Goal: Transaction & Acquisition: Purchase product/service

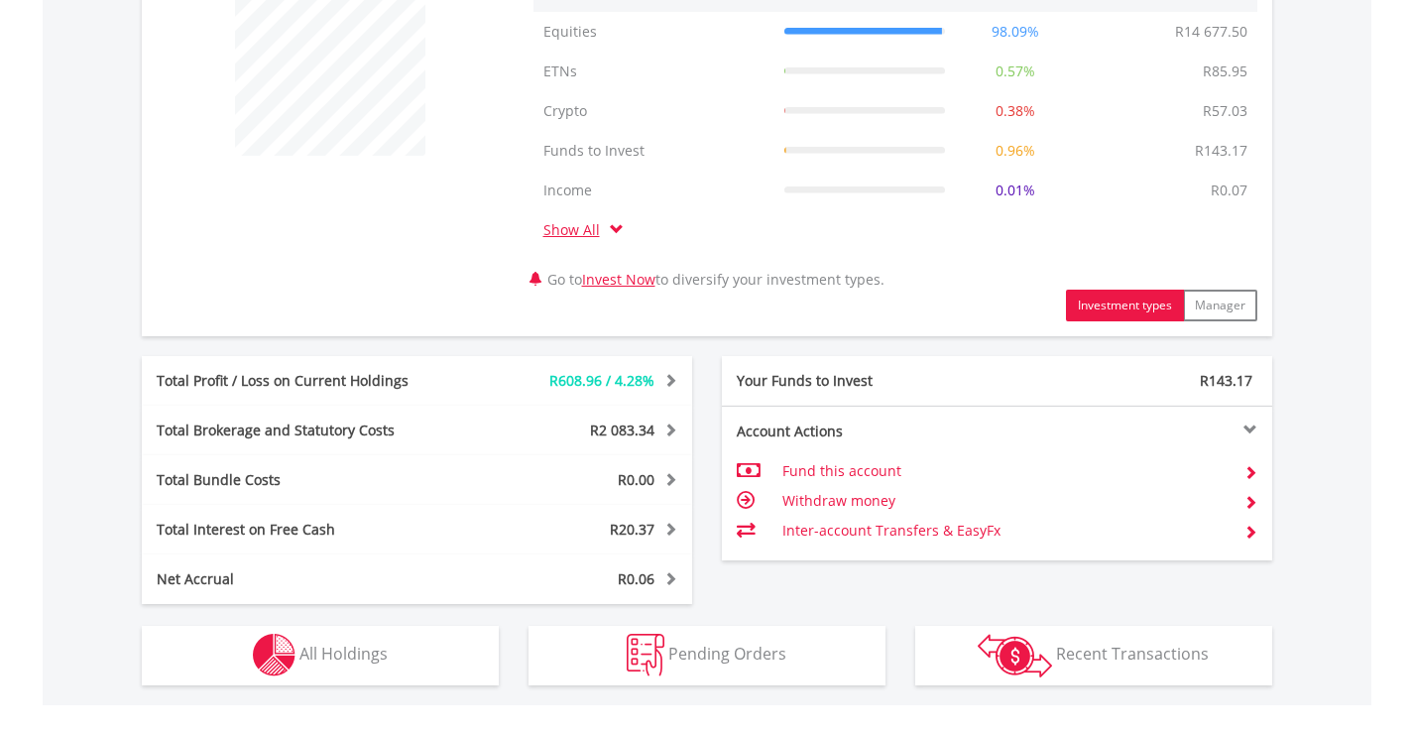
scroll to position [893, 0]
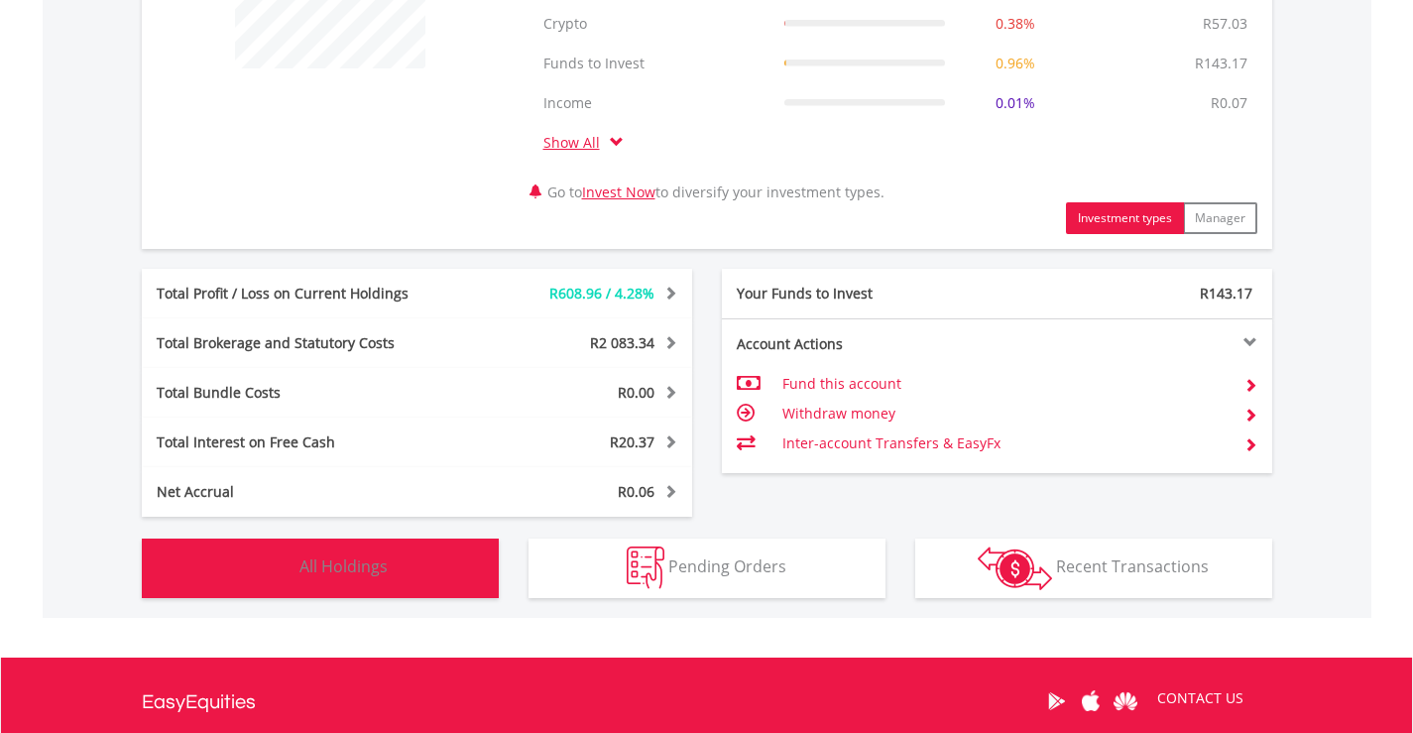
click at [347, 566] on span "All Holdings" at bounding box center [343, 566] width 88 height 22
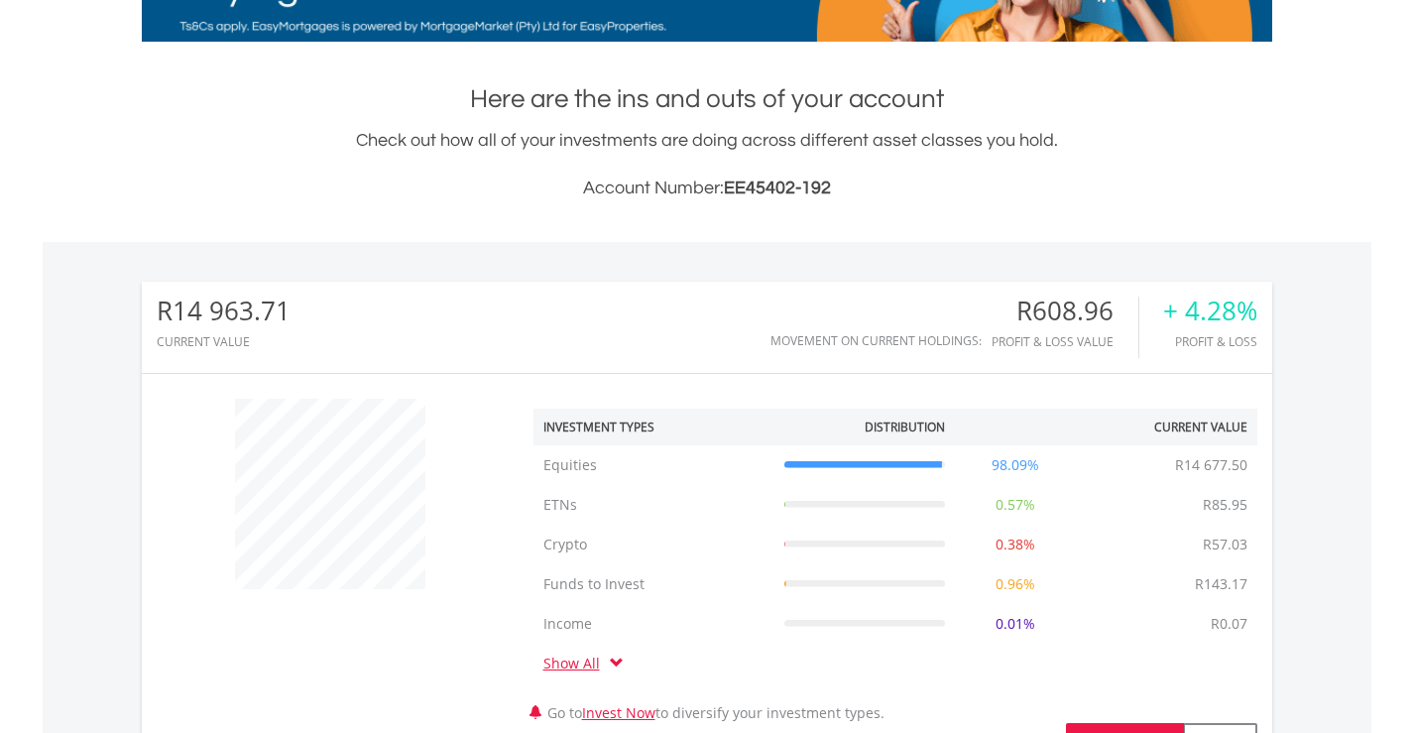
scroll to position [99, 0]
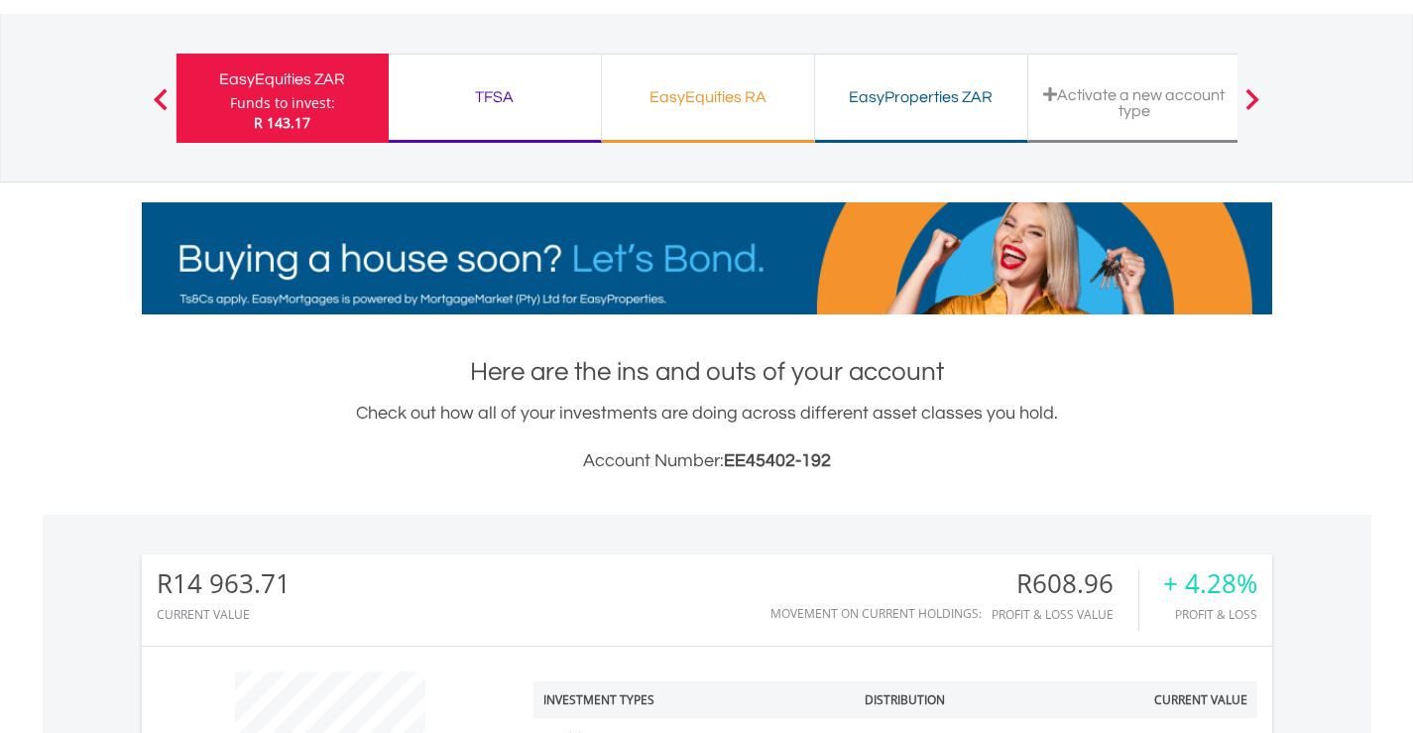
click at [495, 90] on div "TFSA" at bounding box center [495, 97] width 188 height 28
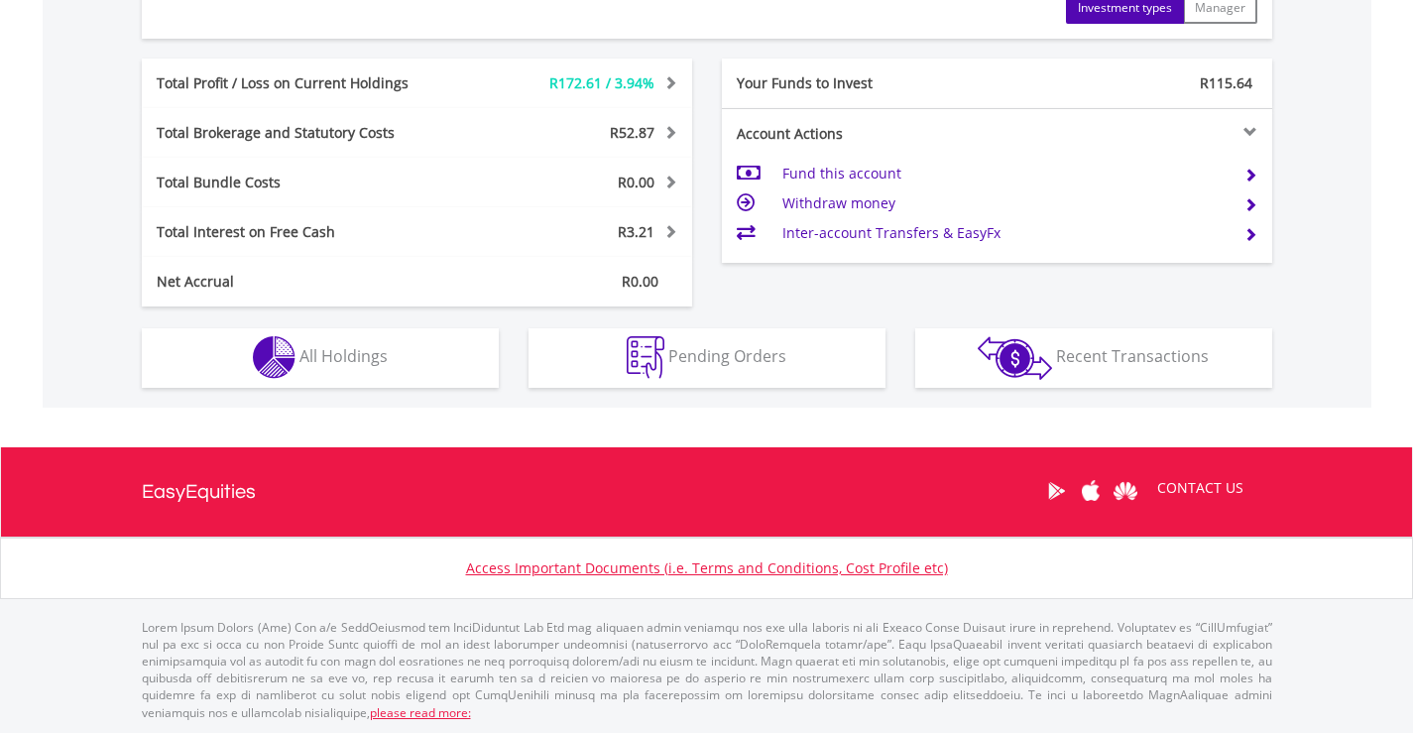
scroll to position [985, 0]
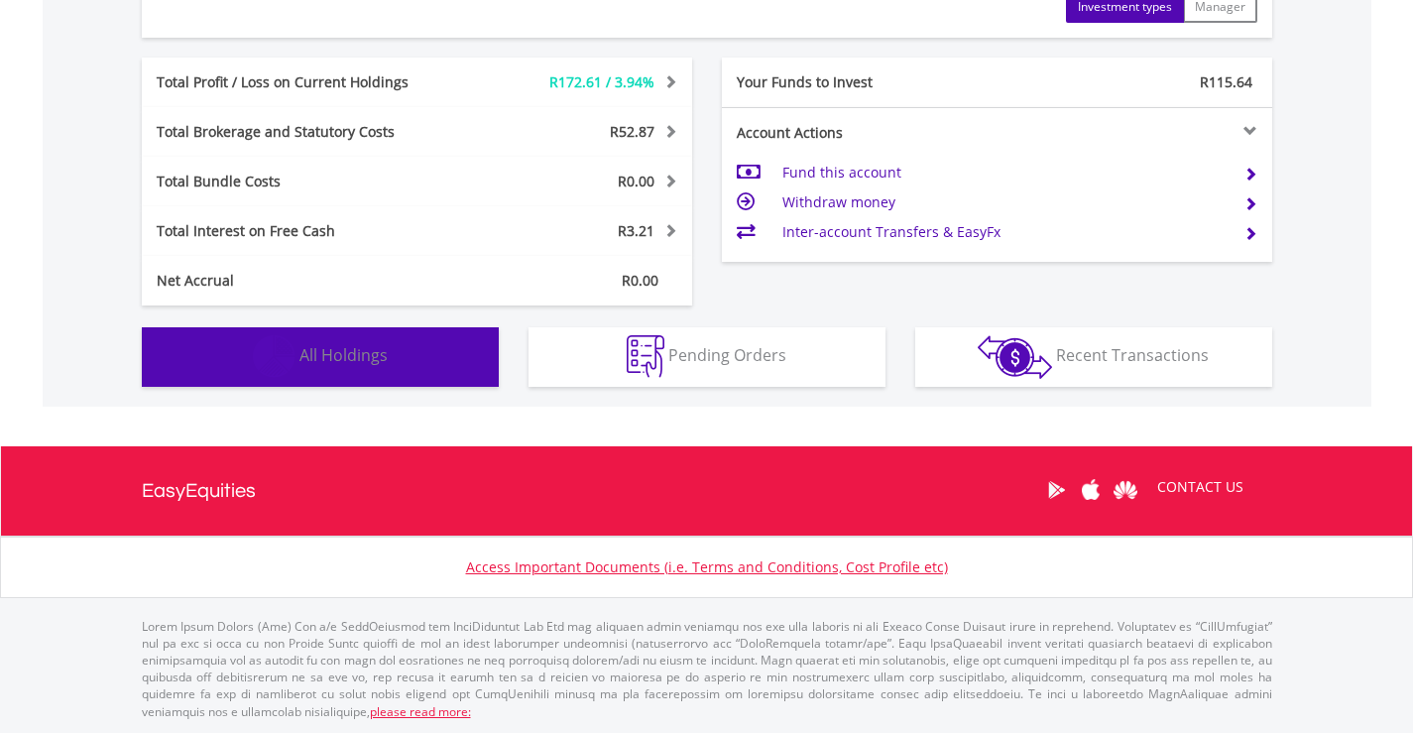
click at [339, 353] on span "All Holdings" at bounding box center [343, 355] width 88 height 22
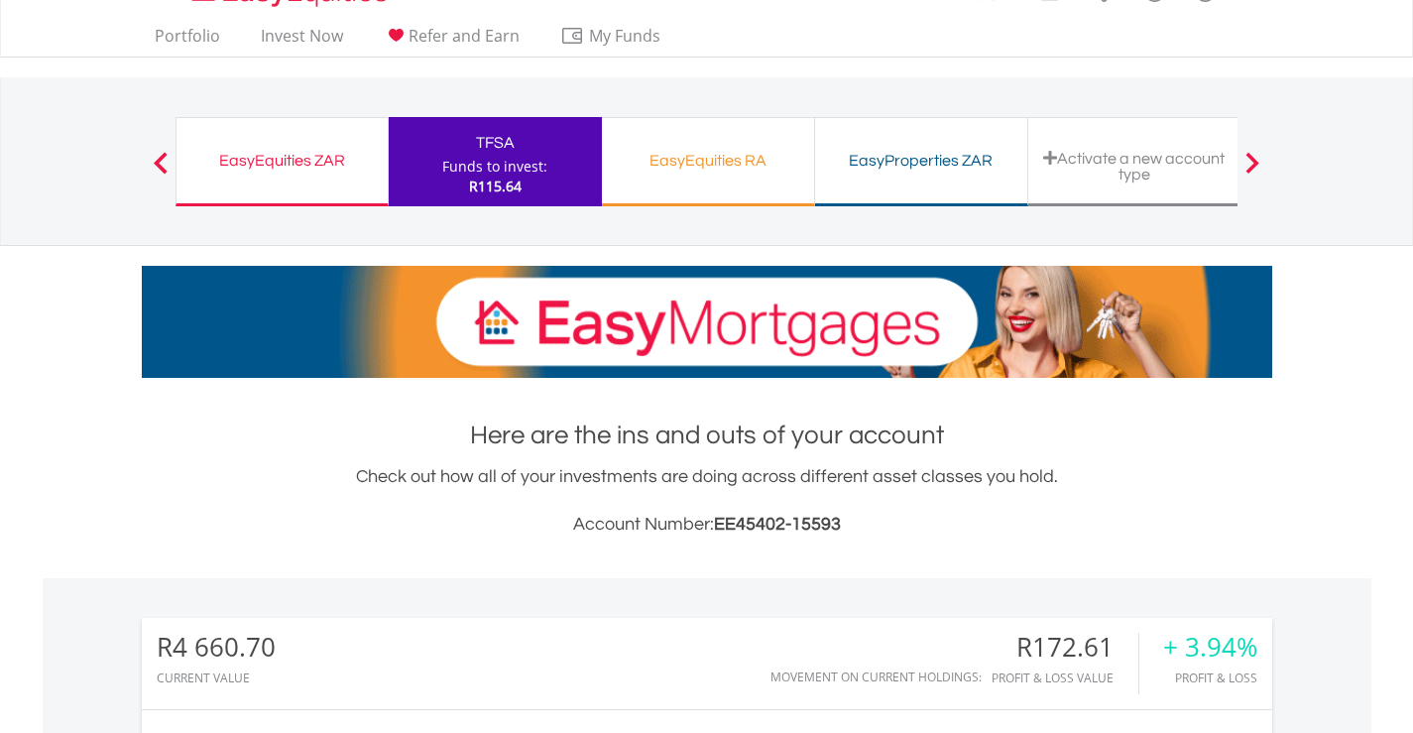
scroll to position [0, 0]
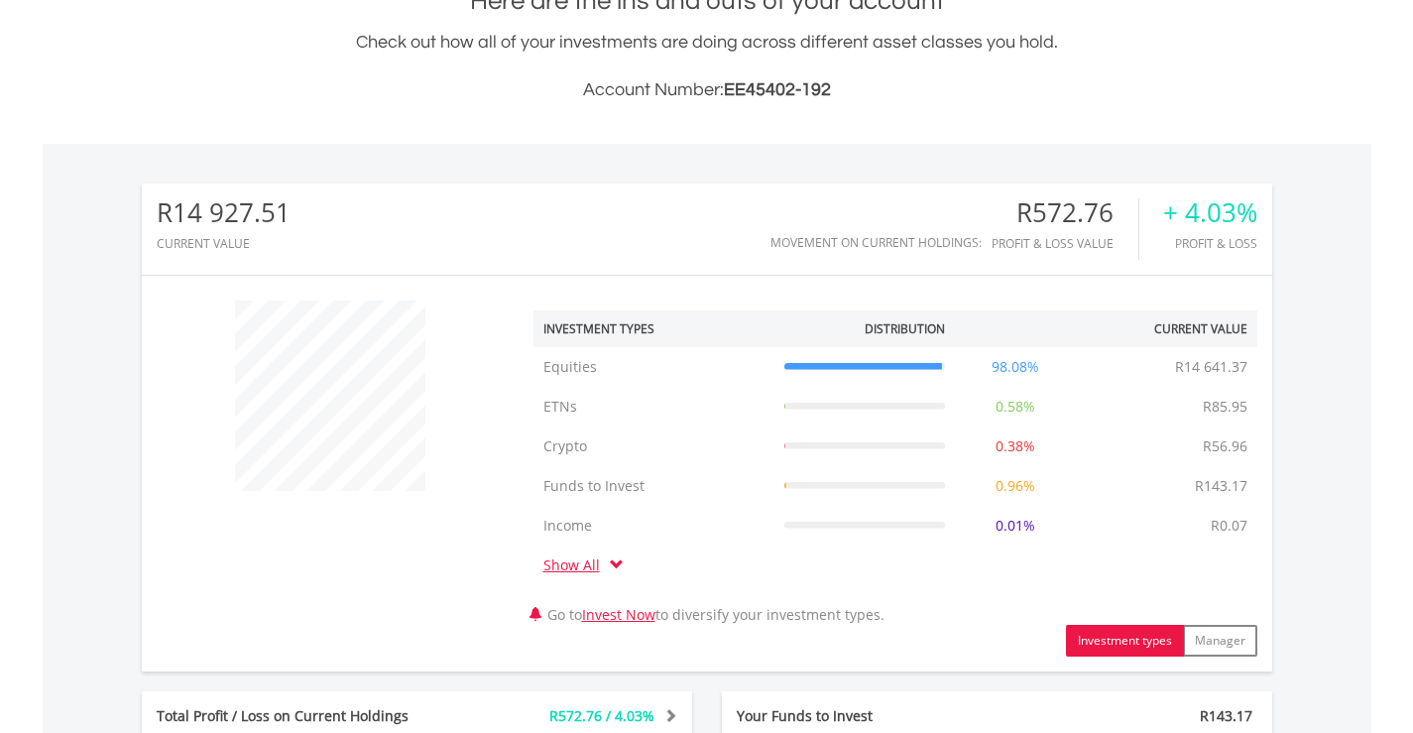
scroll to position [992, 0]
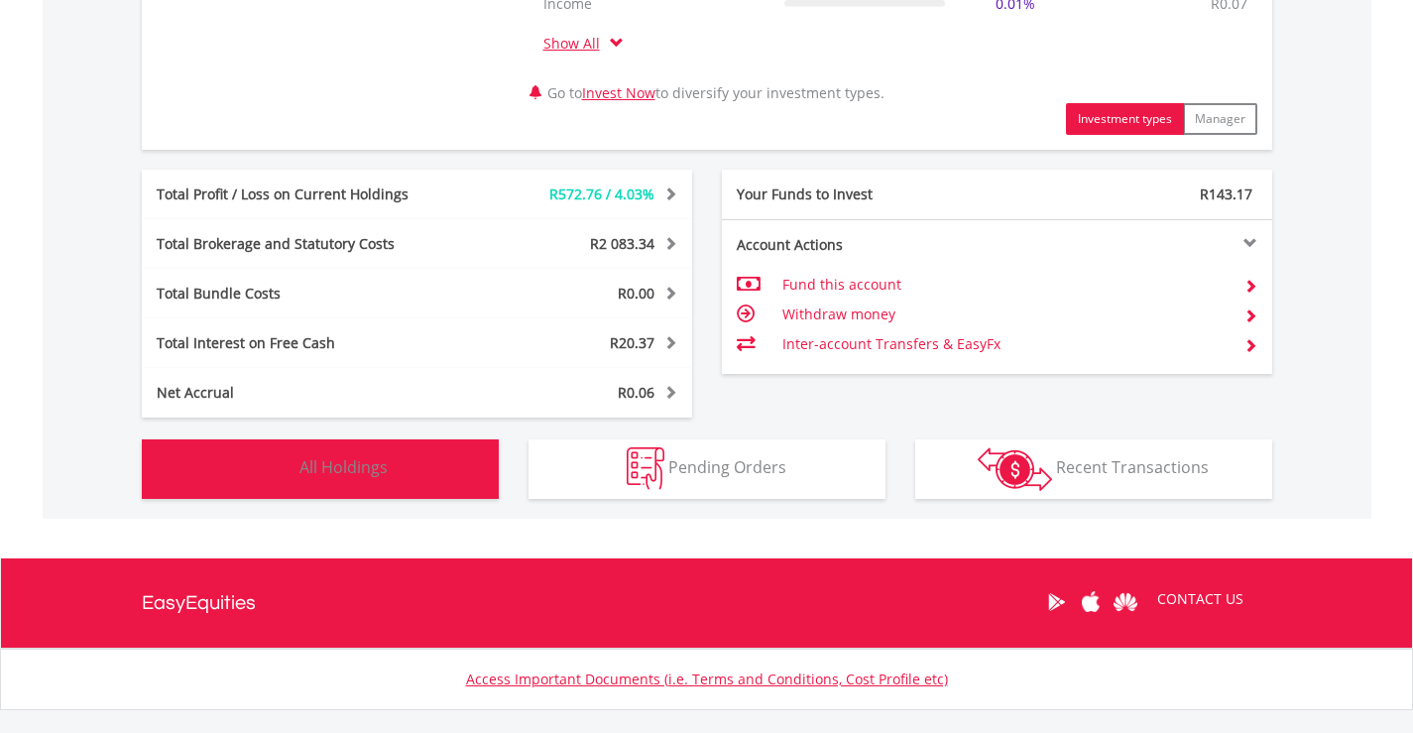
click at [357, 466] on span "All Holdings" at bounding box center [343, 467] width 88 height 22
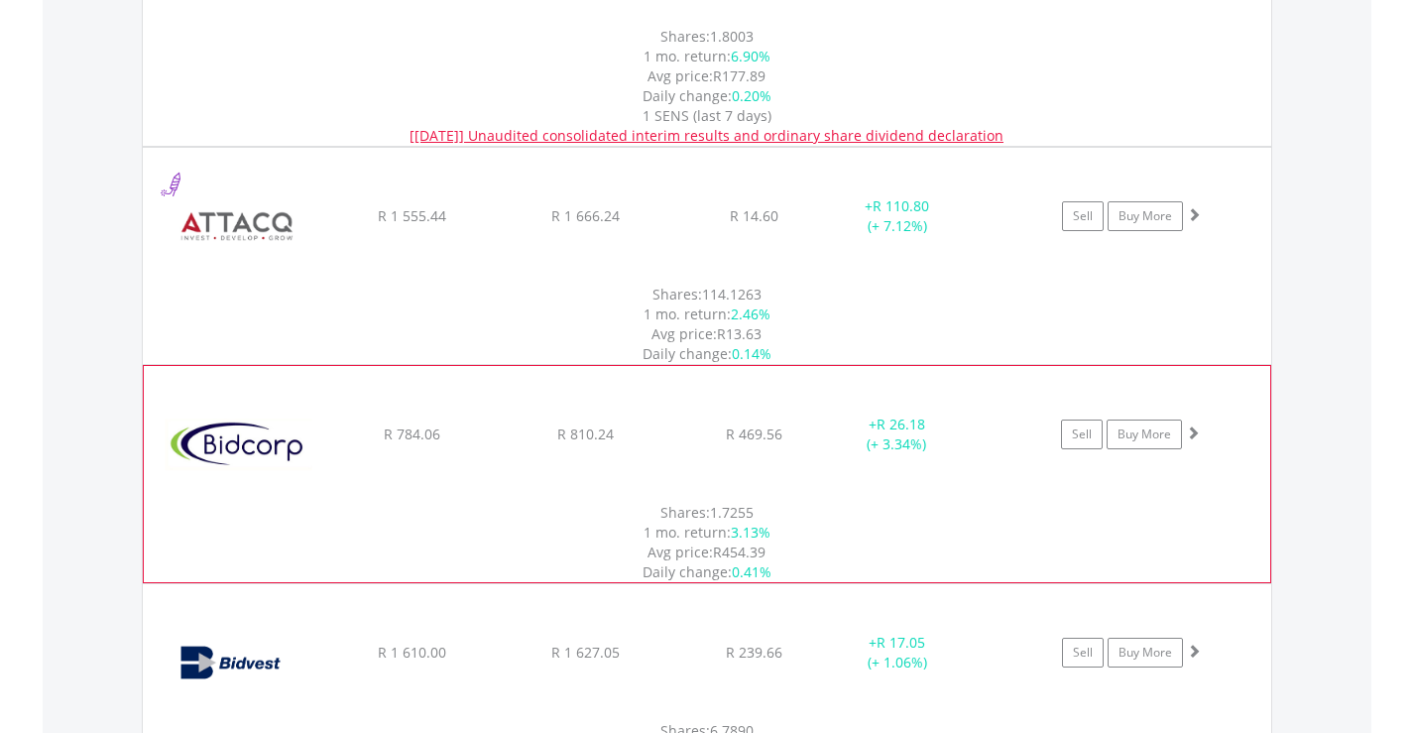
scroll to position [1848, 0]
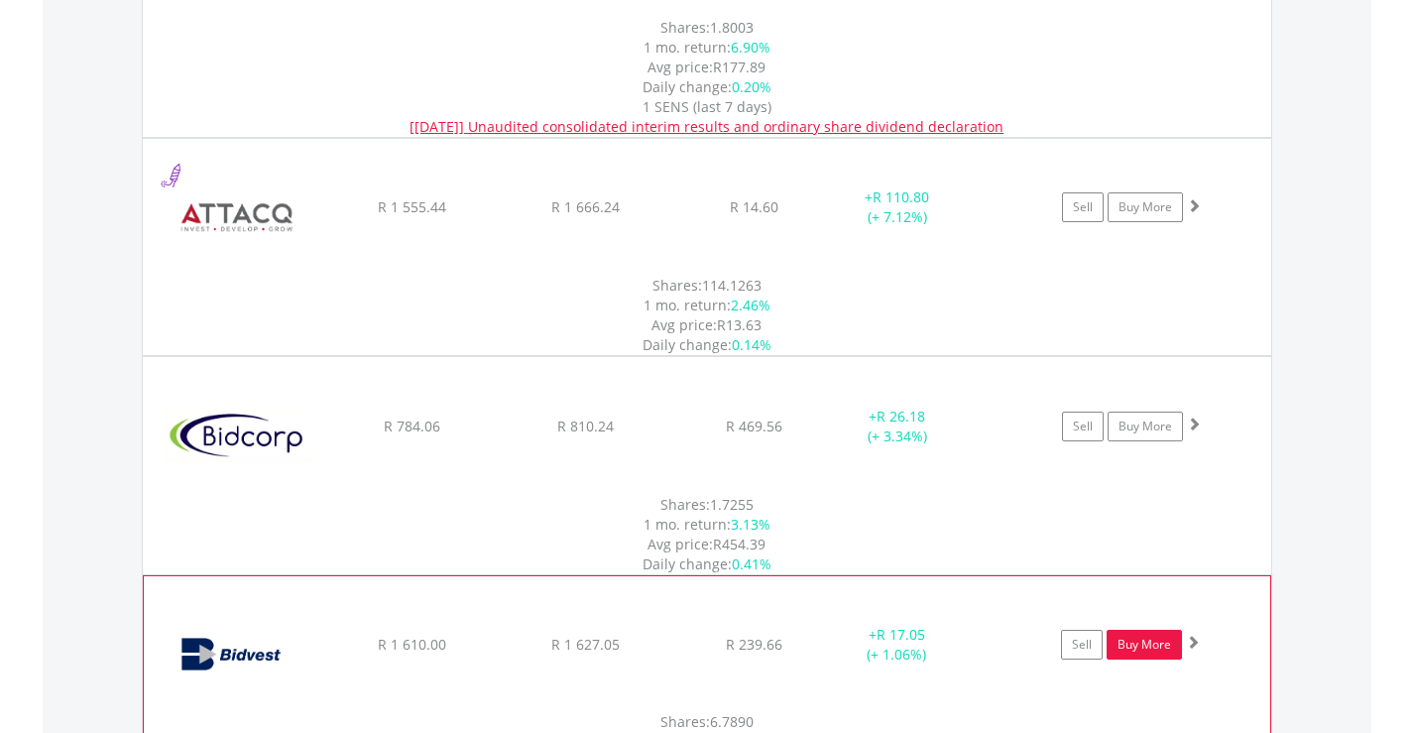
click at [1147, 630] on link "Buy More" at bounding box center [1144, 645] width 75 height 30
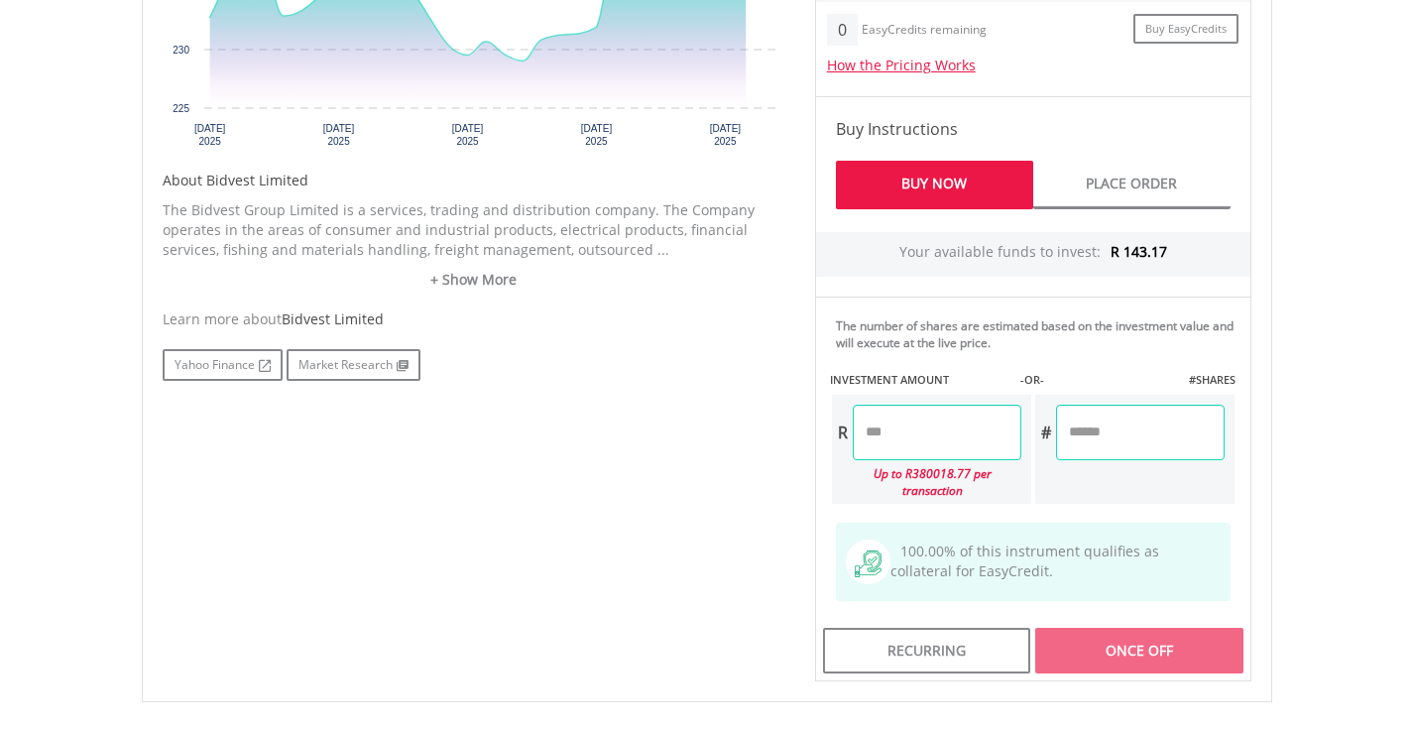
scroll to position [992, 0]
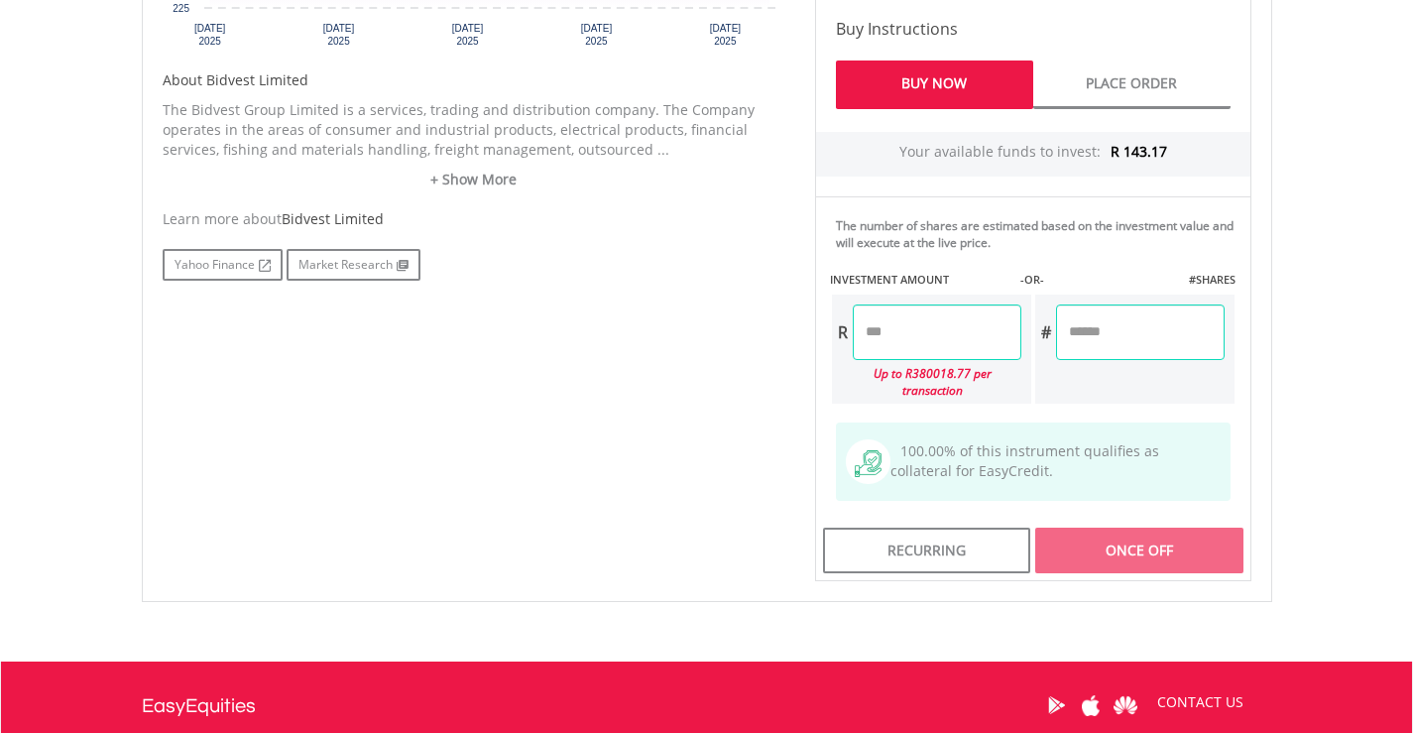
click at [862, 332] on input "number" at bounding box center [937, 332] width 169 height 56
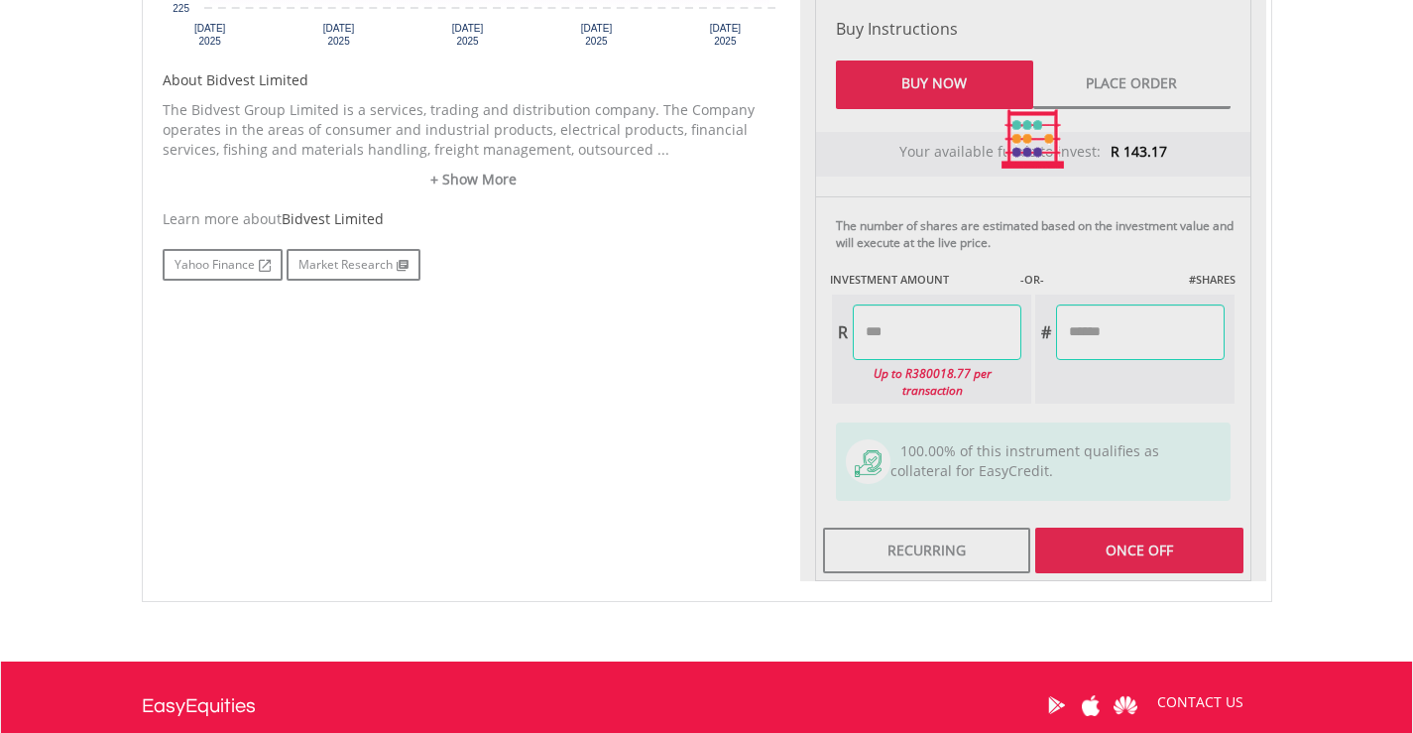
type input "*****"
type input "******"
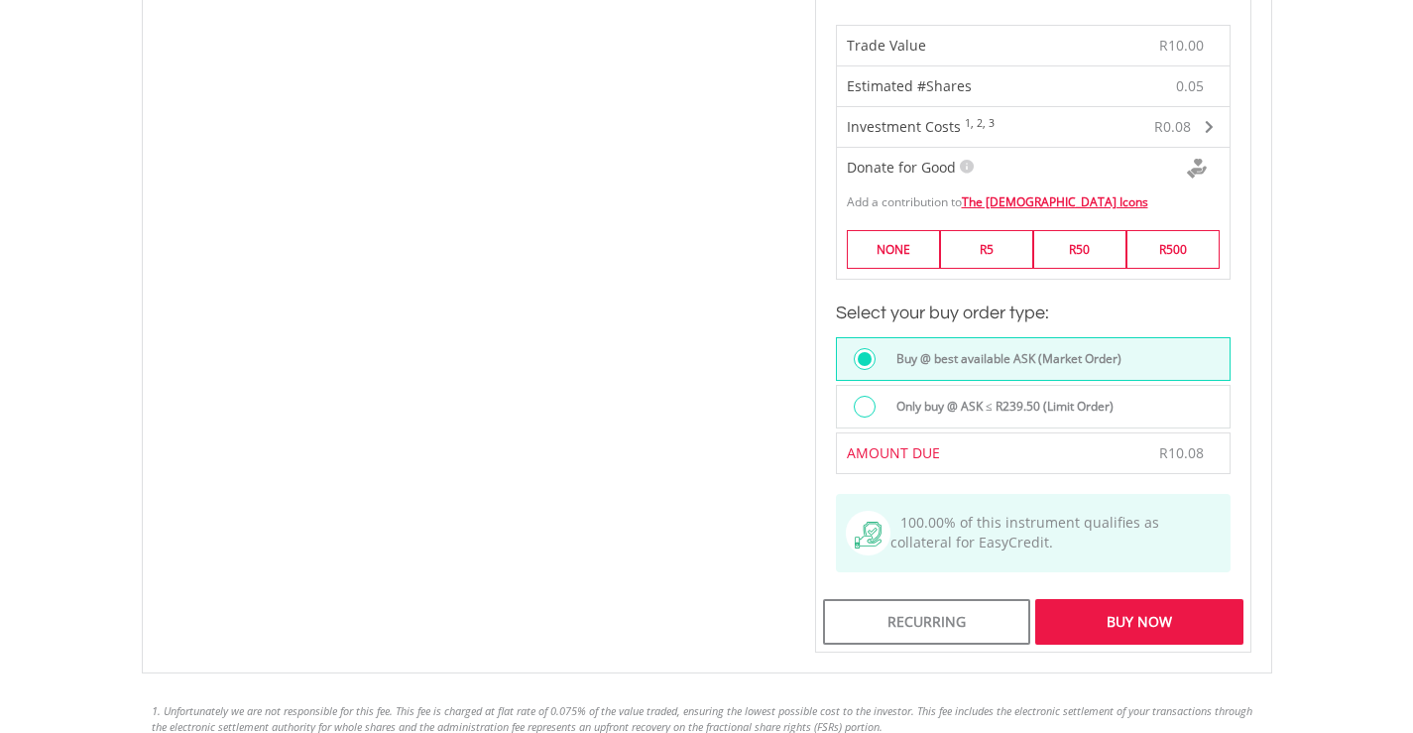
scroll to position [1488, 0]
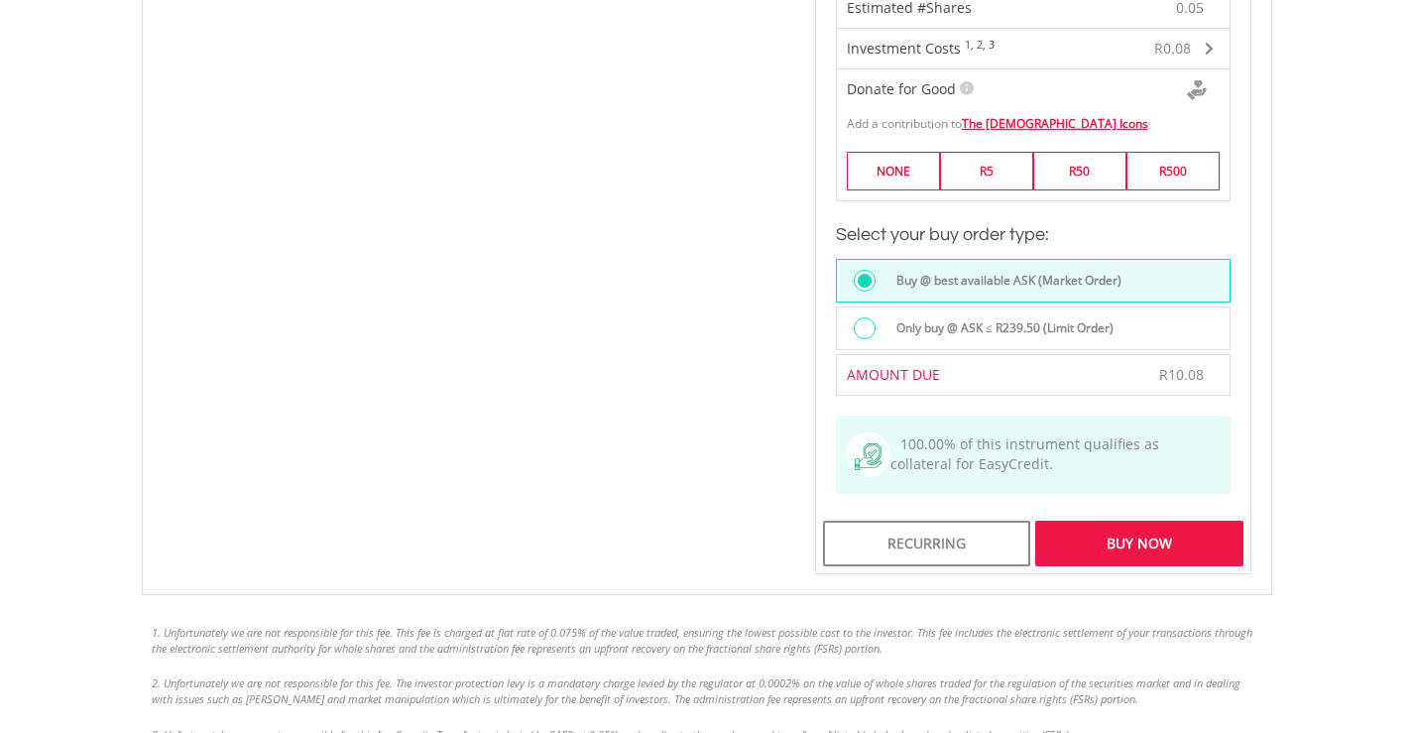
click at [1135, 521] on div "Buy Now" at bounding box center [1138, 544] width 207 height 46
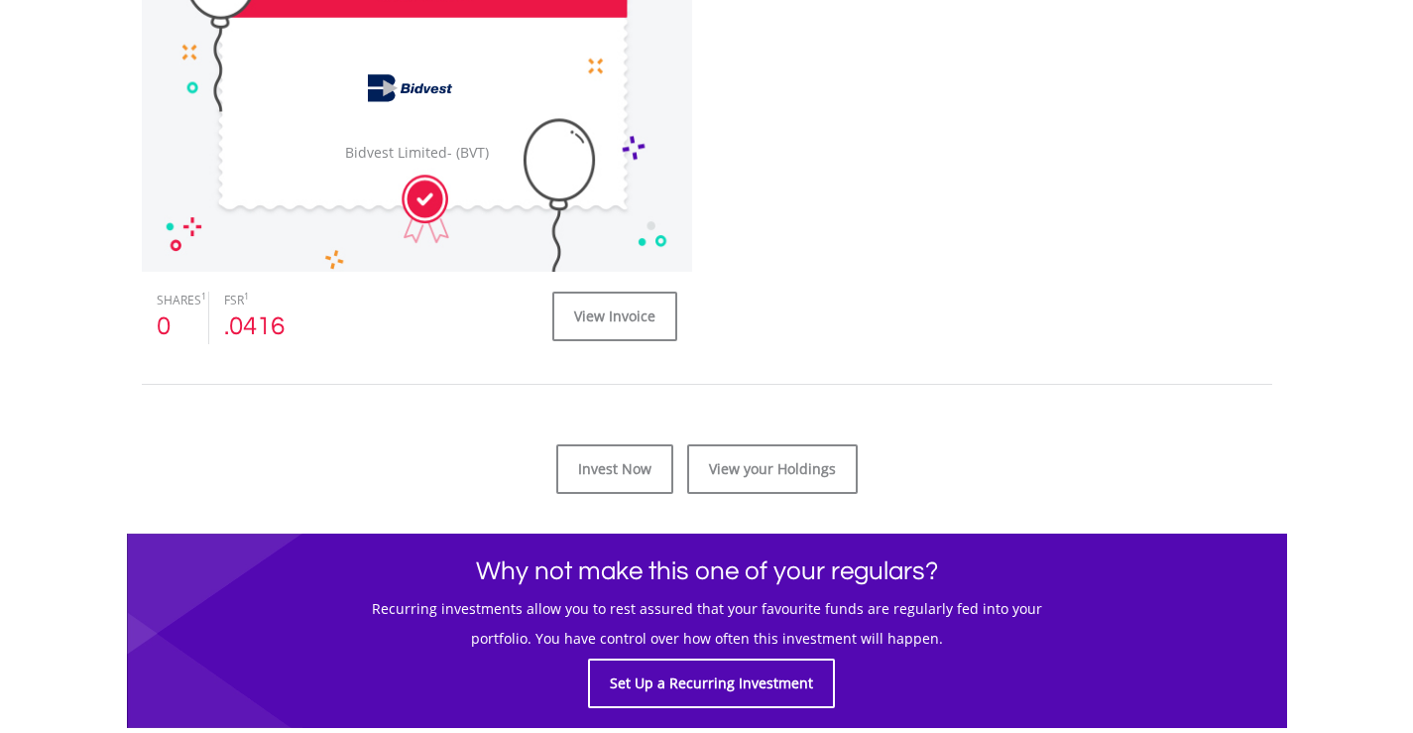
scroll to position [694, 0]
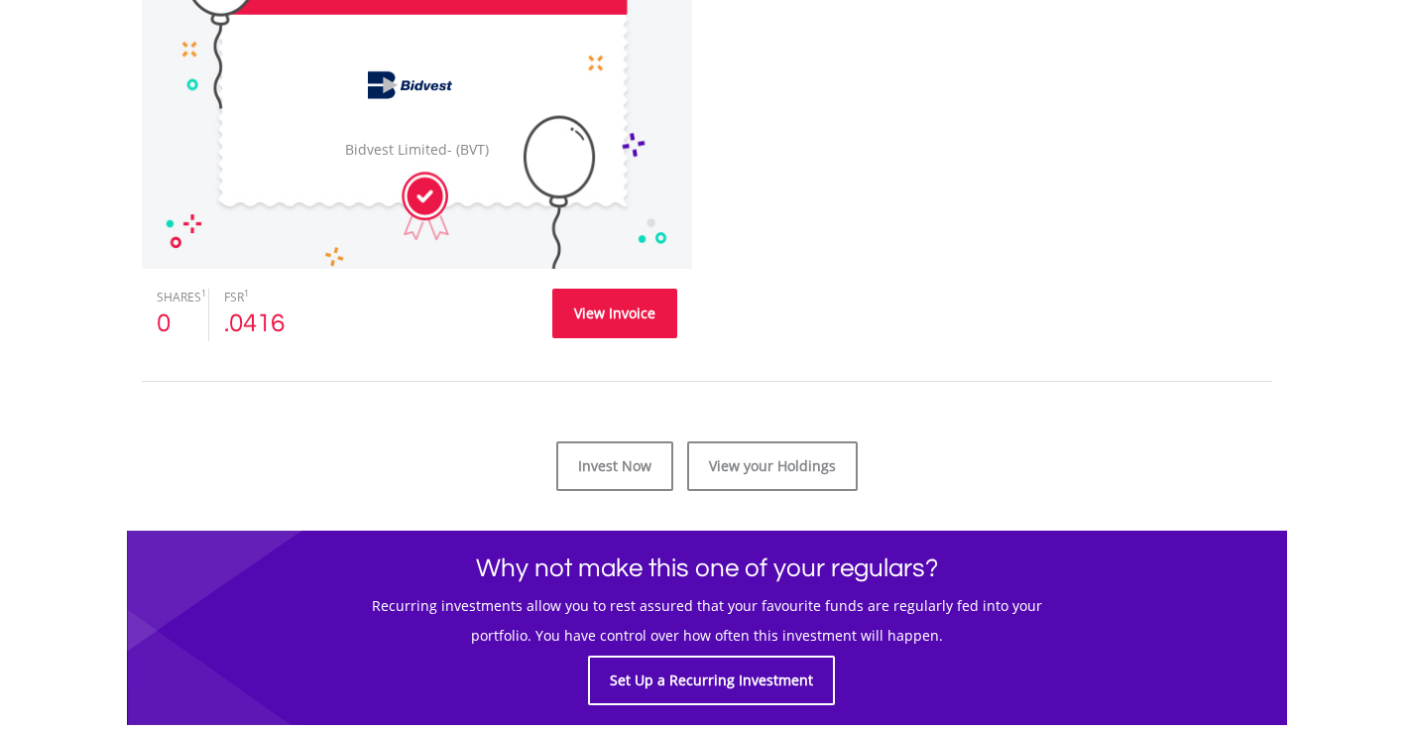
click at [603, 305] on link "View Invoice" at bounding box center [614, 314] width 125 height 50
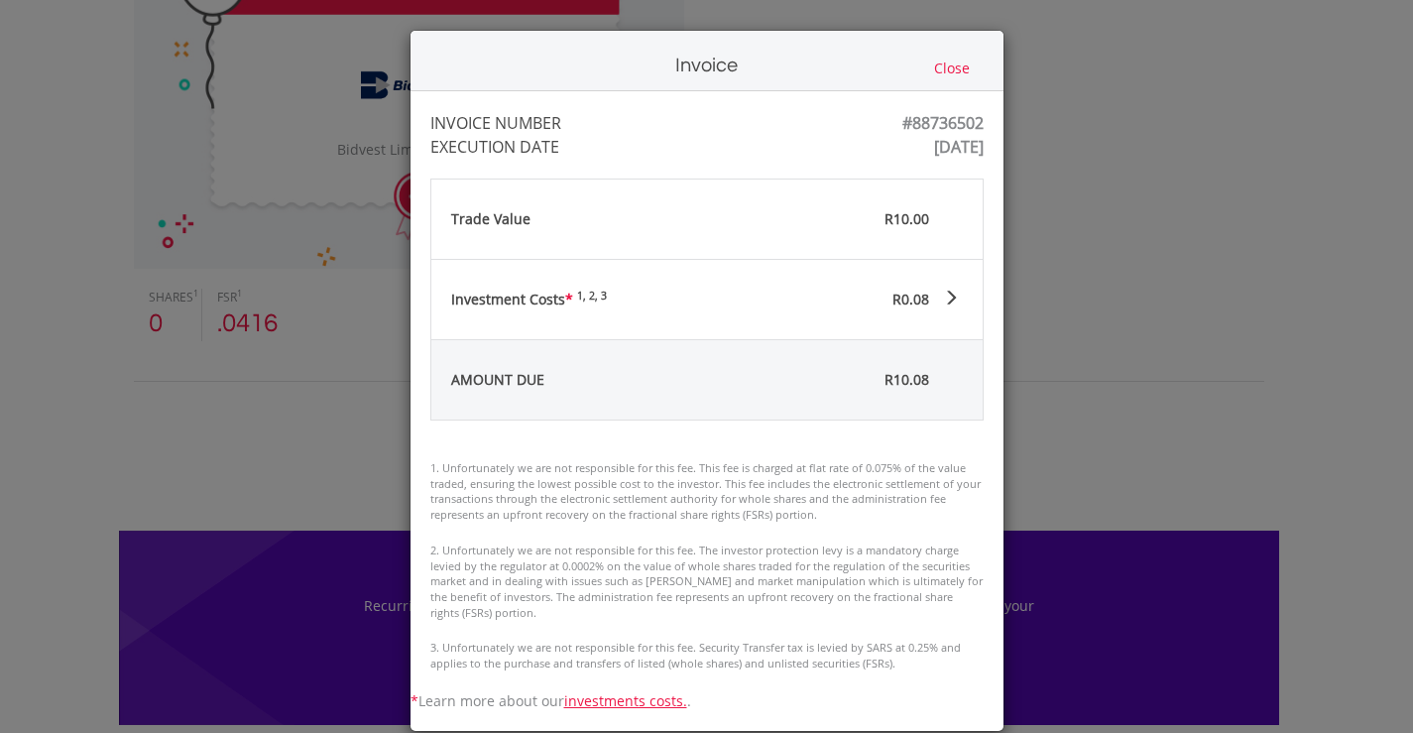
click at [940, 60] on button "Close" at bounding box center [952, 69] width 48 height 22
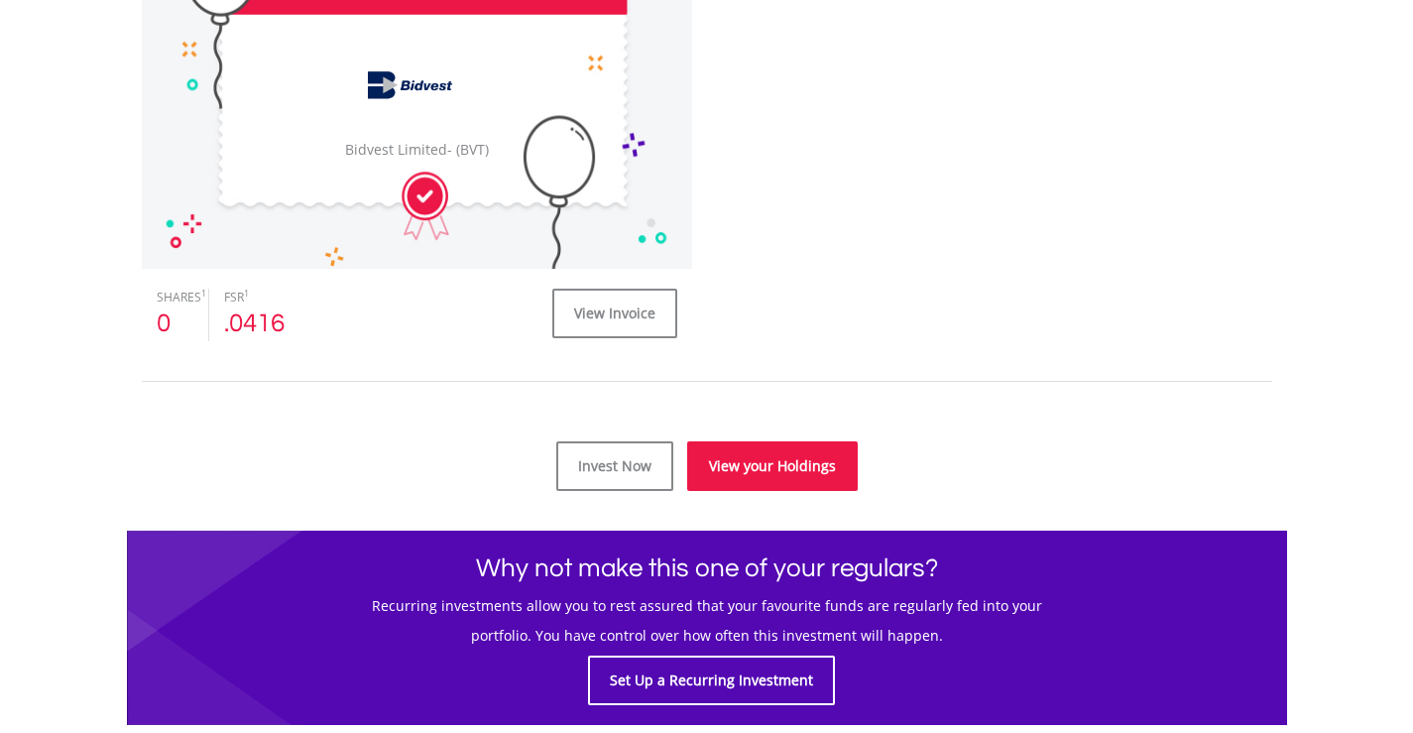
click at [782, 472] on link "View your Holdings" at bounding box center [772, 466] width 171 height 50
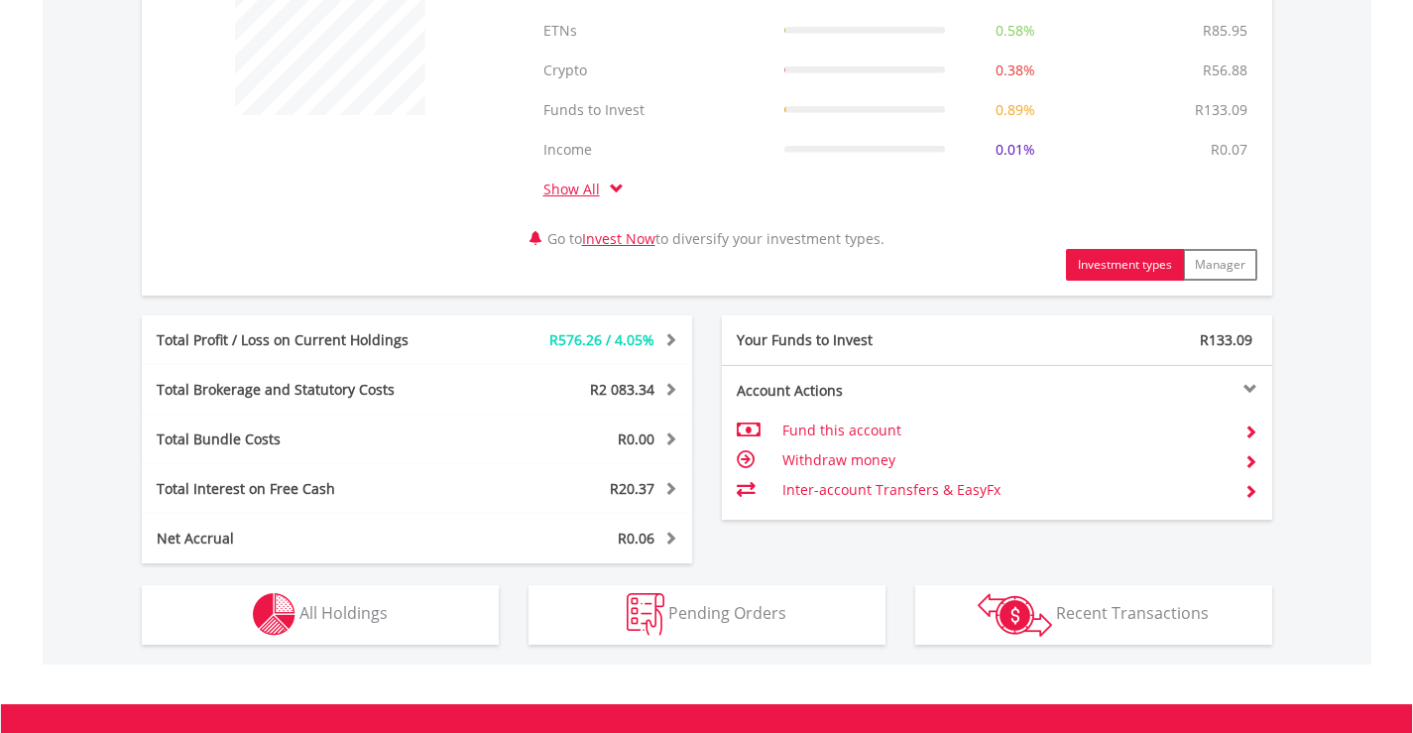
scroll to position [893, 0]
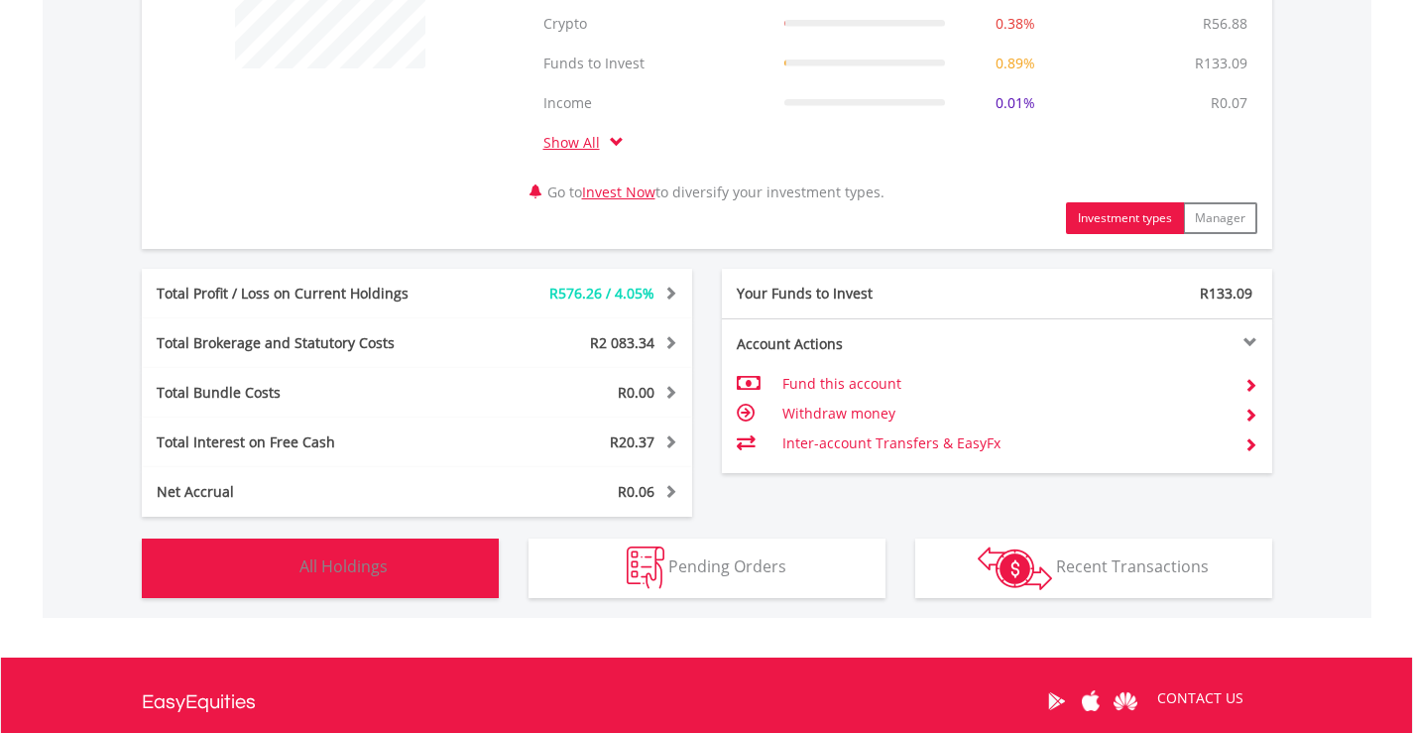
click at [322, 576] on span "All Holdings" at bounding box center [343, 566] width 88 height 22
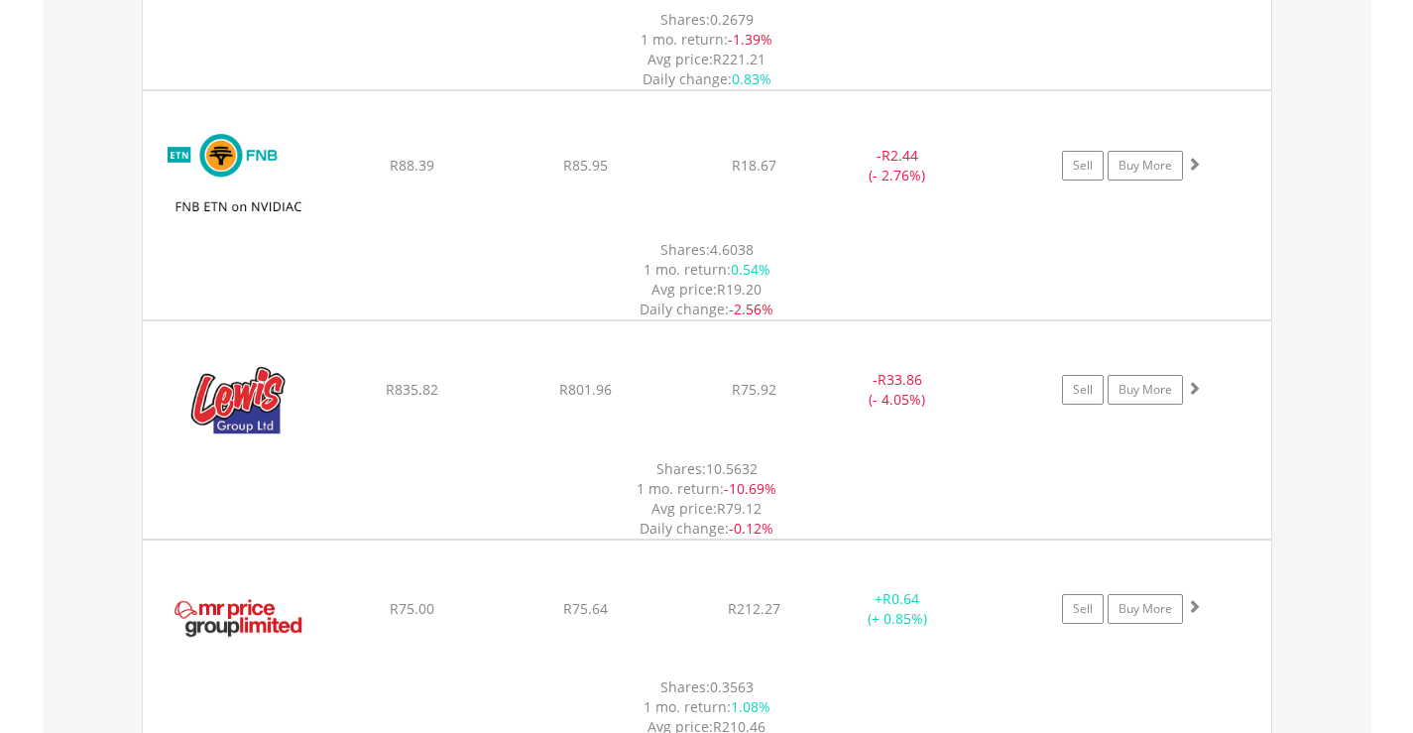
scroll to position [3335, 0]
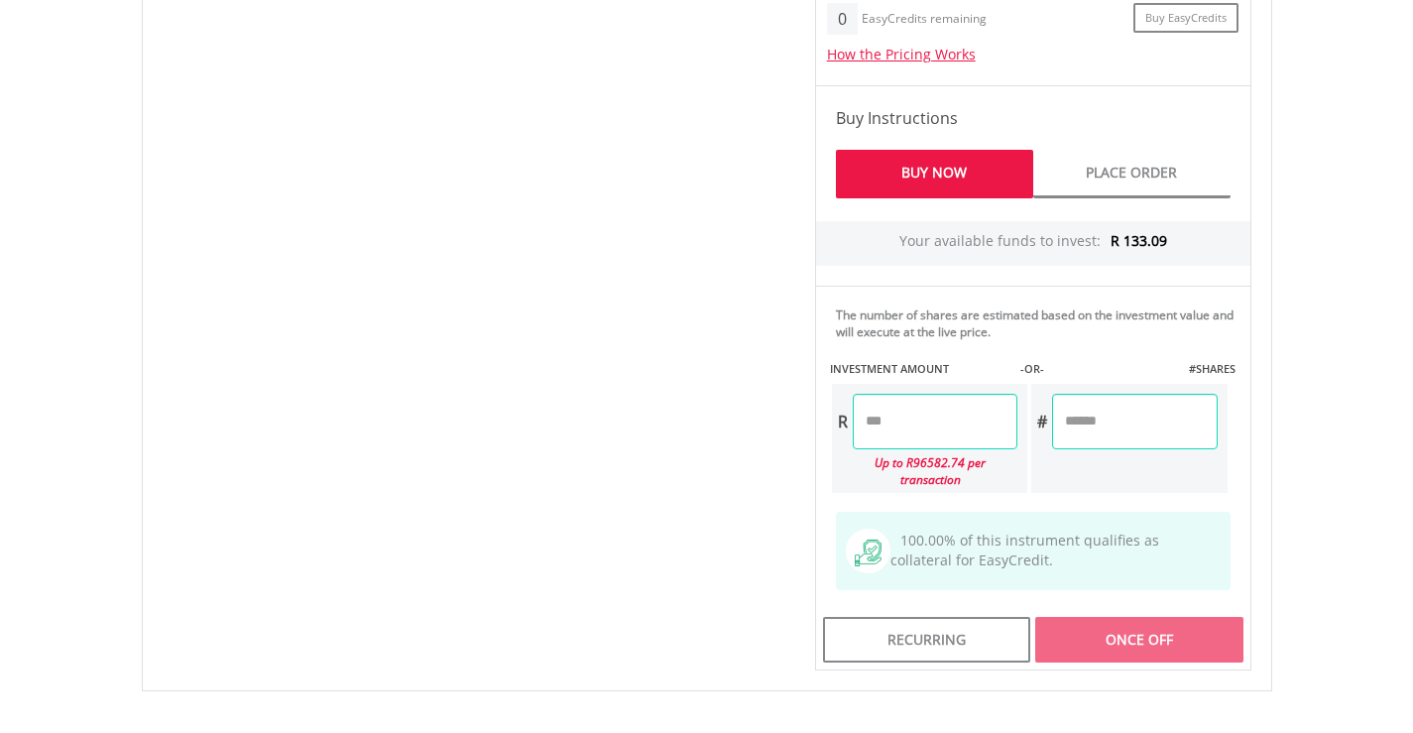
scroll to position [992, 0]
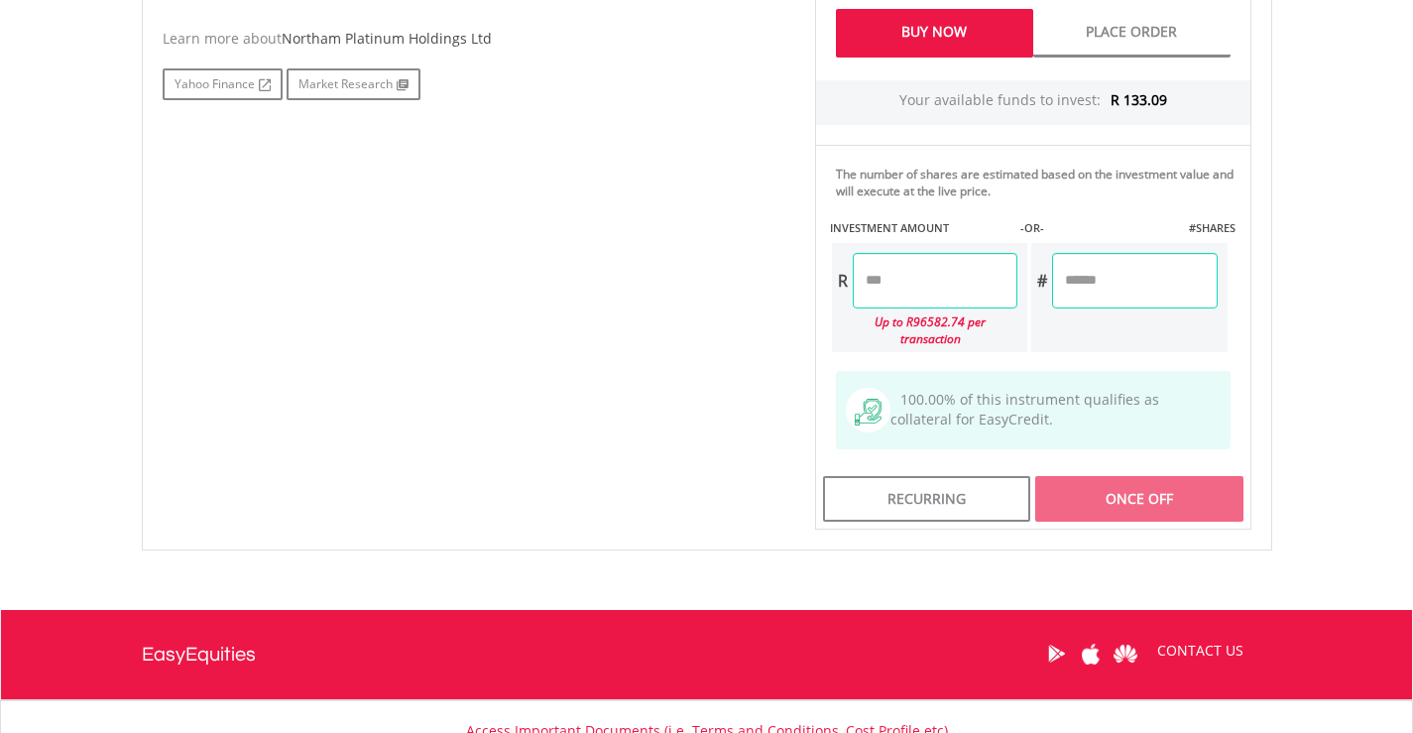
click at [853, 280] on input "number" at bounding box center [935, 281] width 165 height 56
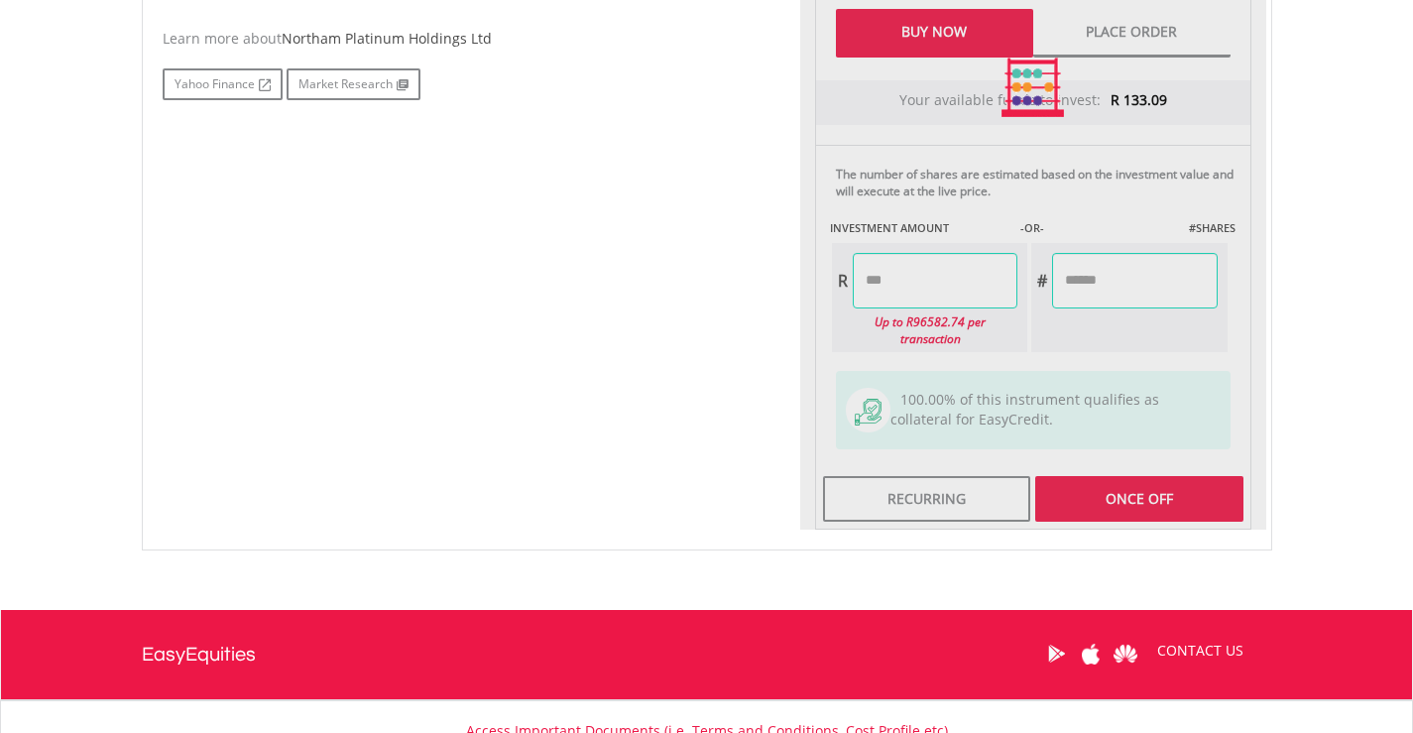
type input "*****"
type input "****"
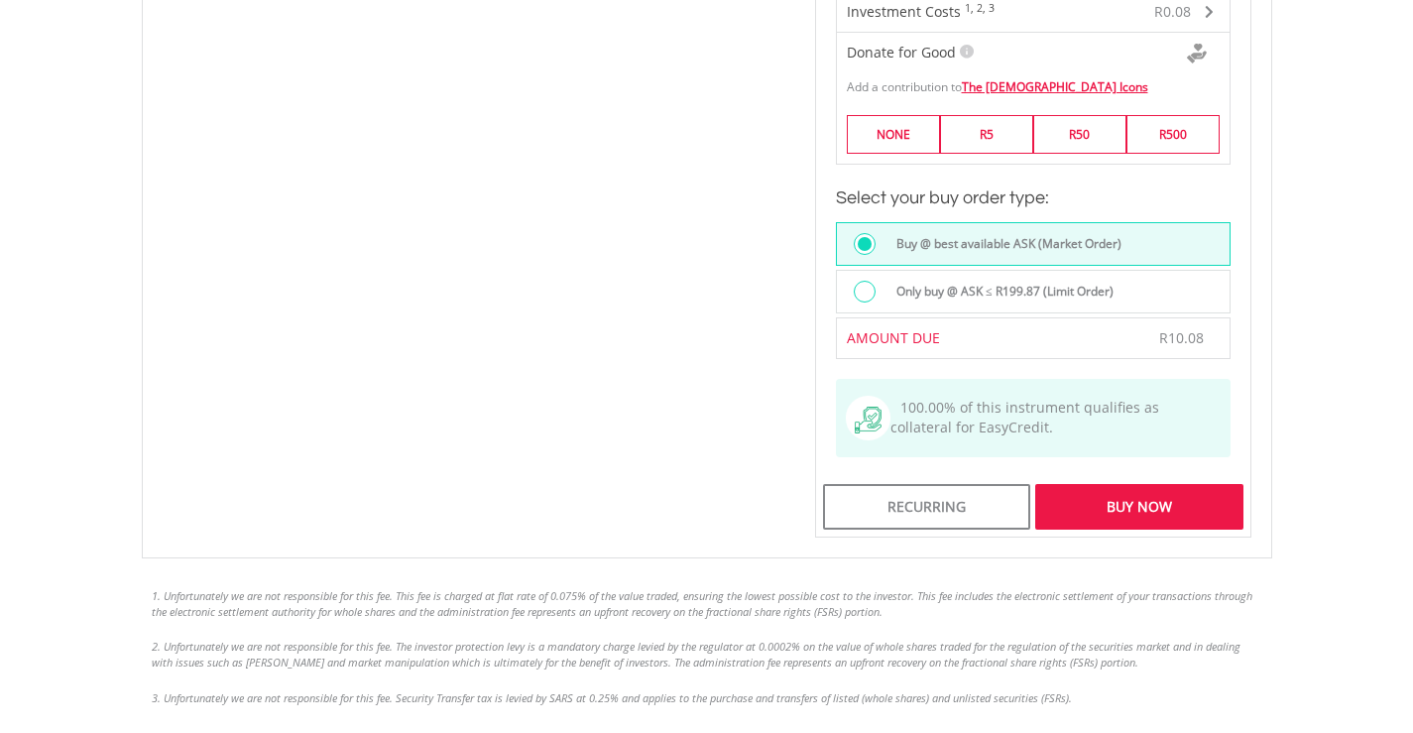
scroll to position [1587, 0]
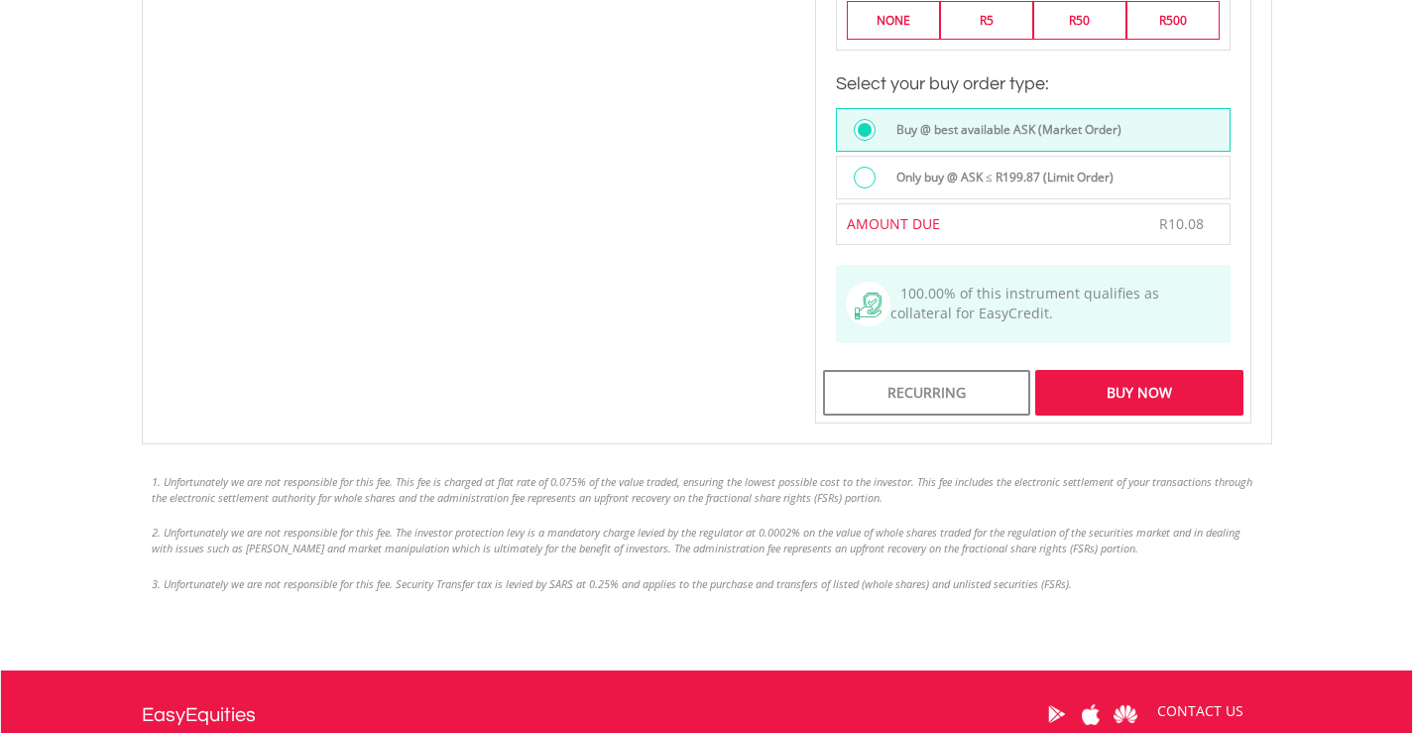
click at [1153, 379] on div "Buy Now" at bounding box center [1138, 393] width 207 height 46
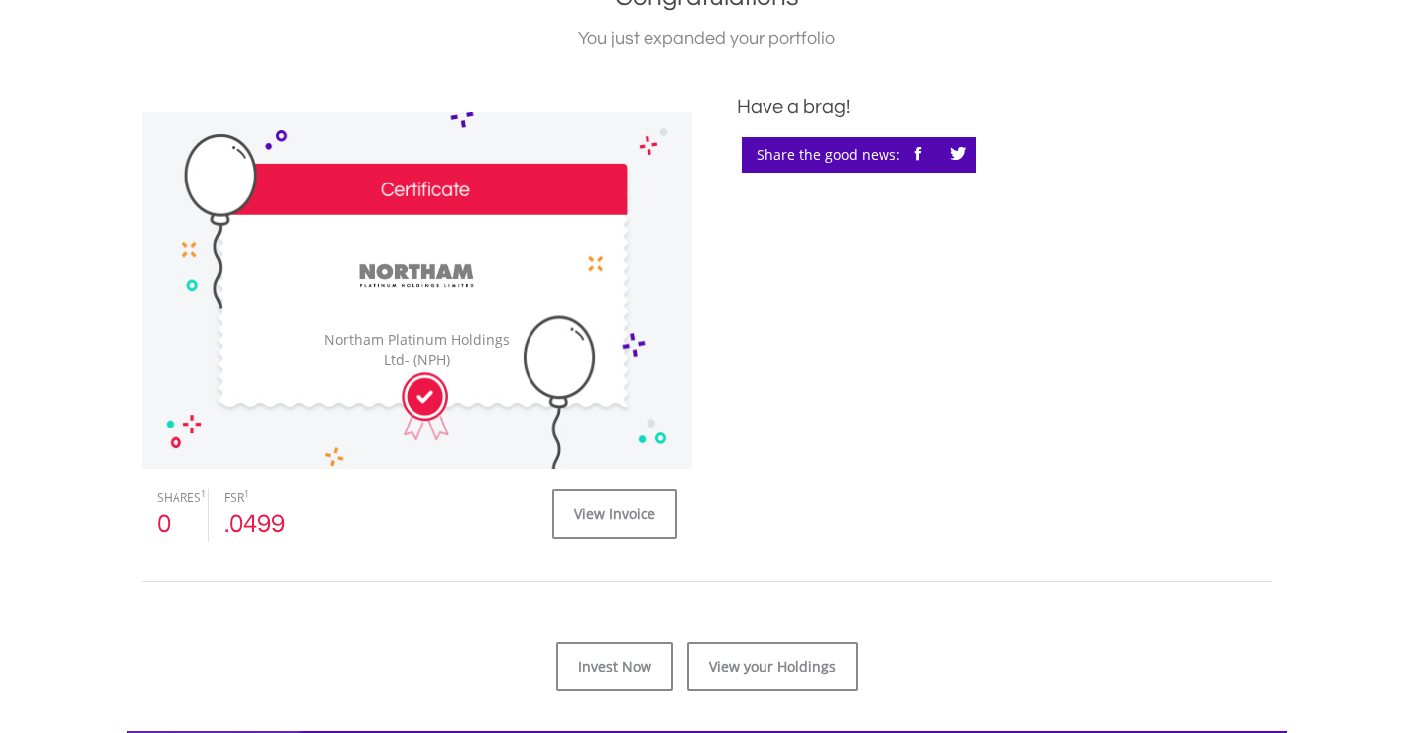
scroll to position [793, 0]
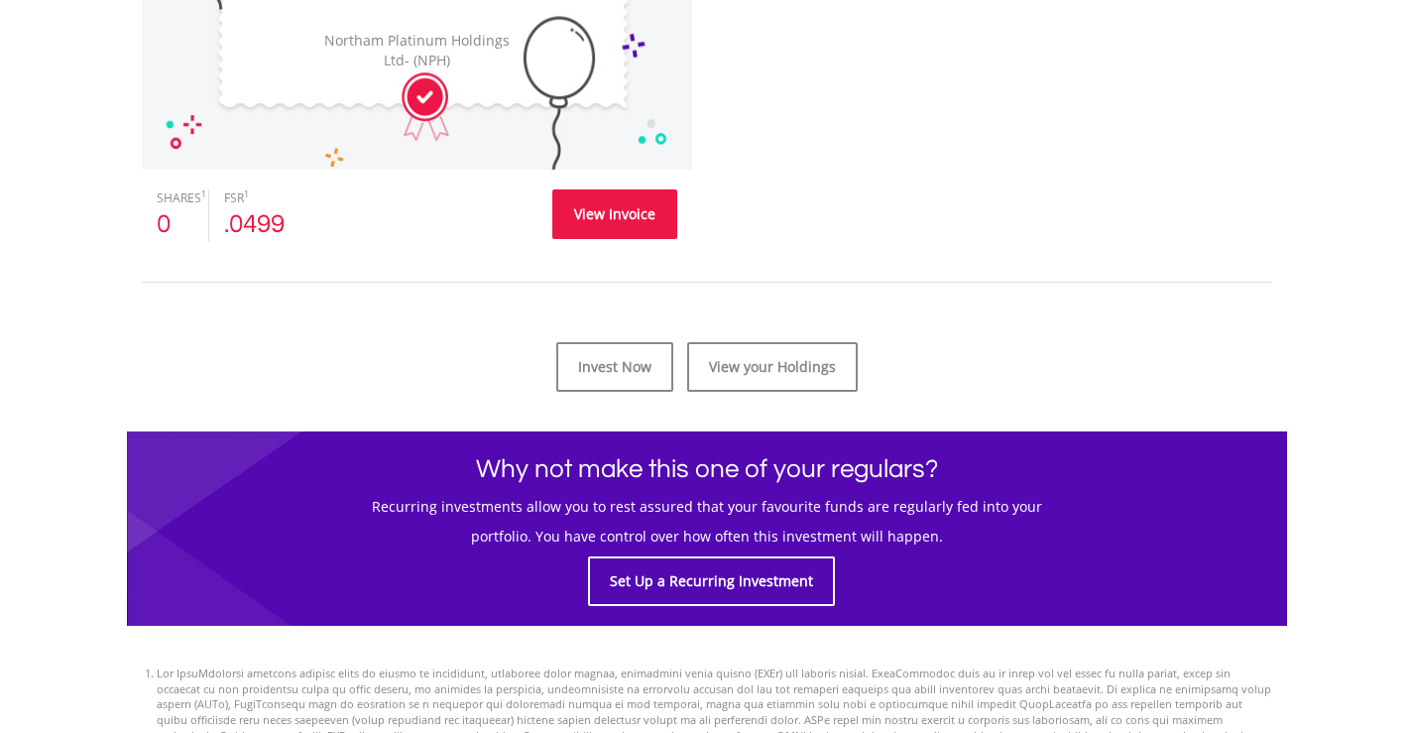
click at [607, 219] on link "View Invoice" at bounding box center [614, 214] width 125 height 50
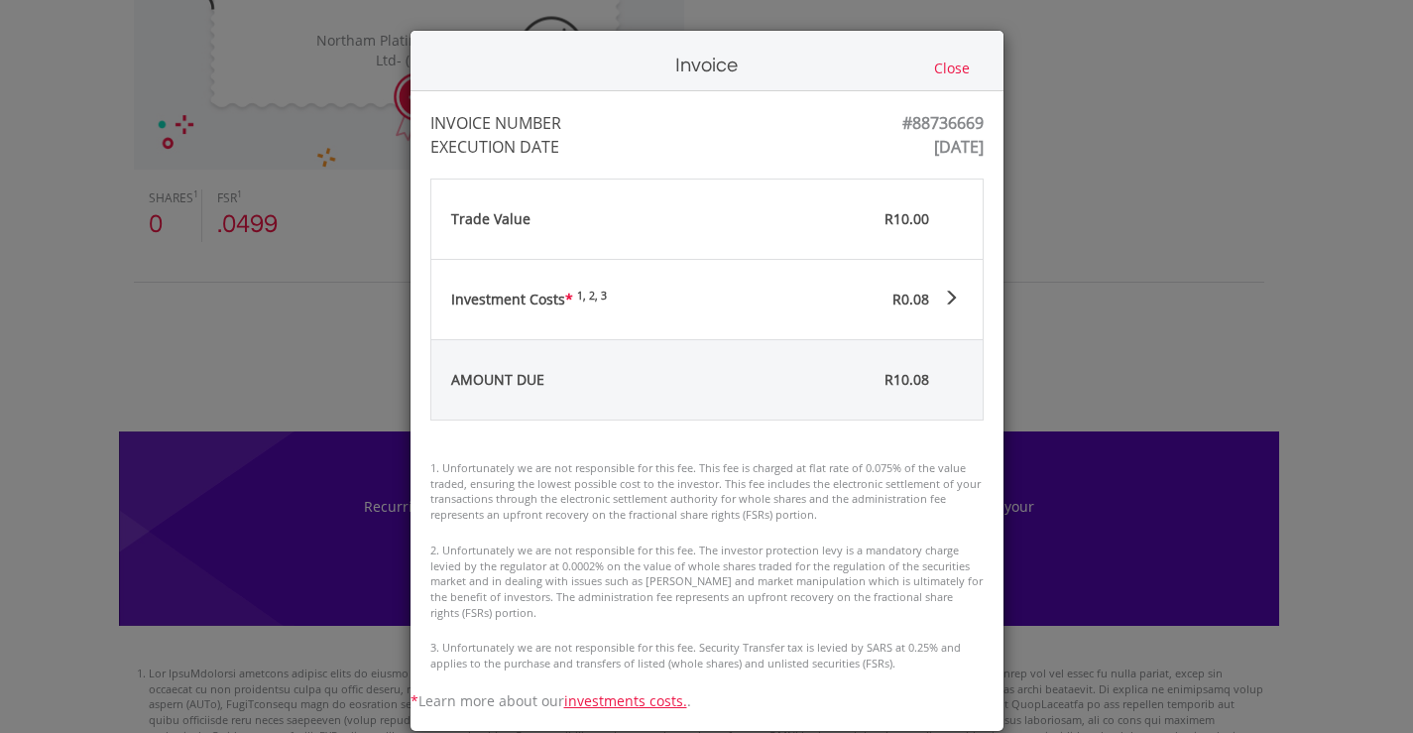
click at [950, 66] on button "Close" at bounding box center [952, 69] width 48 height 22
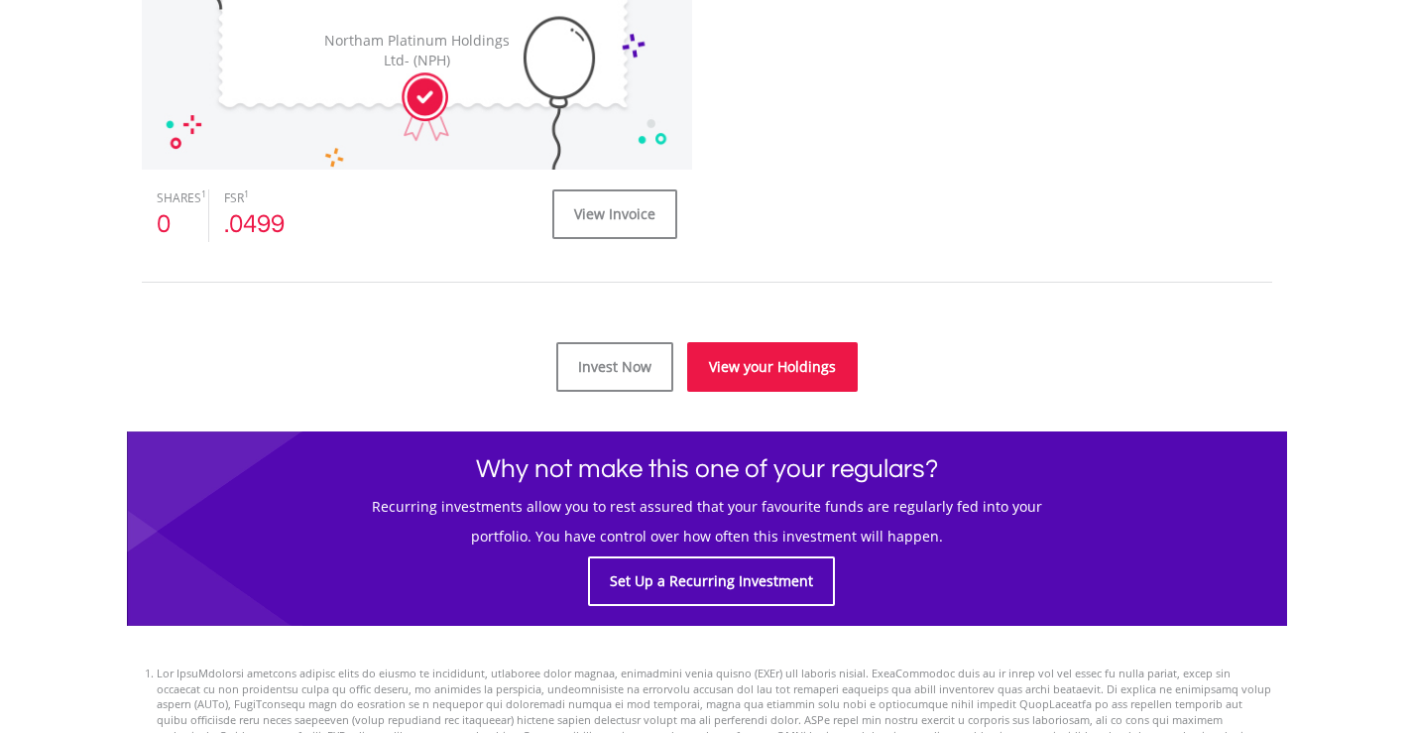
click at [765, 364] on link "View your Holdings" at bounding box center [772, 367] width 171 height 50
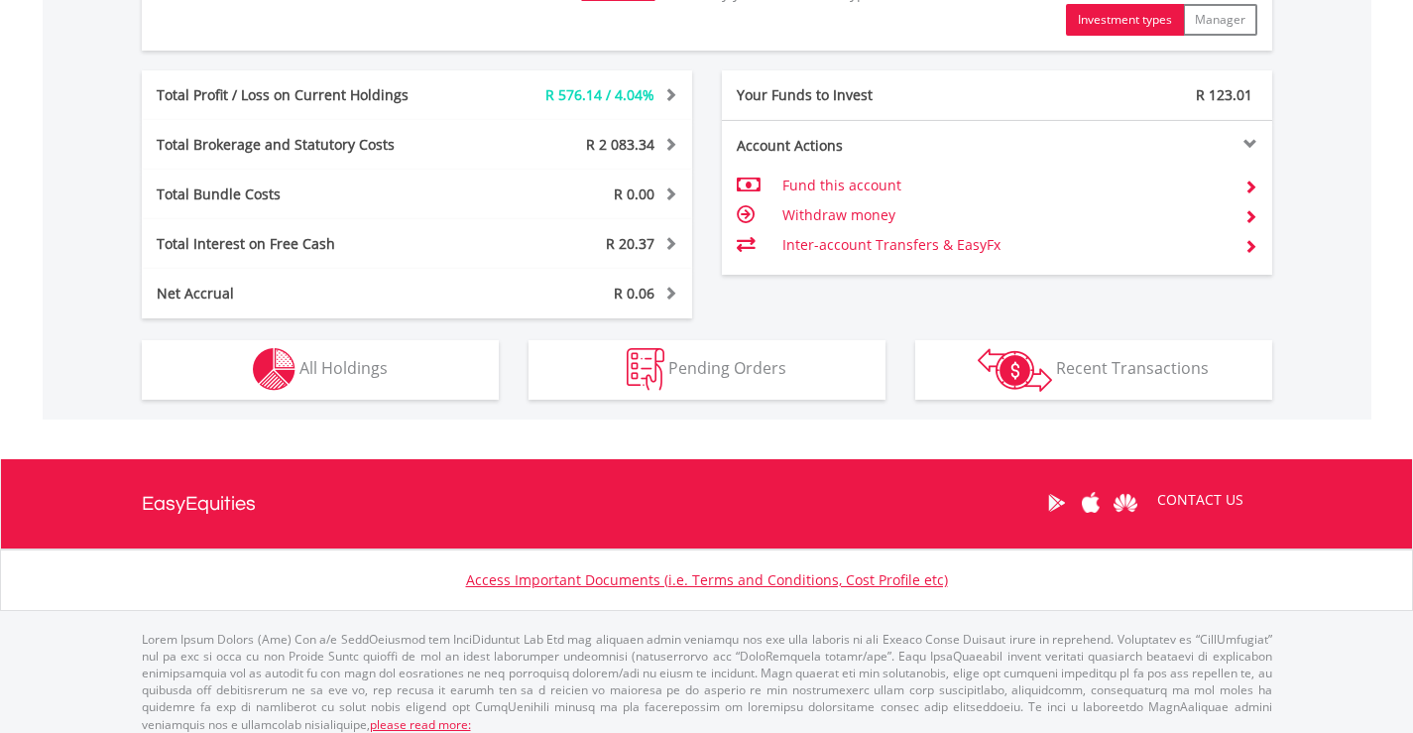
scroll to position [1104, 0]
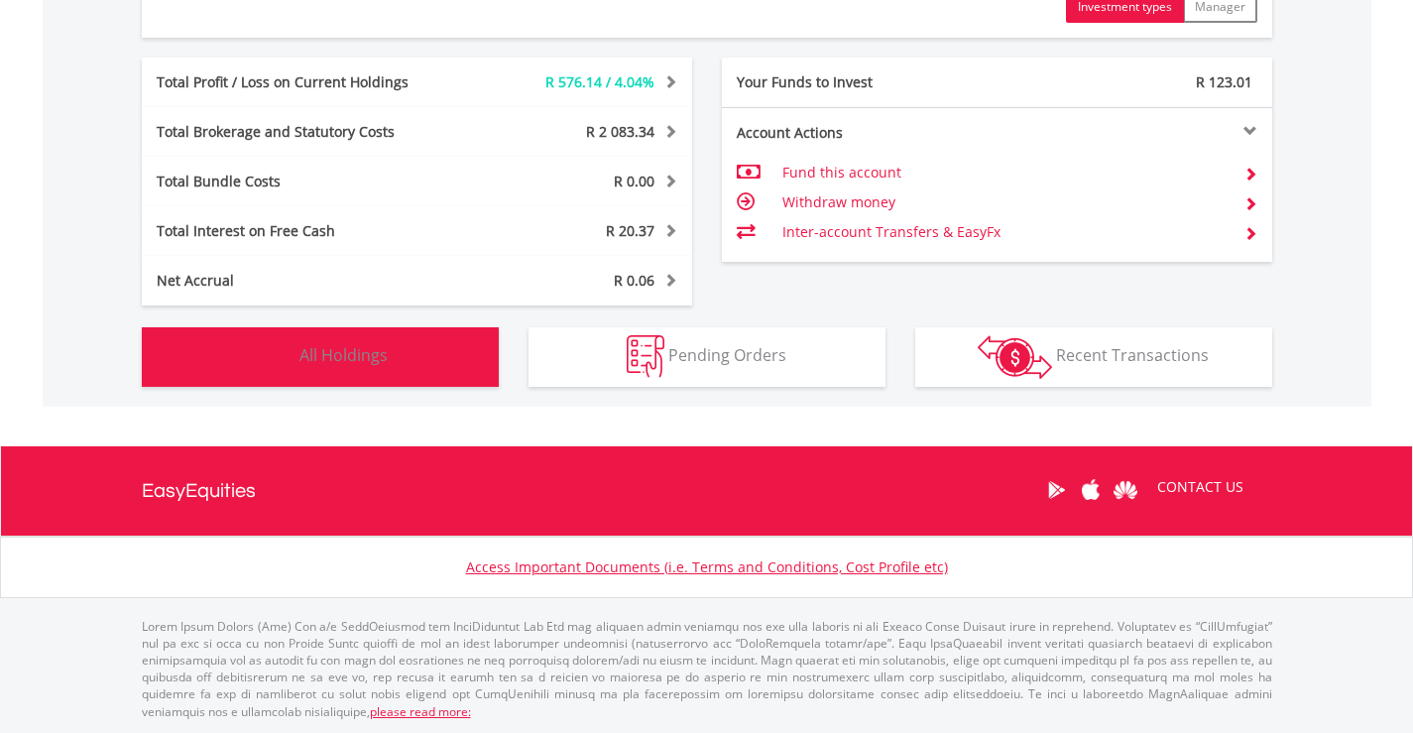
click at [356, 361] on span "All Holdings" at bounding box center [343, 355] width 88 height 22
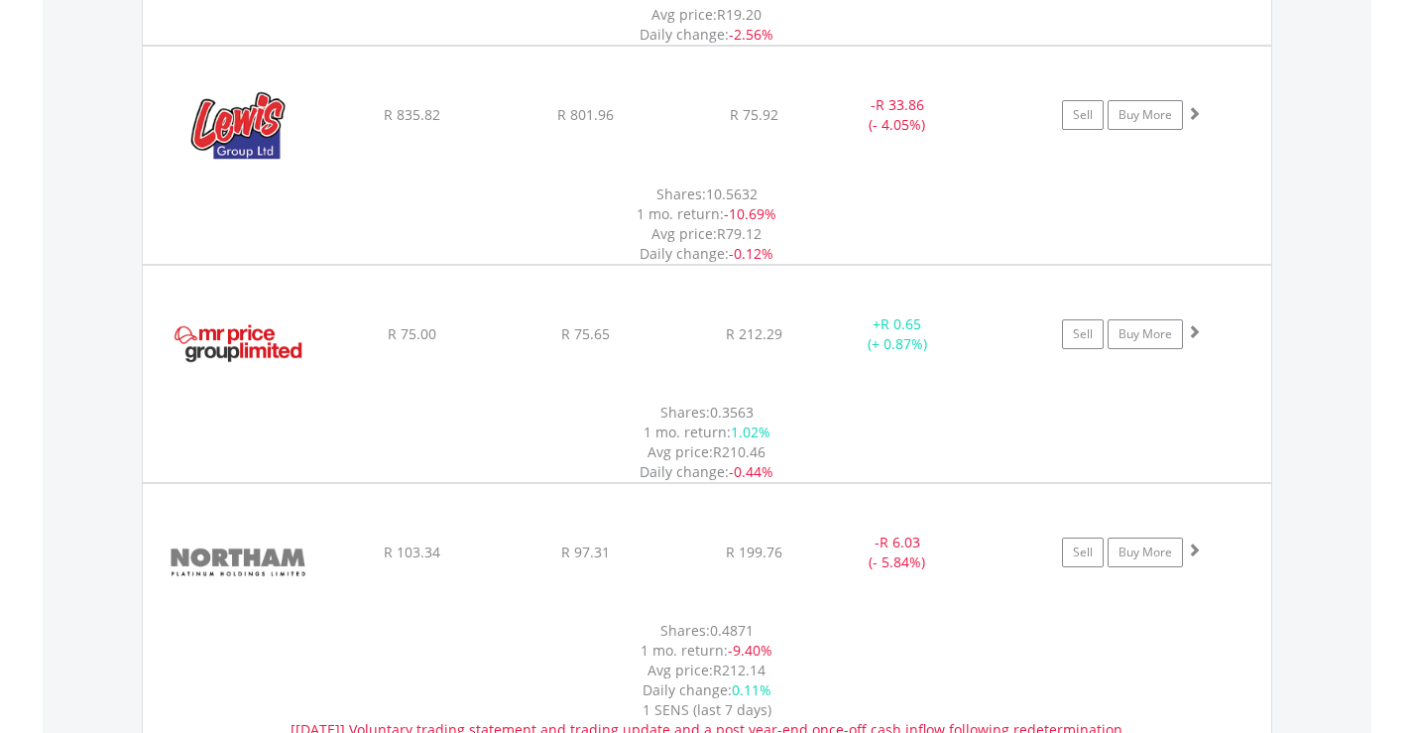
scroll to position [3712, 0]
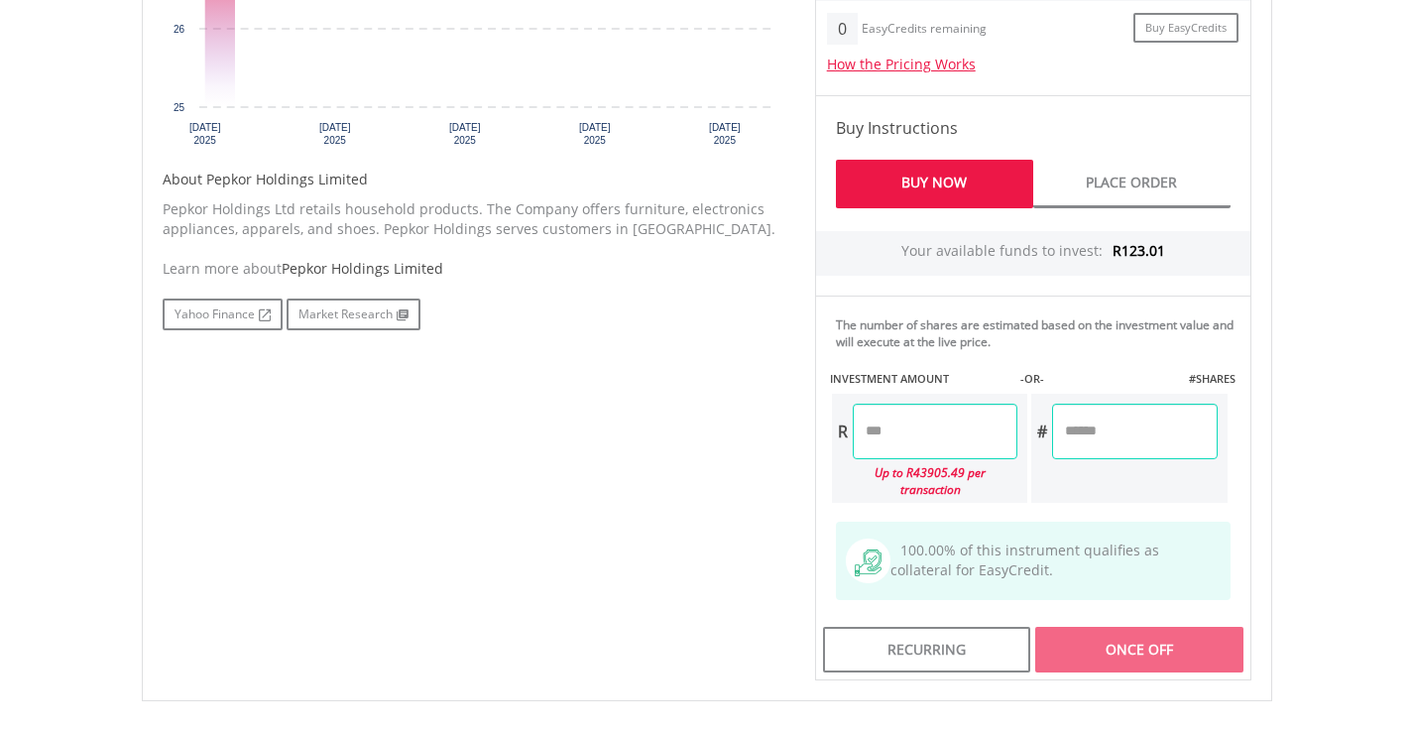
scroll to position [1174, 0]
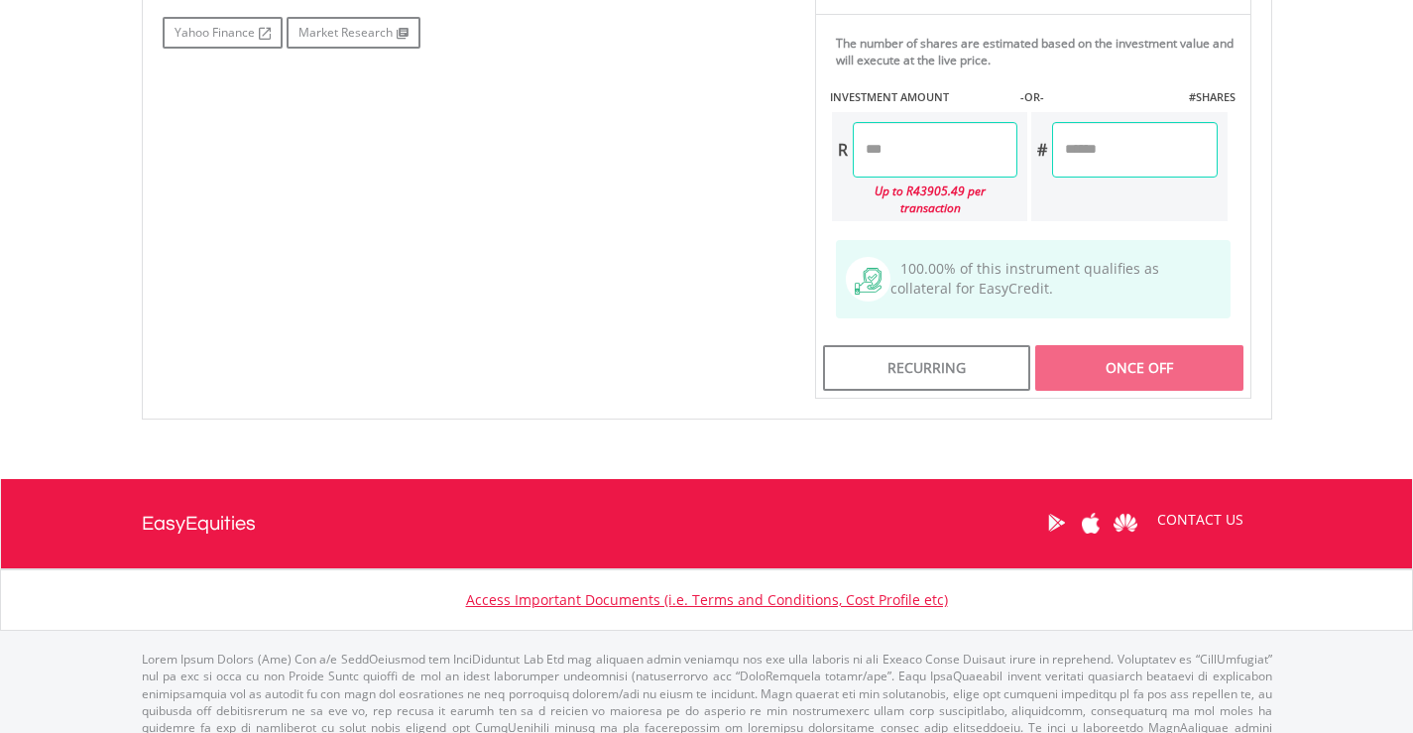
click at [861, 150] on input "number" at bounding box center [935, 150] width 165 height 56
type input "*****"
type input "******"
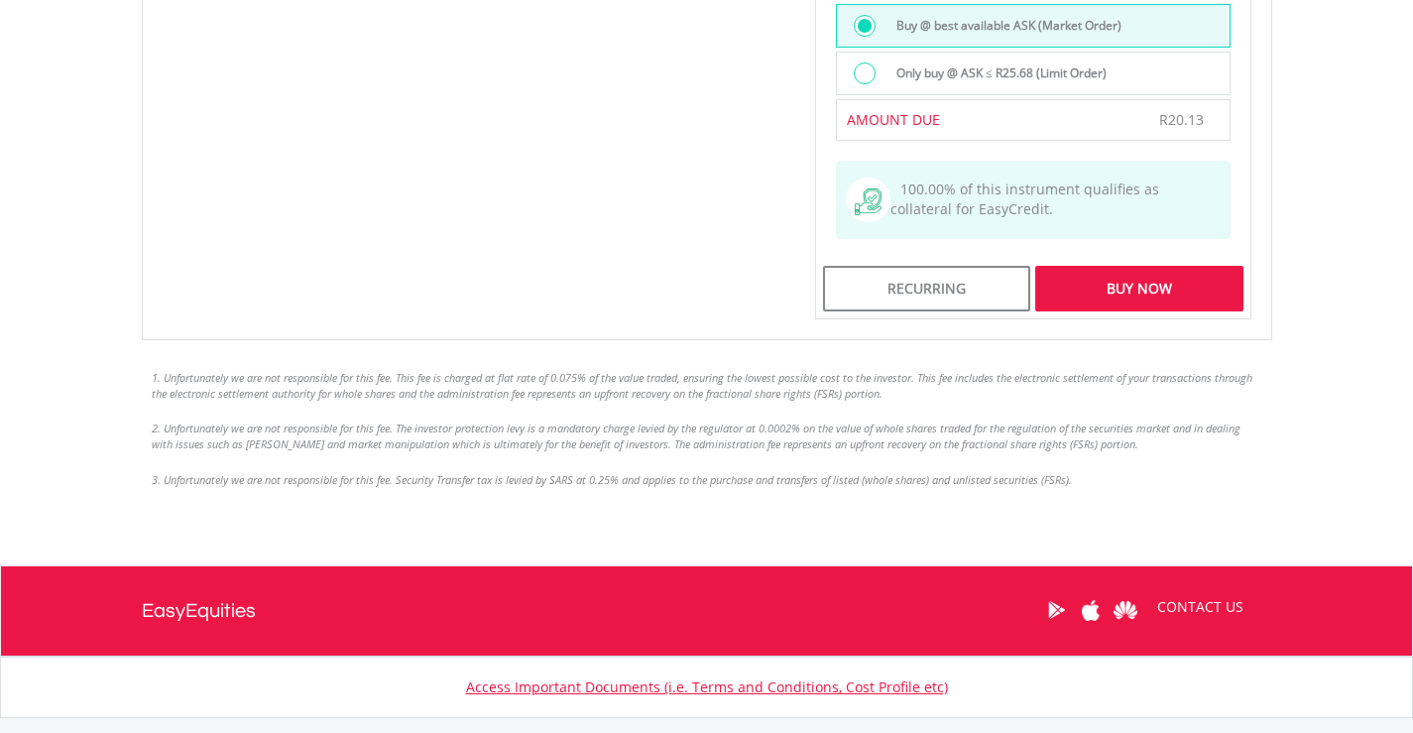
scroll to position [1769, 0]
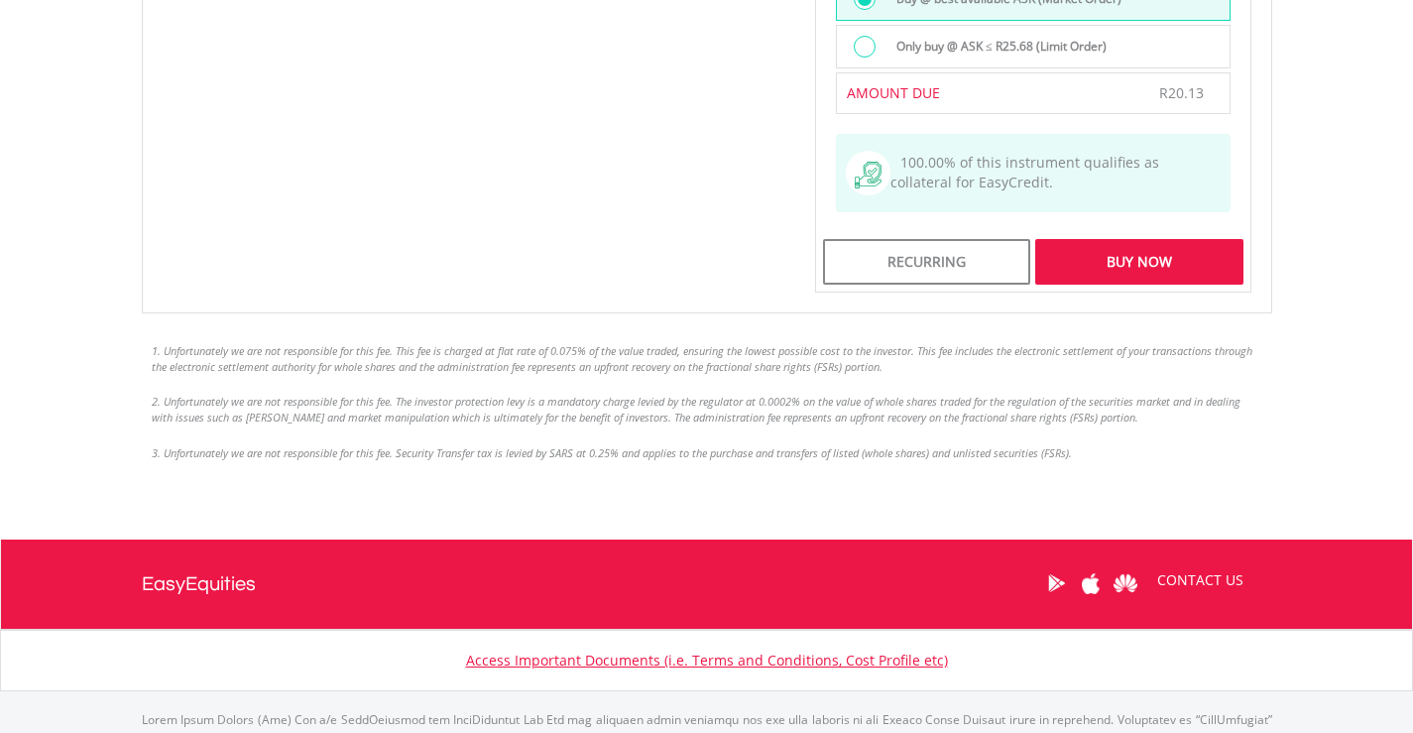
click at [1145, 250] on div "Buy Now" at bounding box center [1138, 262] width 207 height 46
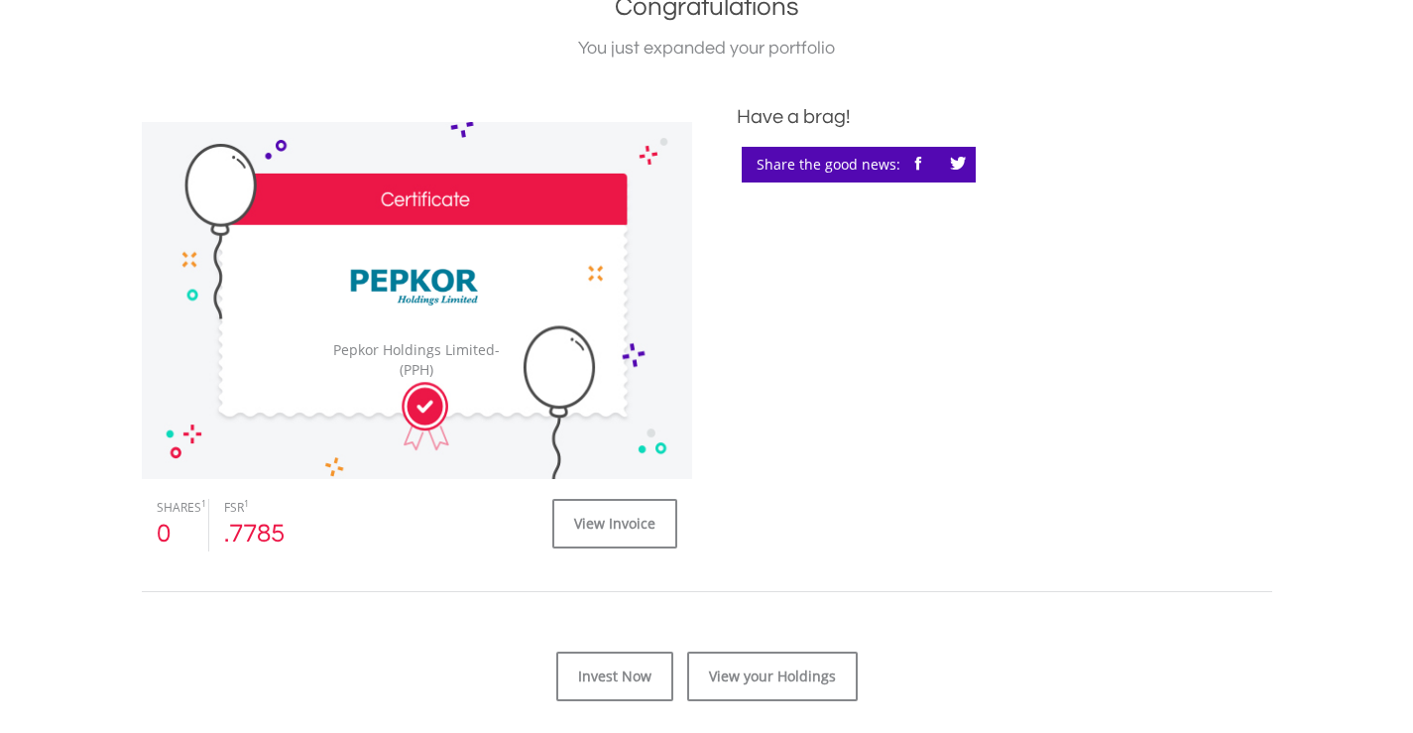
scroll to position [595, 0]
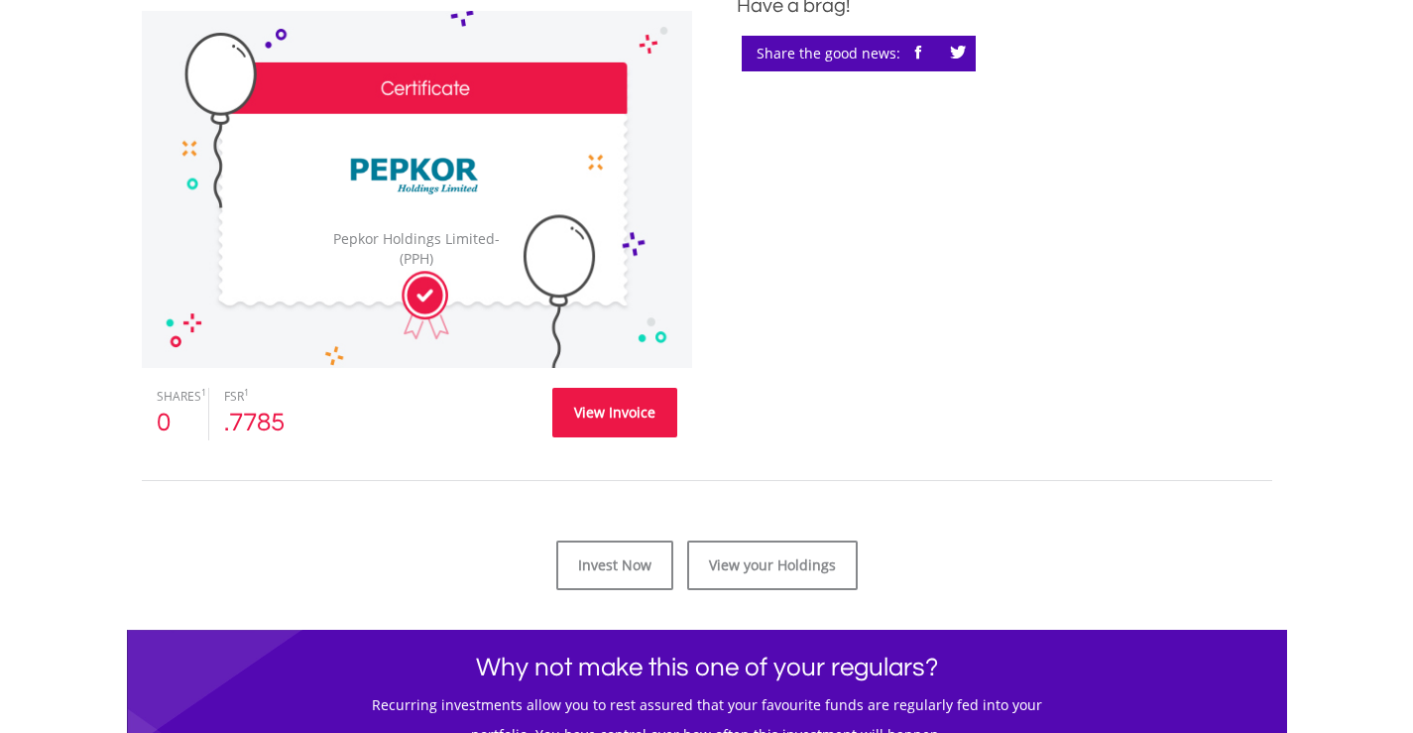
click at [635, 402] on link "View Invoice" at bounding box center [614, 413] width 125 height 50
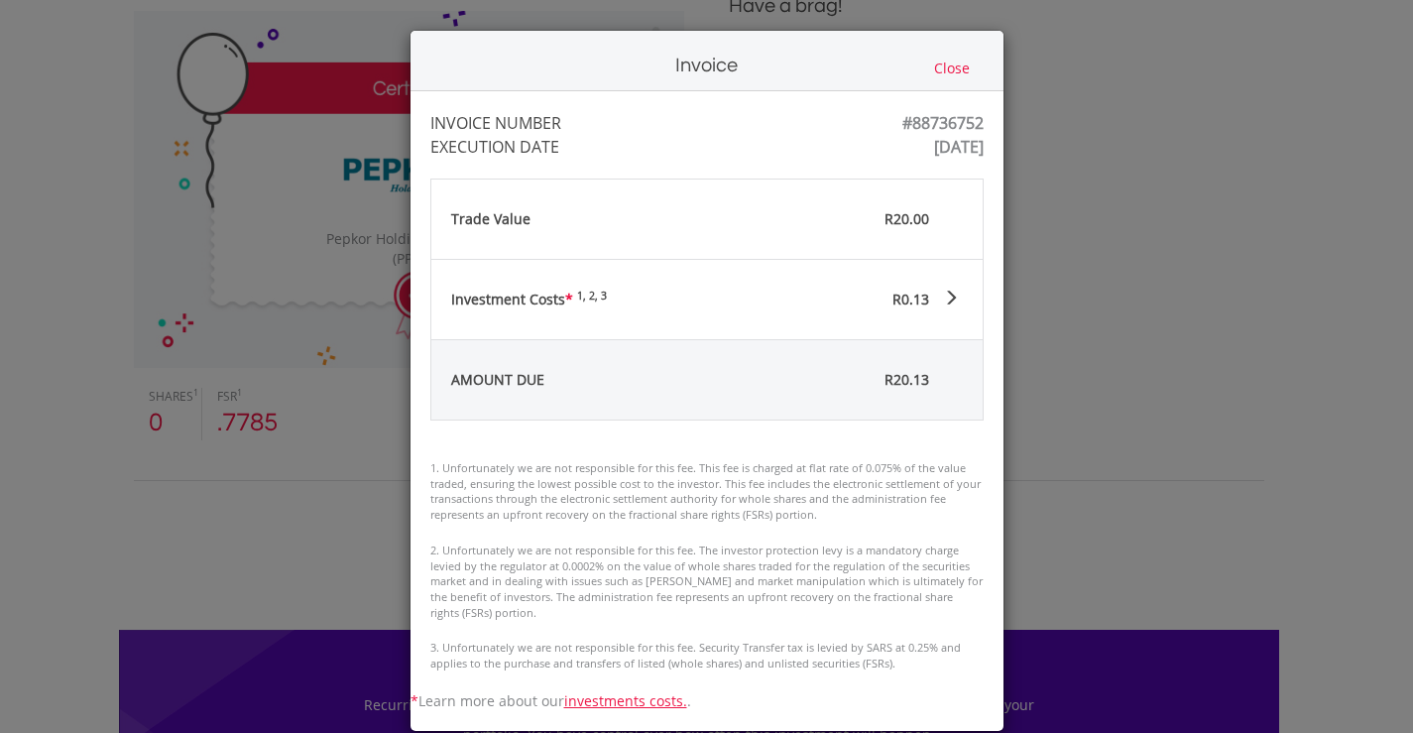
click at [950, 66] on button "Close" at bounding box center [952, 69] width 48 height 22
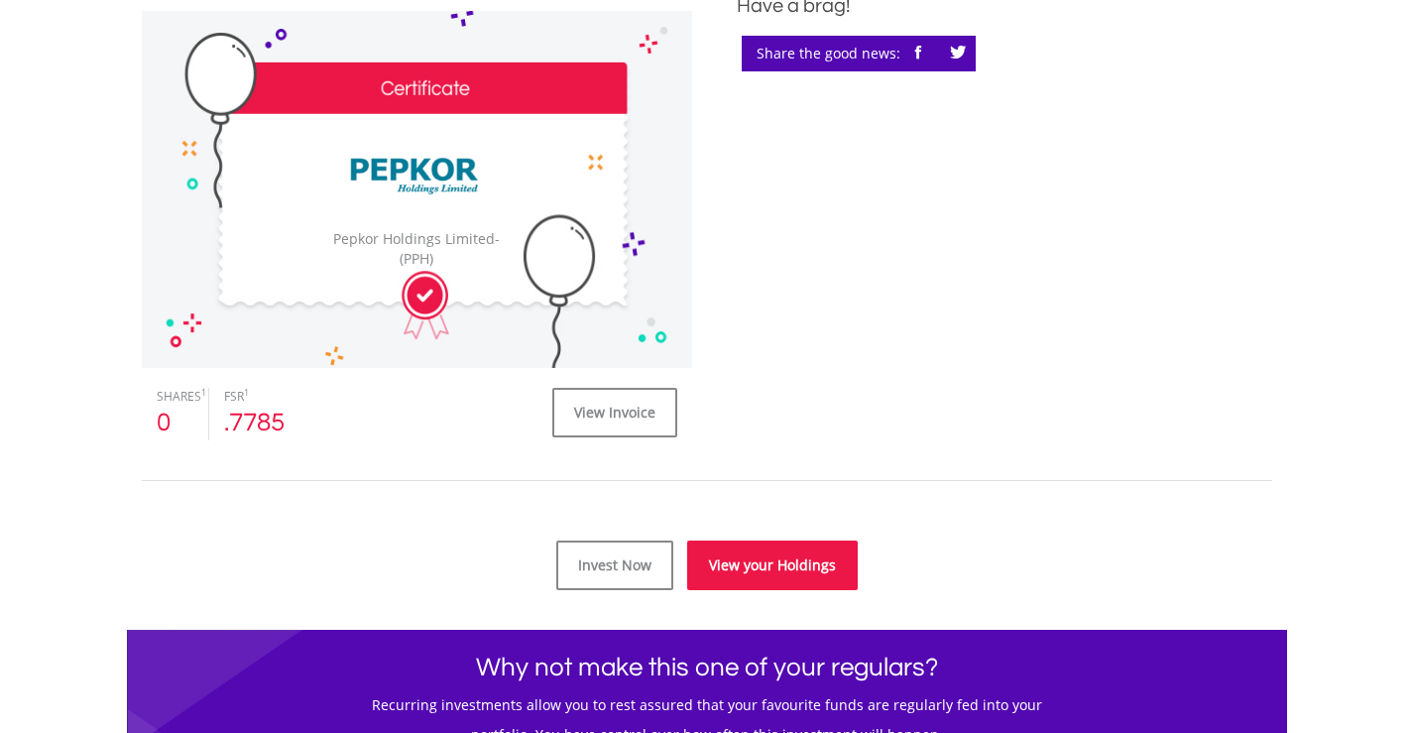
click at [789, 571] on link "View your Holdings" at bounding box center [772, 565] width 171 height 50
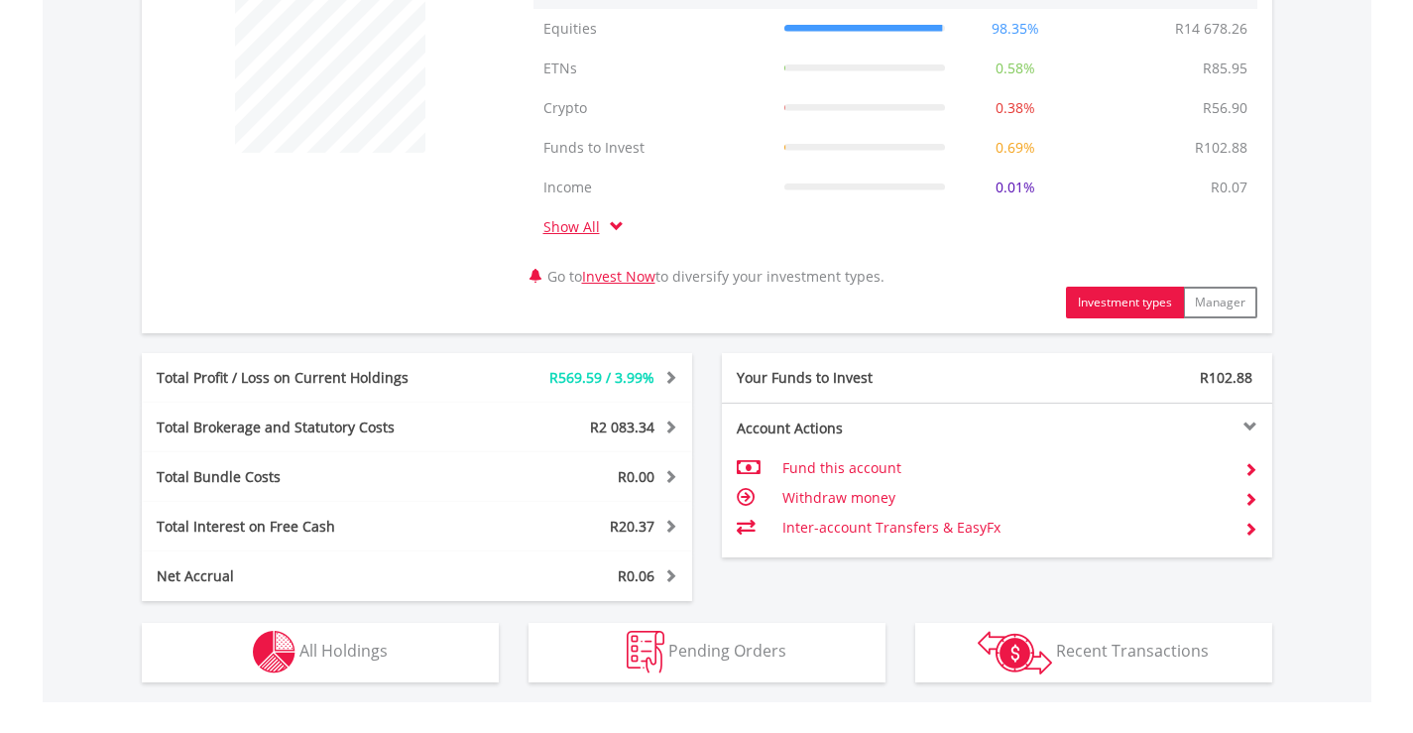
scroll to position [992, 0]
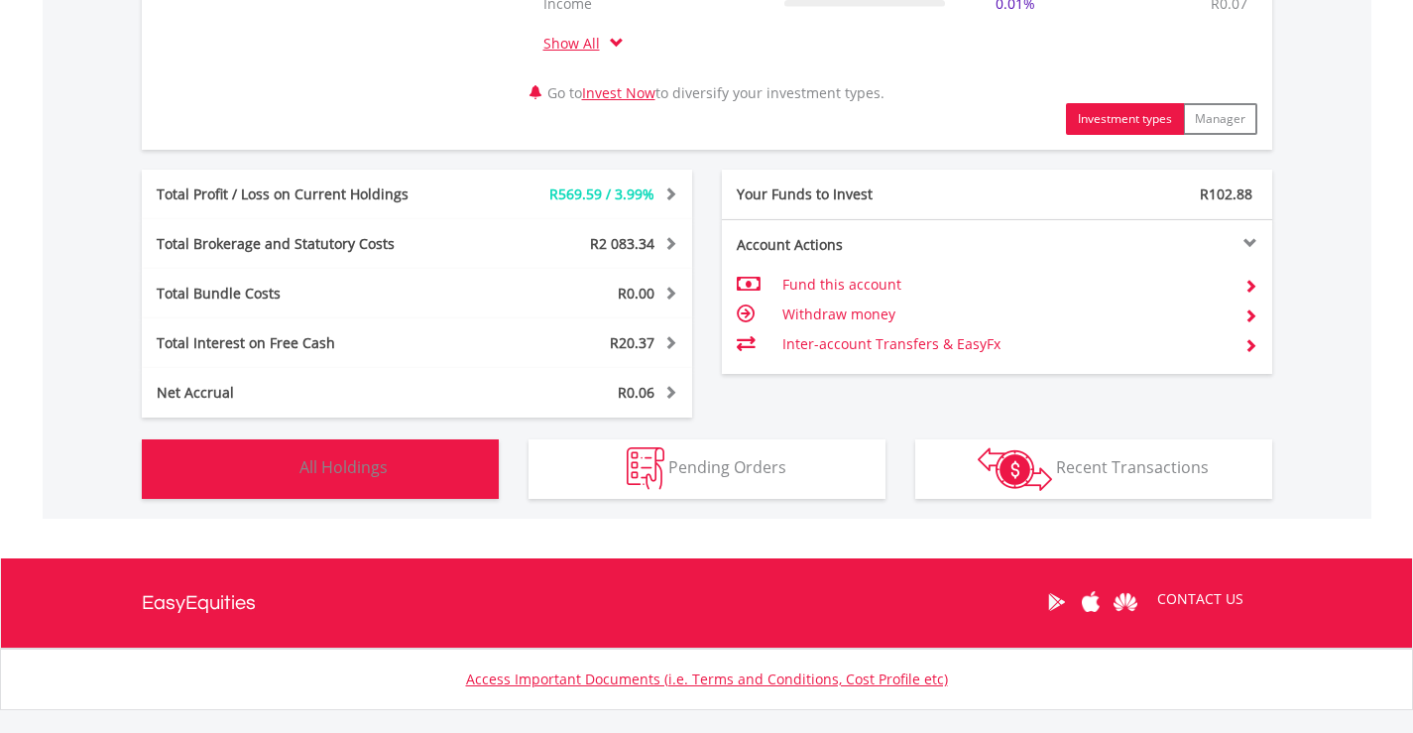
click at [333, 465] on span "All Holdings" at bounding box center [343, 467] width 88 height 22
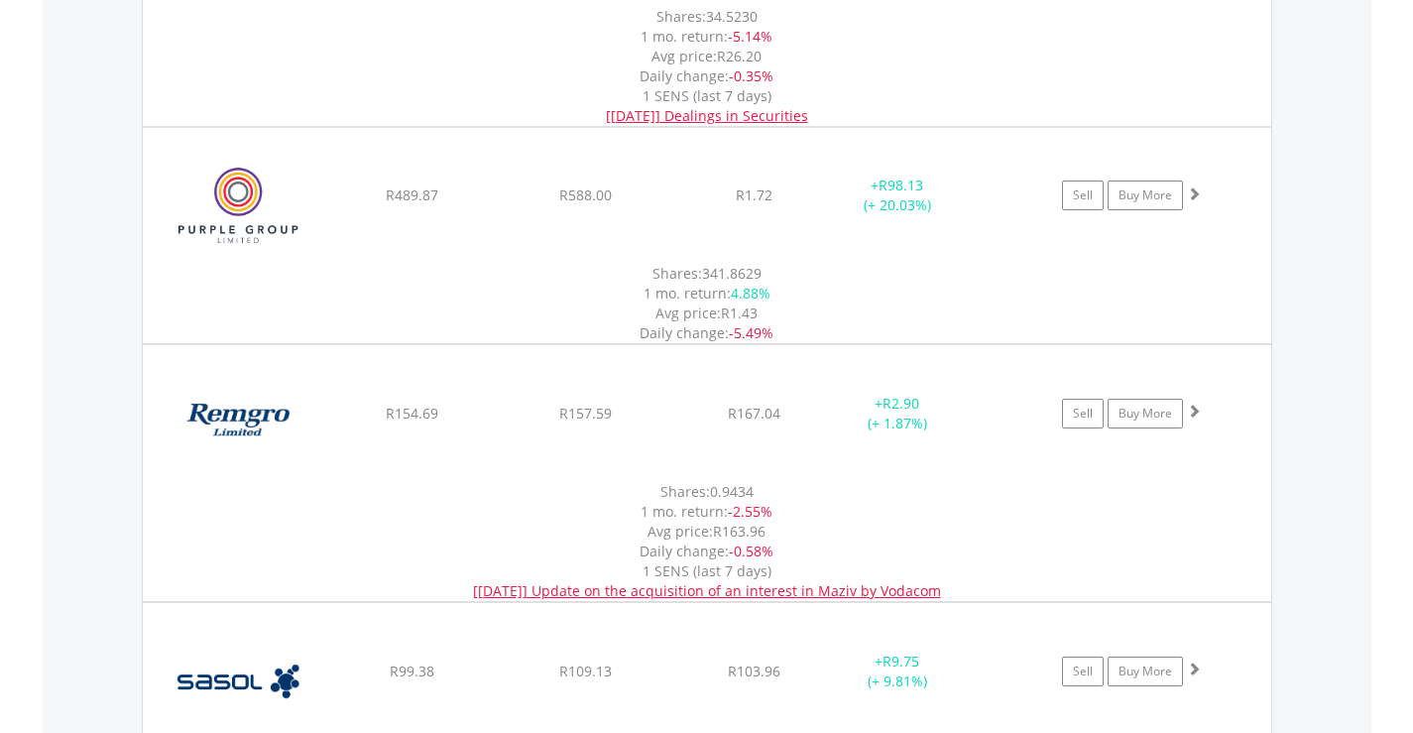
scroll to position [4883, 0]
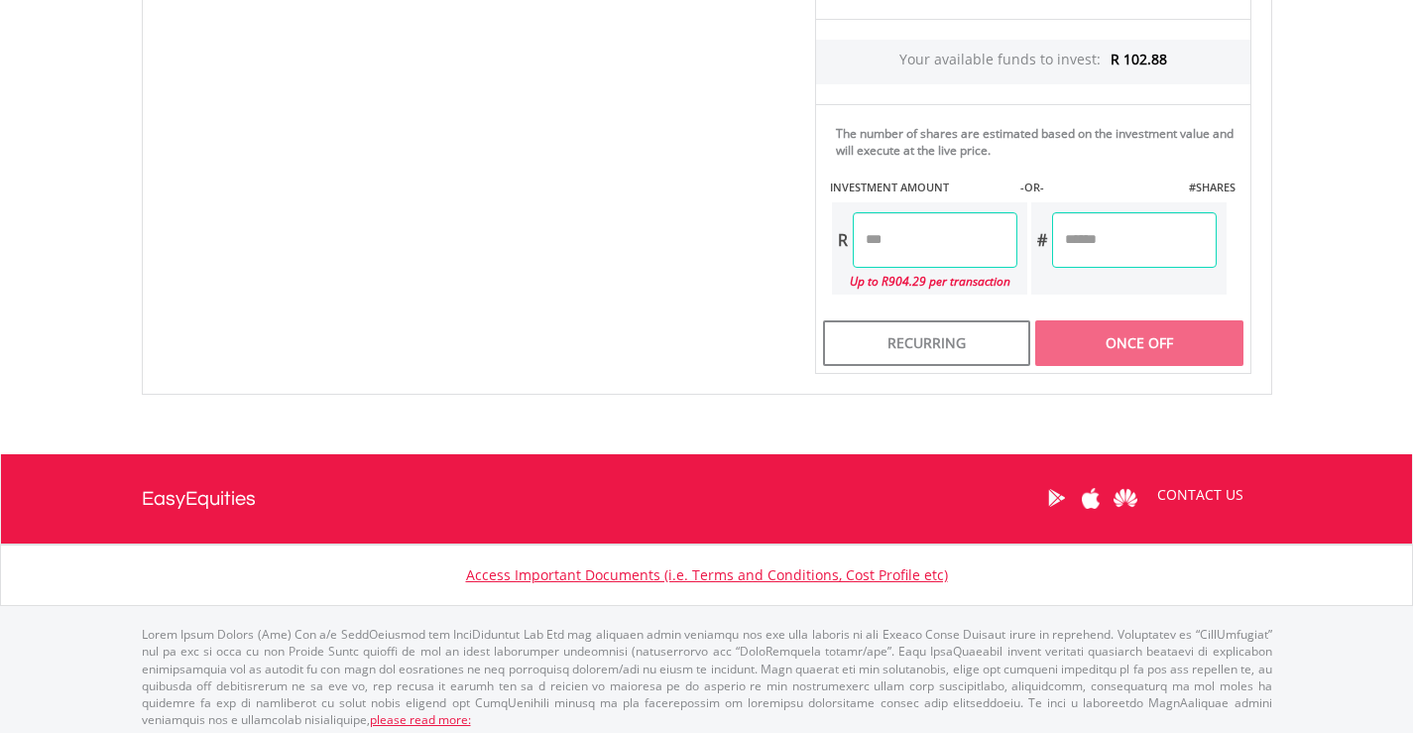
scroll to position [925, 0]
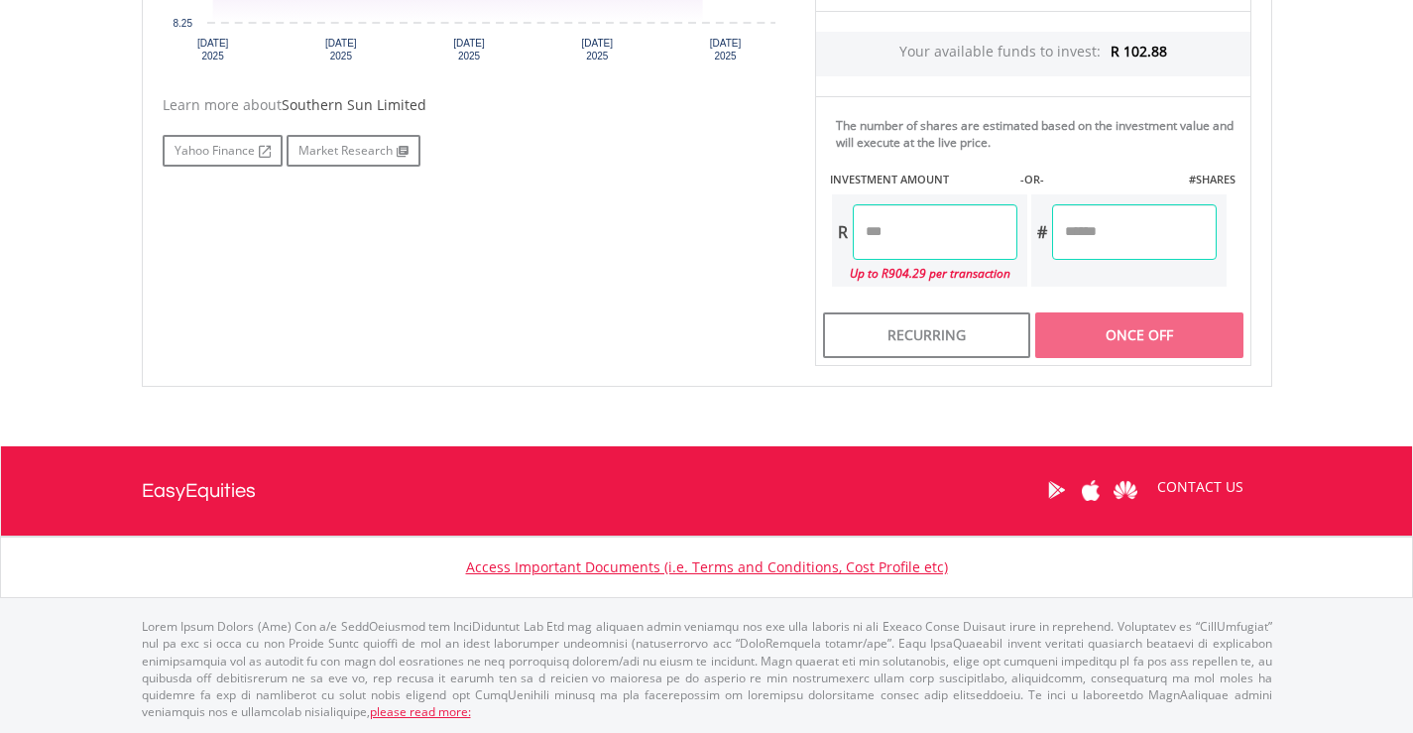
click at [863, 233] on input "number" at bounding box center [935, 232] width 165 height 56
type input "*****"
type input "******"
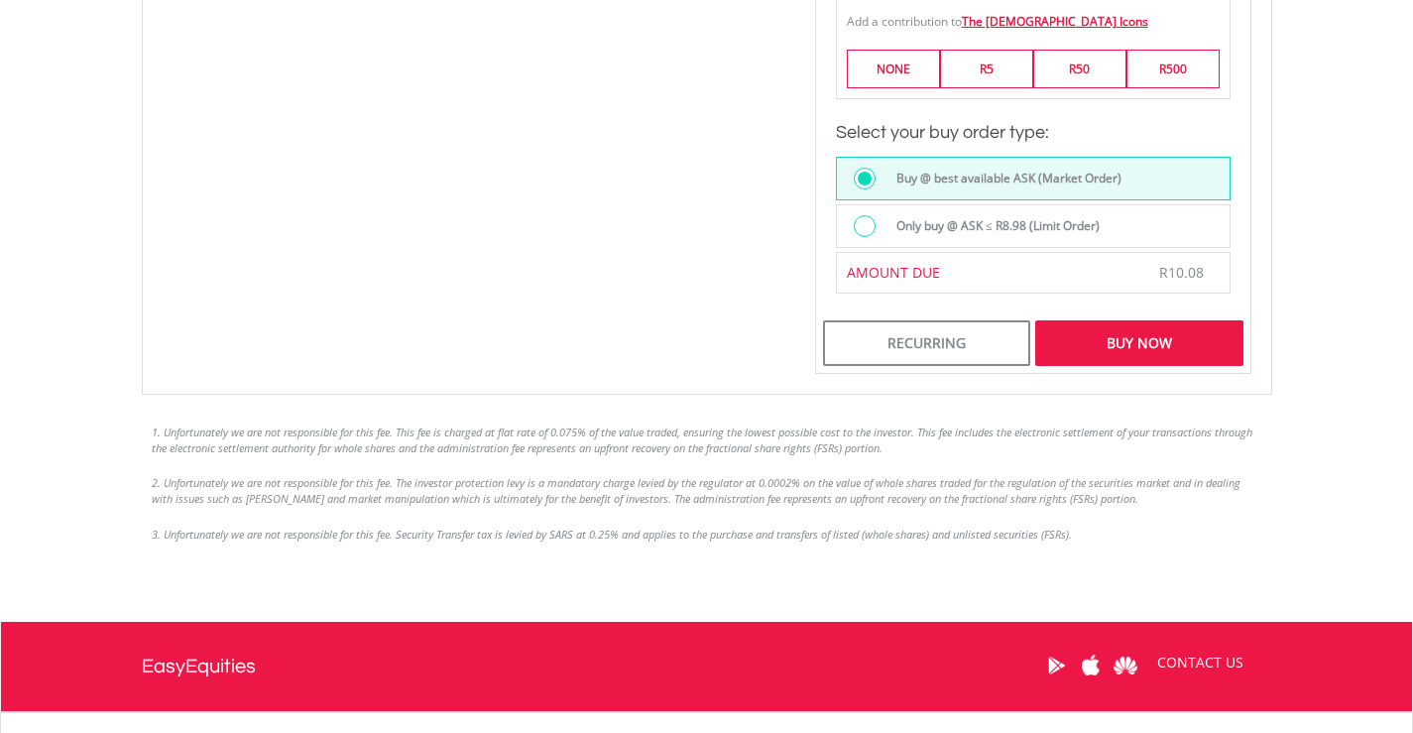
scroll to position [1421, 0]
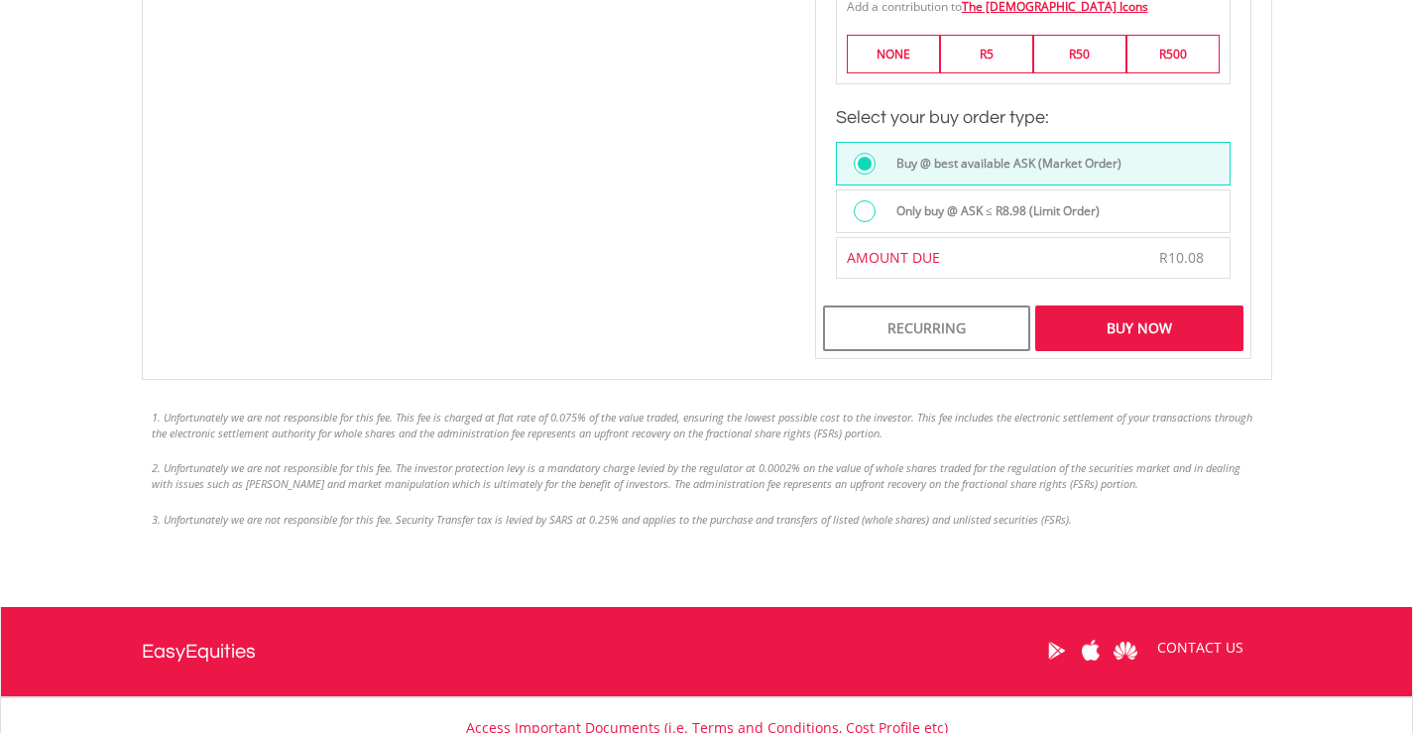
click at [870, 222] on div at bounding box center [870, 213] width 32 height 26
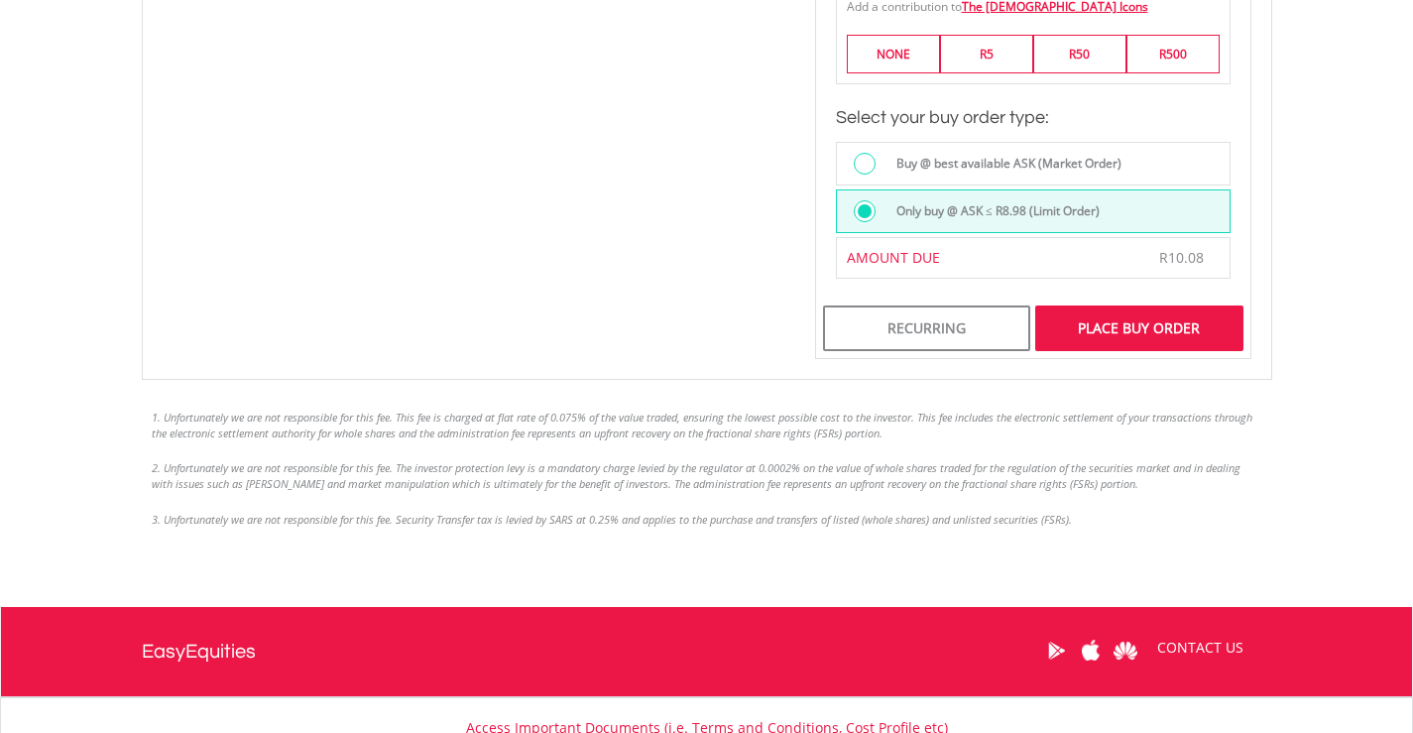
click at [1117, 331] on div "Place Buy Order" at bounding box center [1138, 328] width 207 height 46
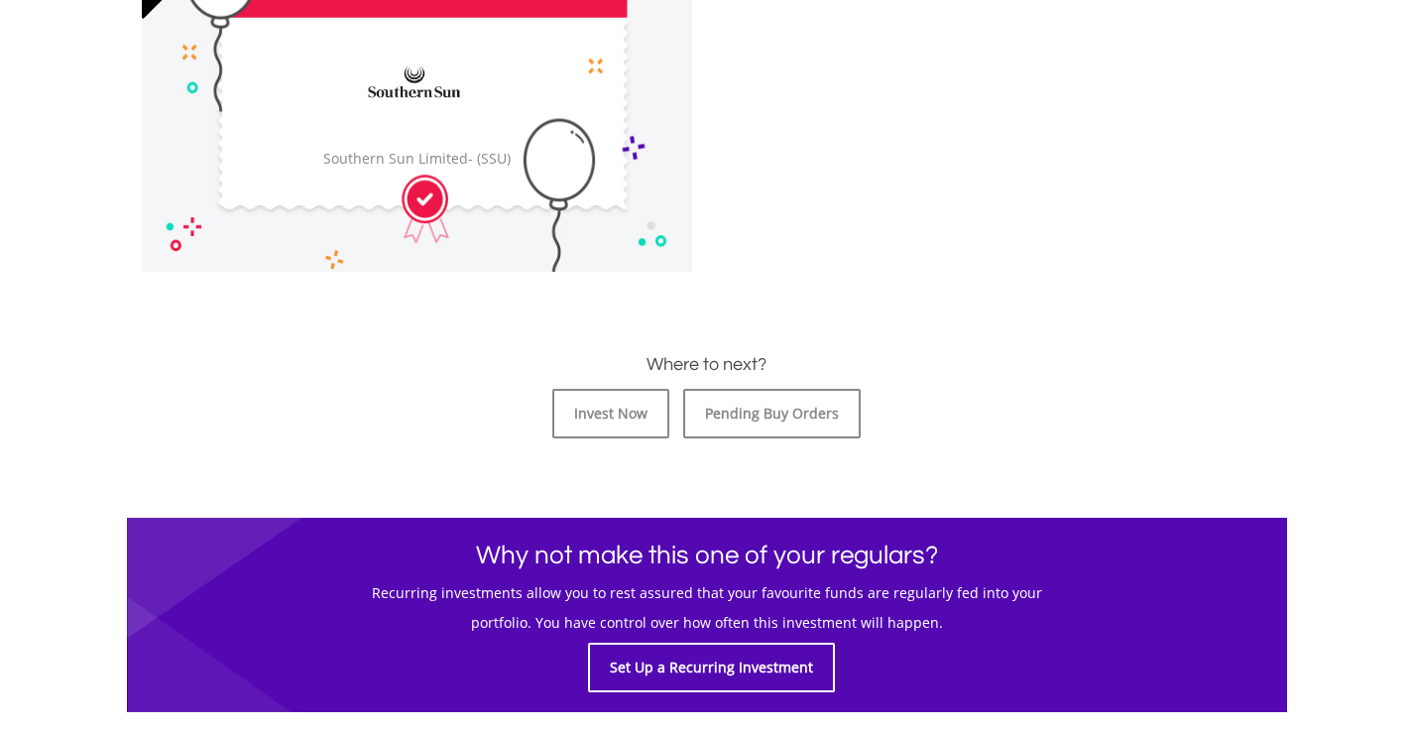
scroll to position [694, 0]
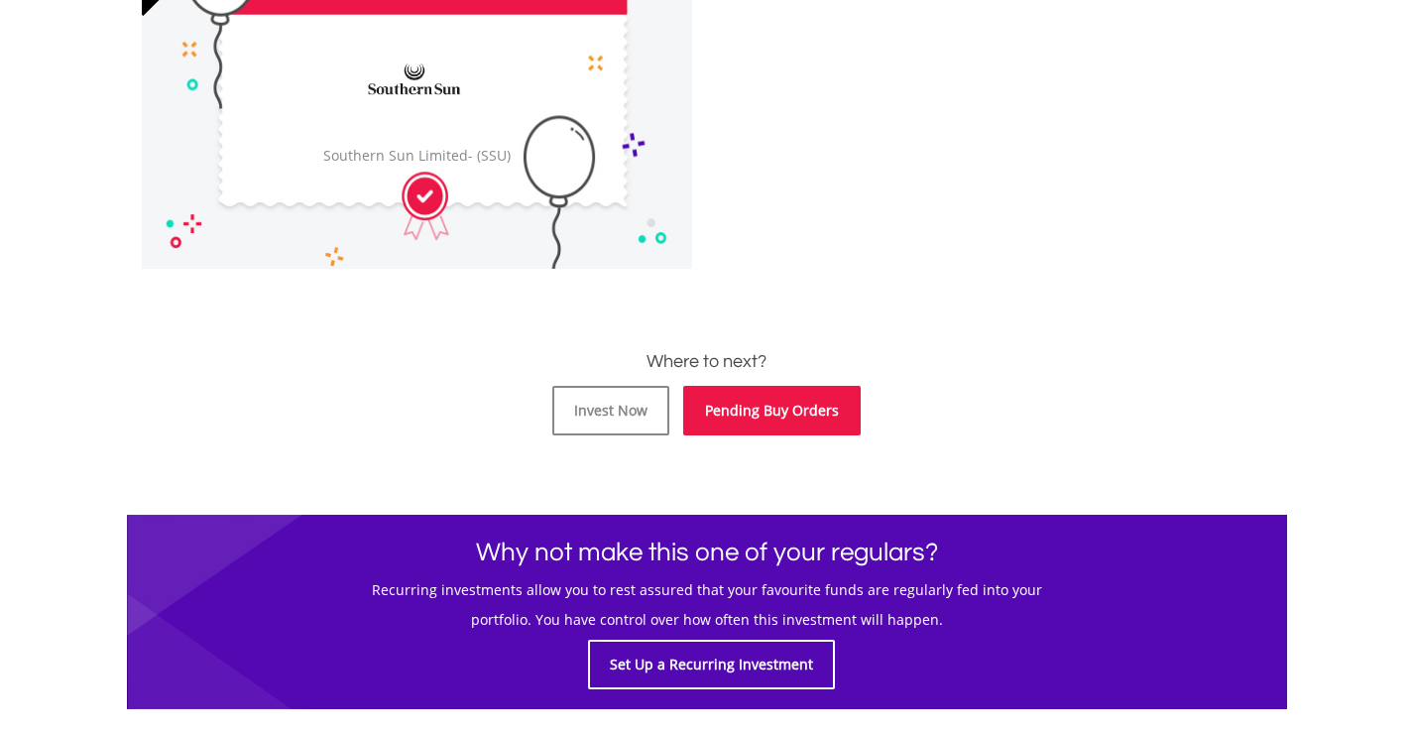
click at [775, 414] on link "Pending Buy Orders" at bounding box center [772, 411] width 178 height 50
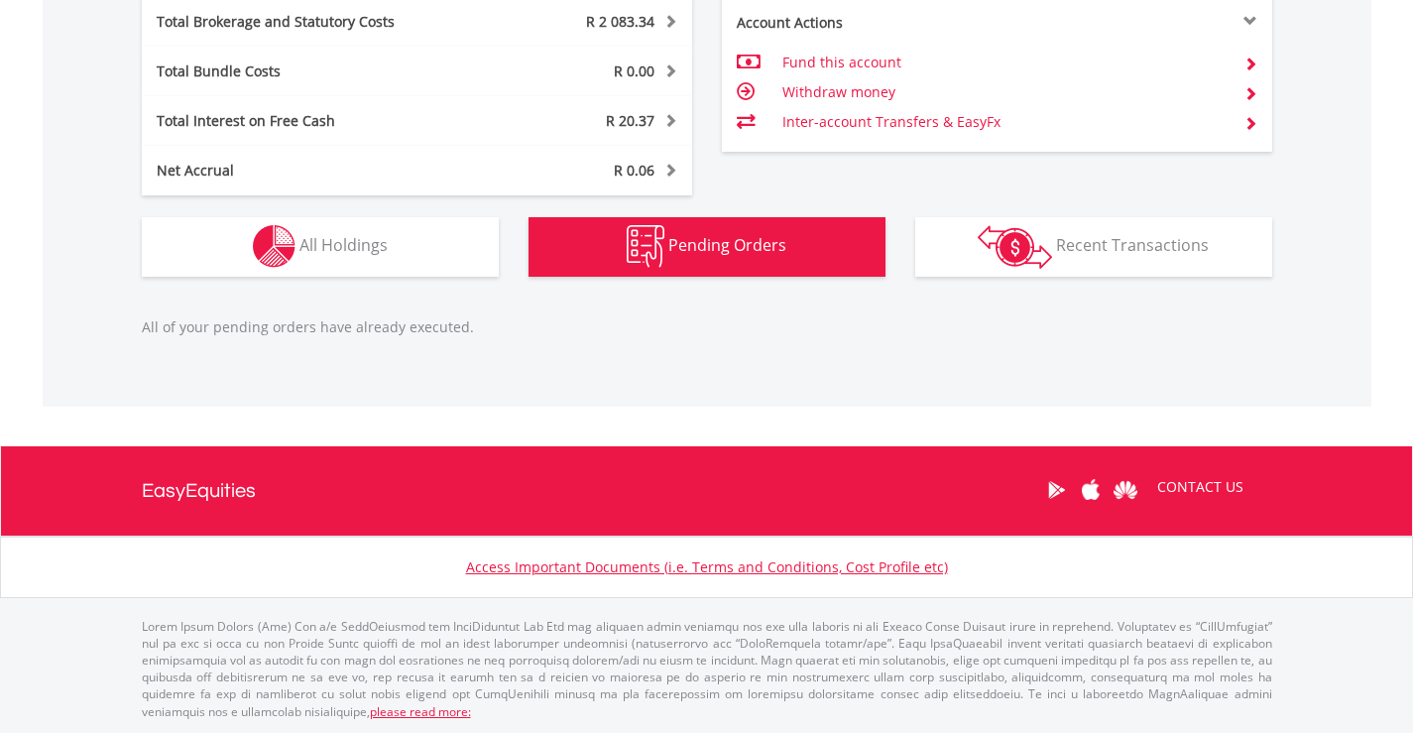
scroll to position [190, 377]
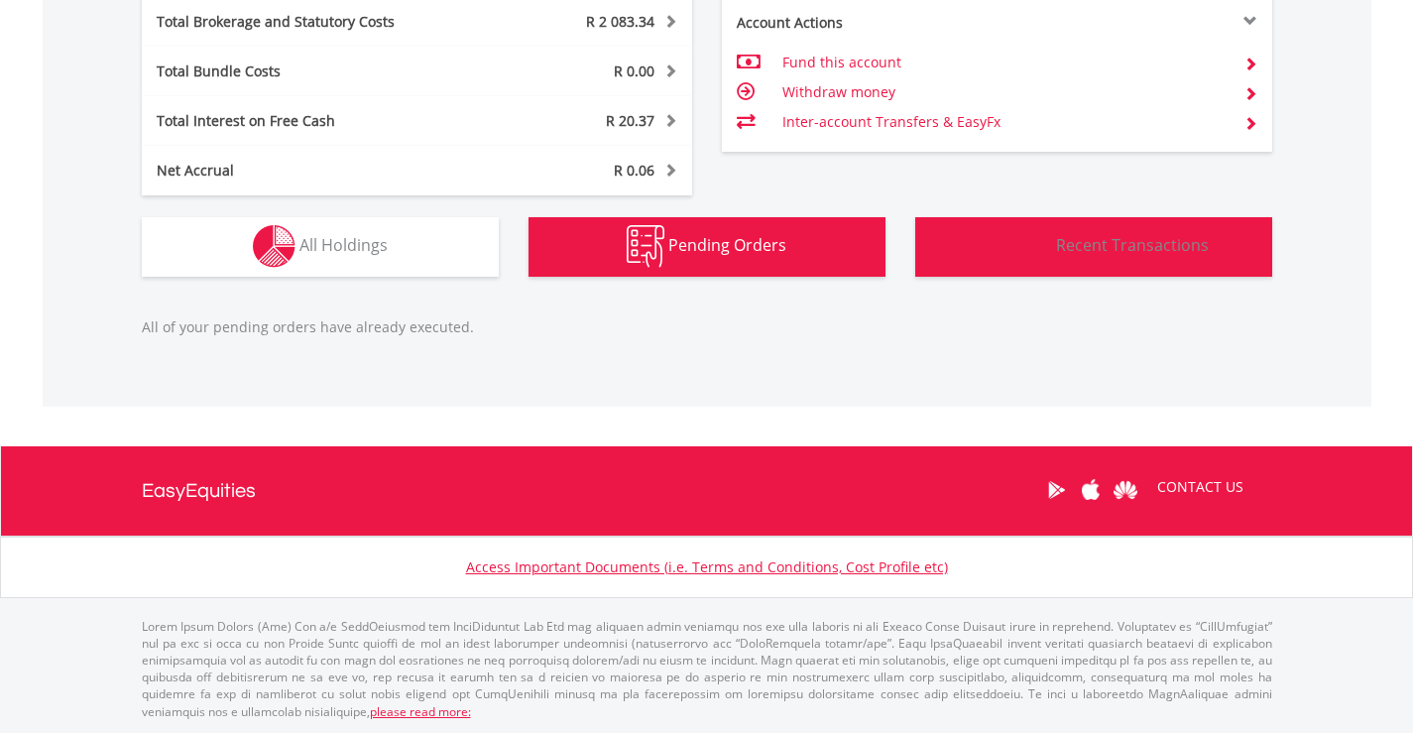
click at [1100, 248] on span "Recent Transactions" at bounding box center [1132, 245] width 153 height 22
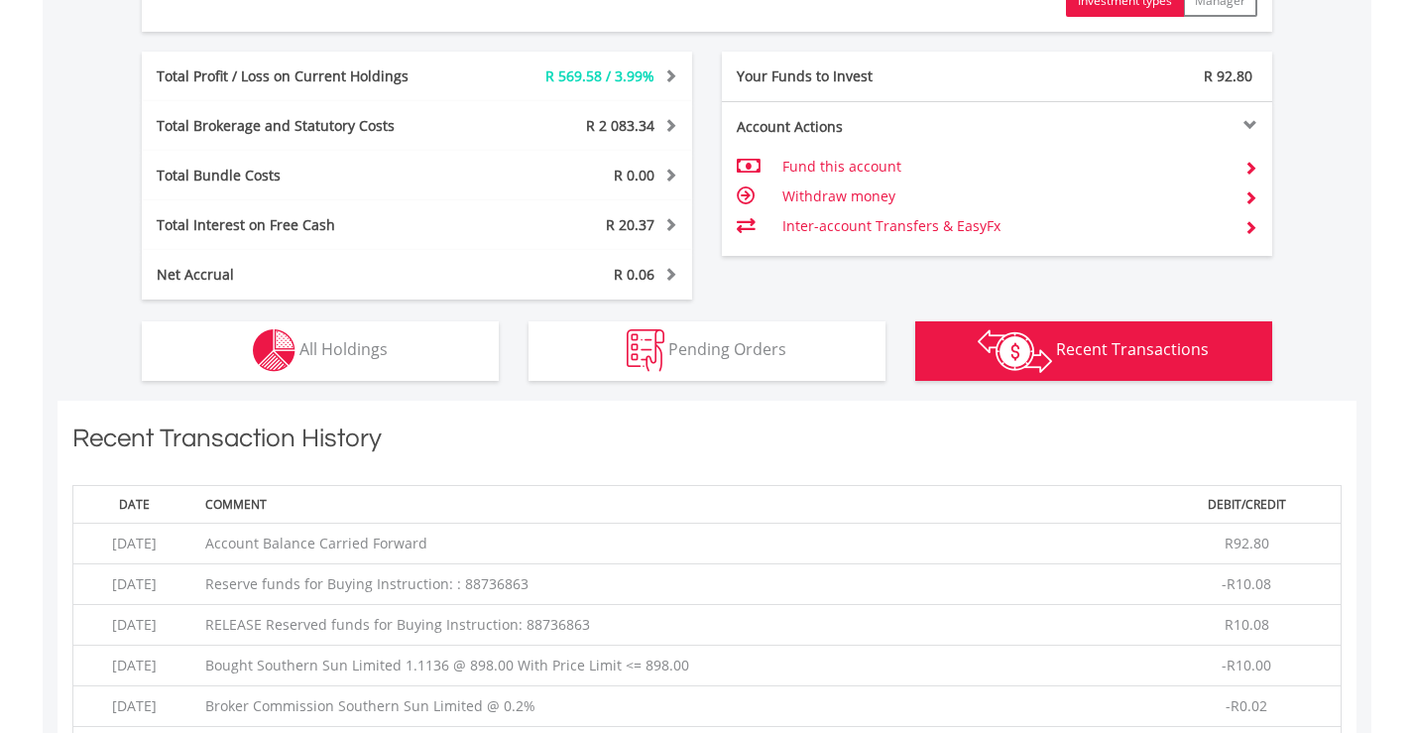
scroll to position [1114, 0]
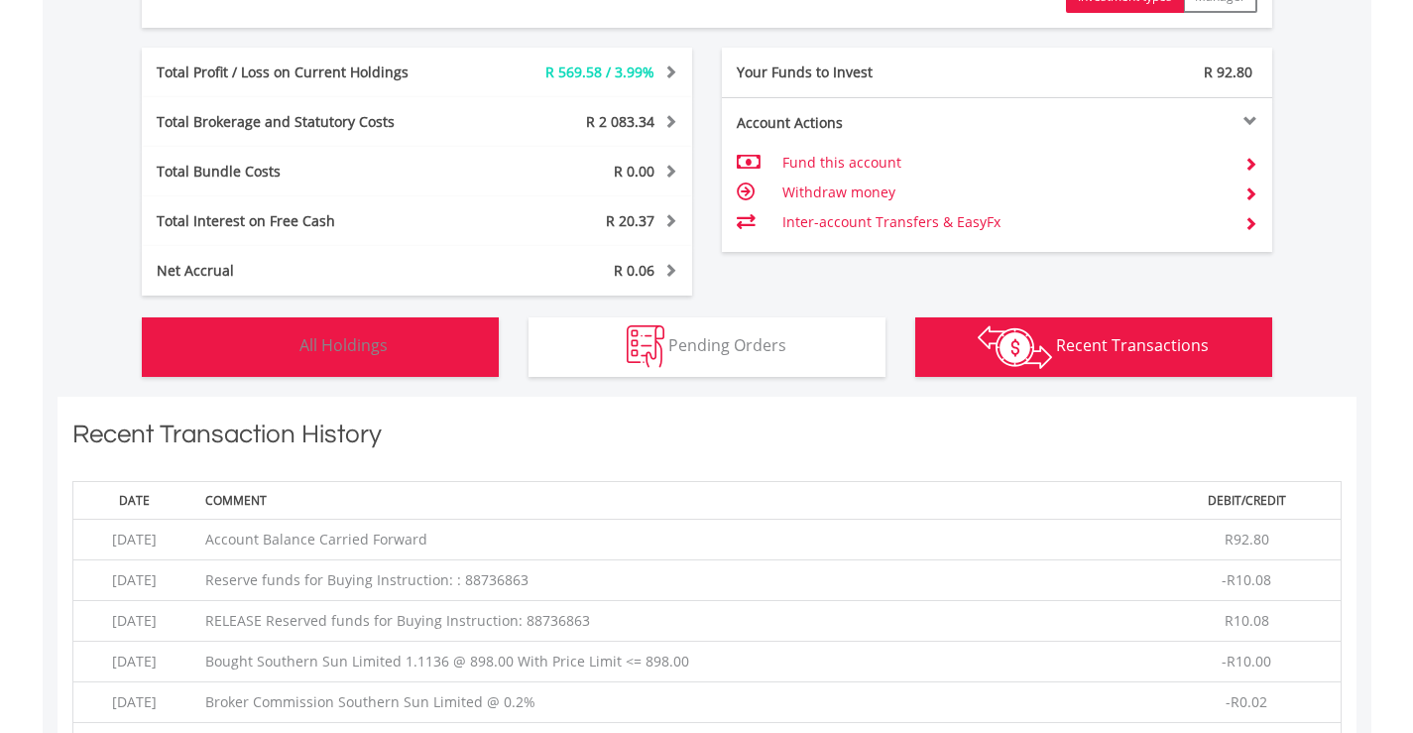
click at [331, 349] on span "All Holdings" at bounding box center [343, 345] width 88 height 22
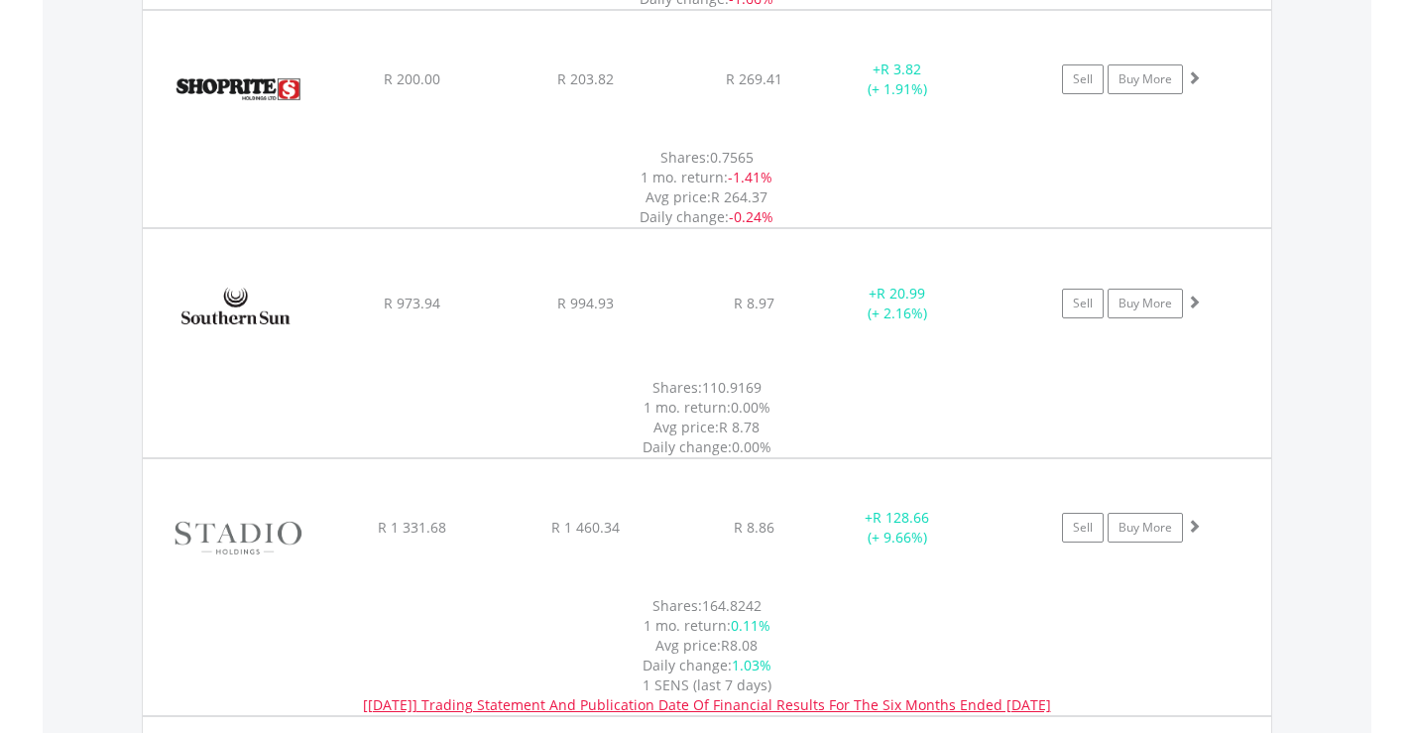
scroll to position [5615, 0]
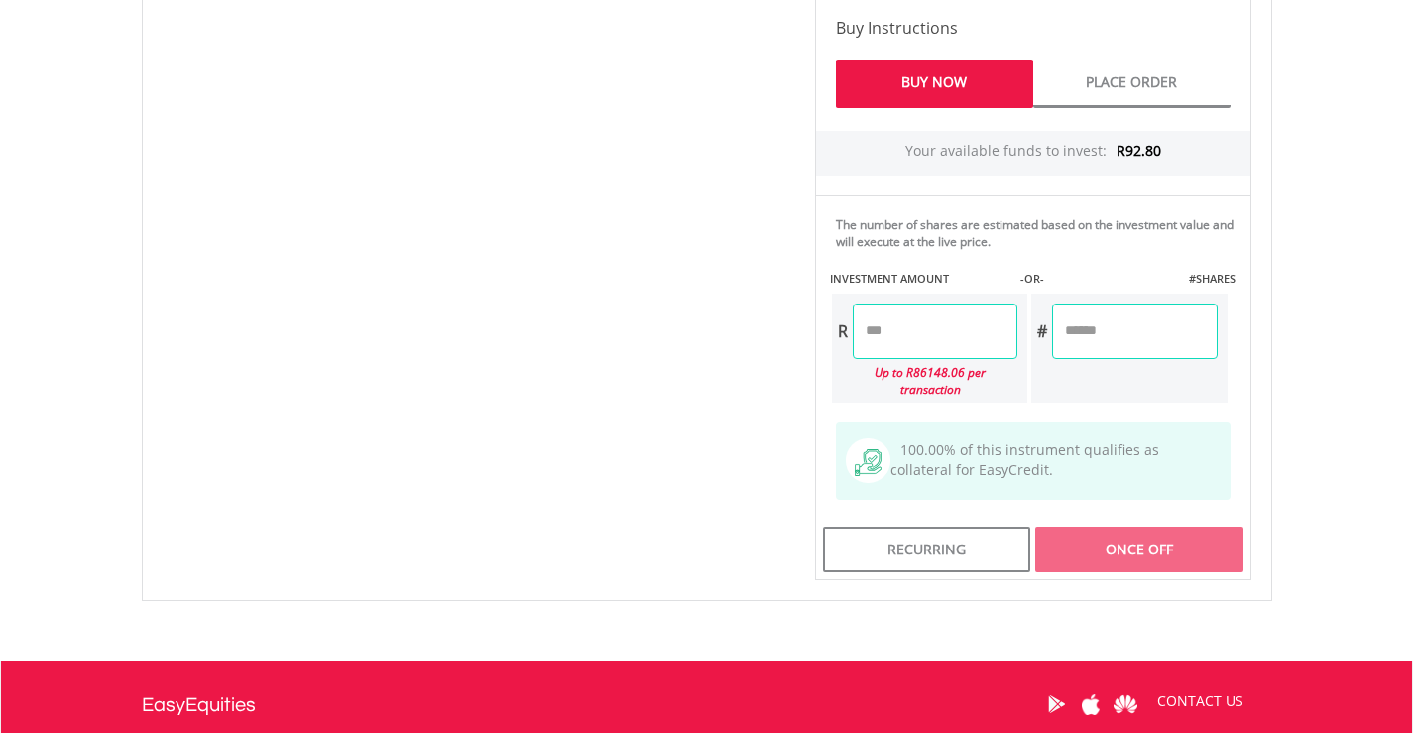
scroll to position [992, 0]
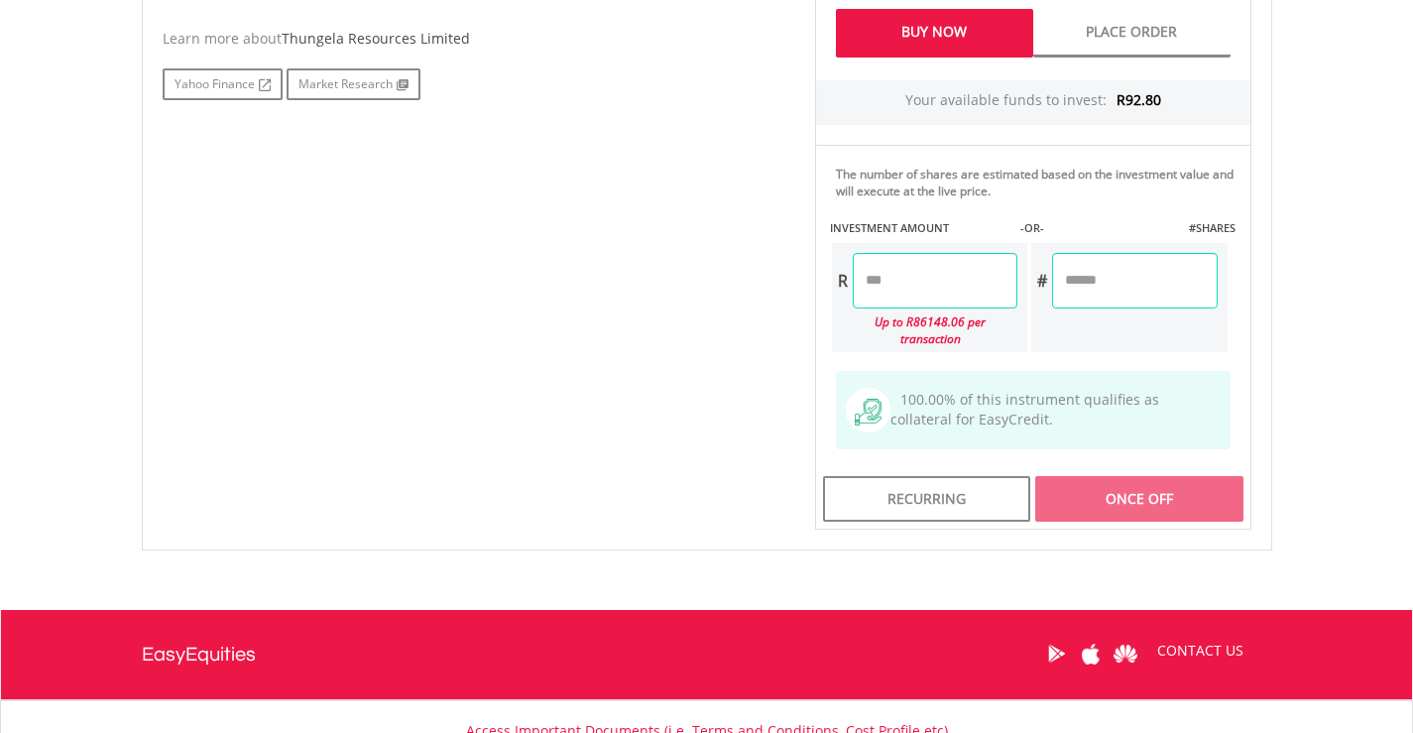
click at [863, 286] on input "number" at bounding box center [935, 281] width 165 height 56
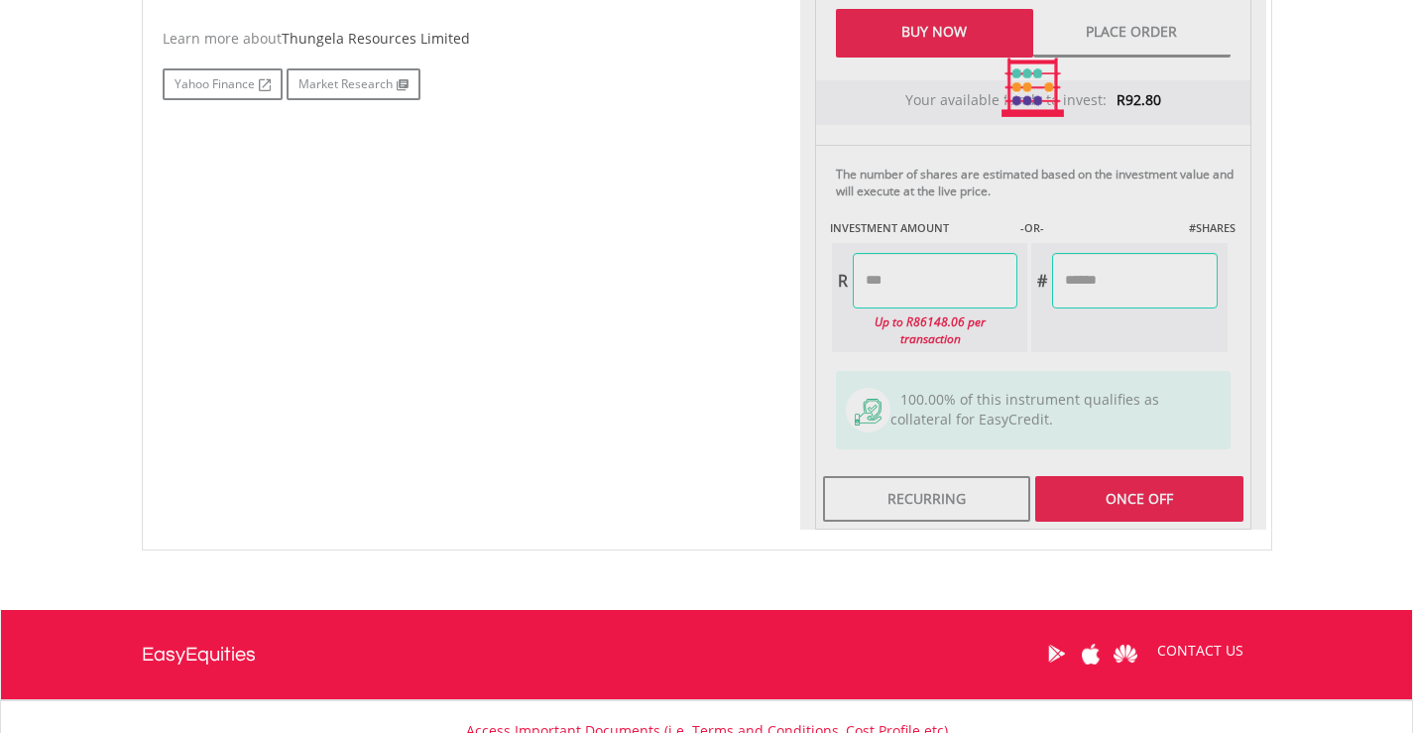
type input "*****"
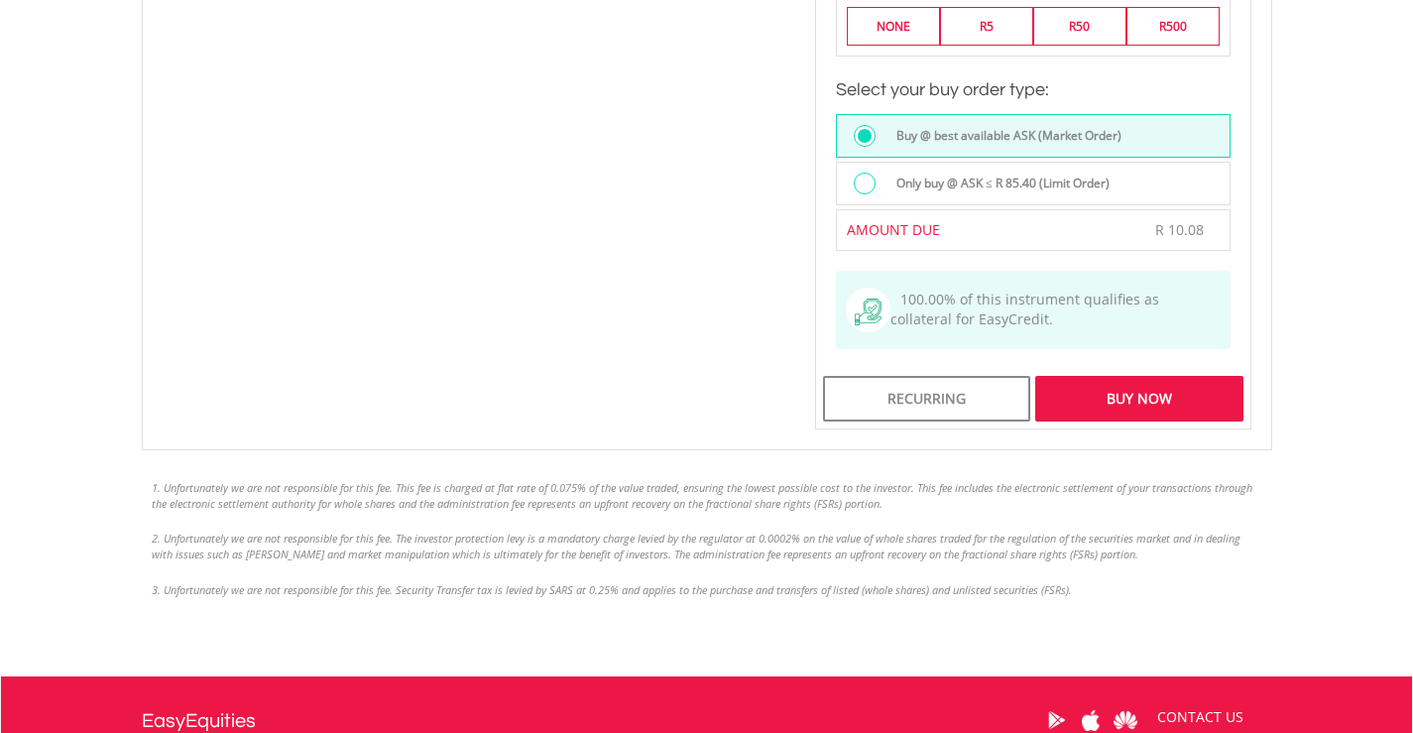
scroll to position [1686, 0]
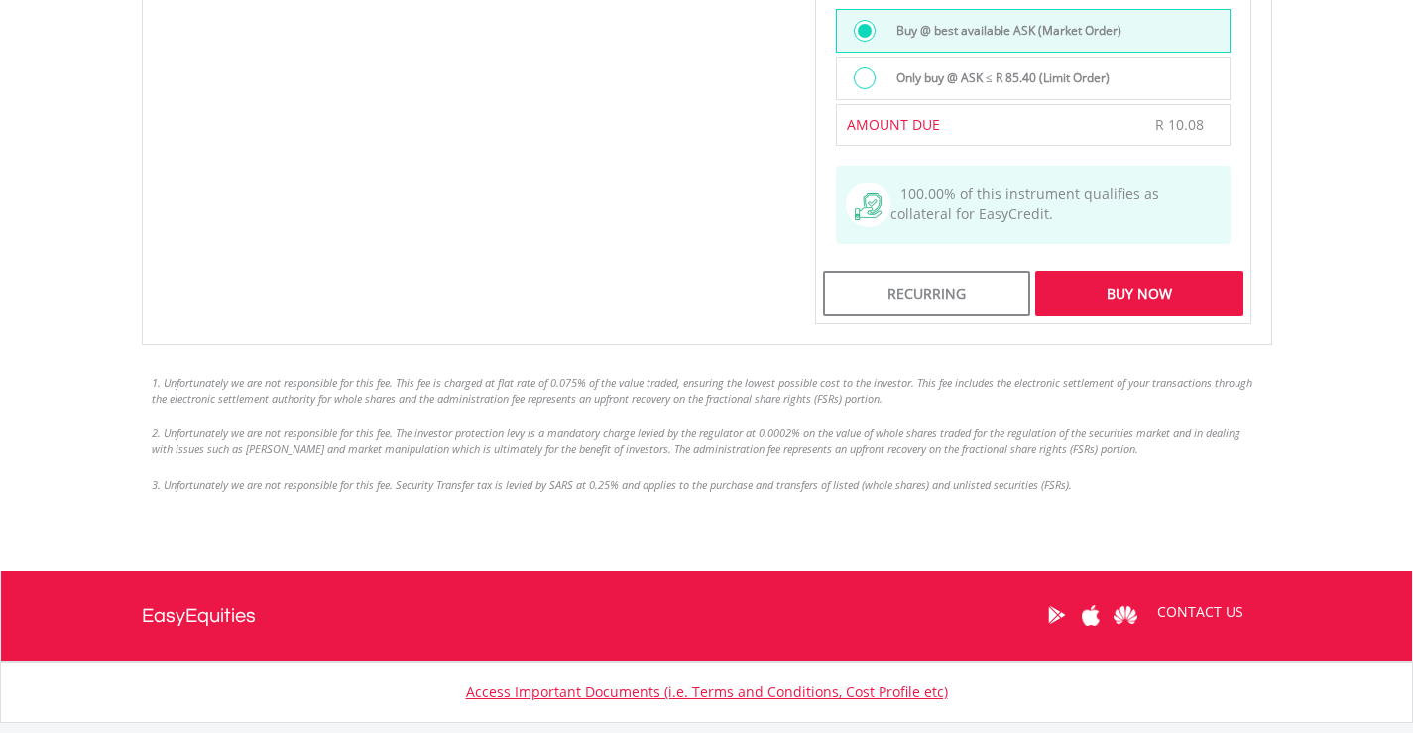
click at [1132, 283] on div "Buy Now" at bounding box center [1138, 294] width 207 height 46
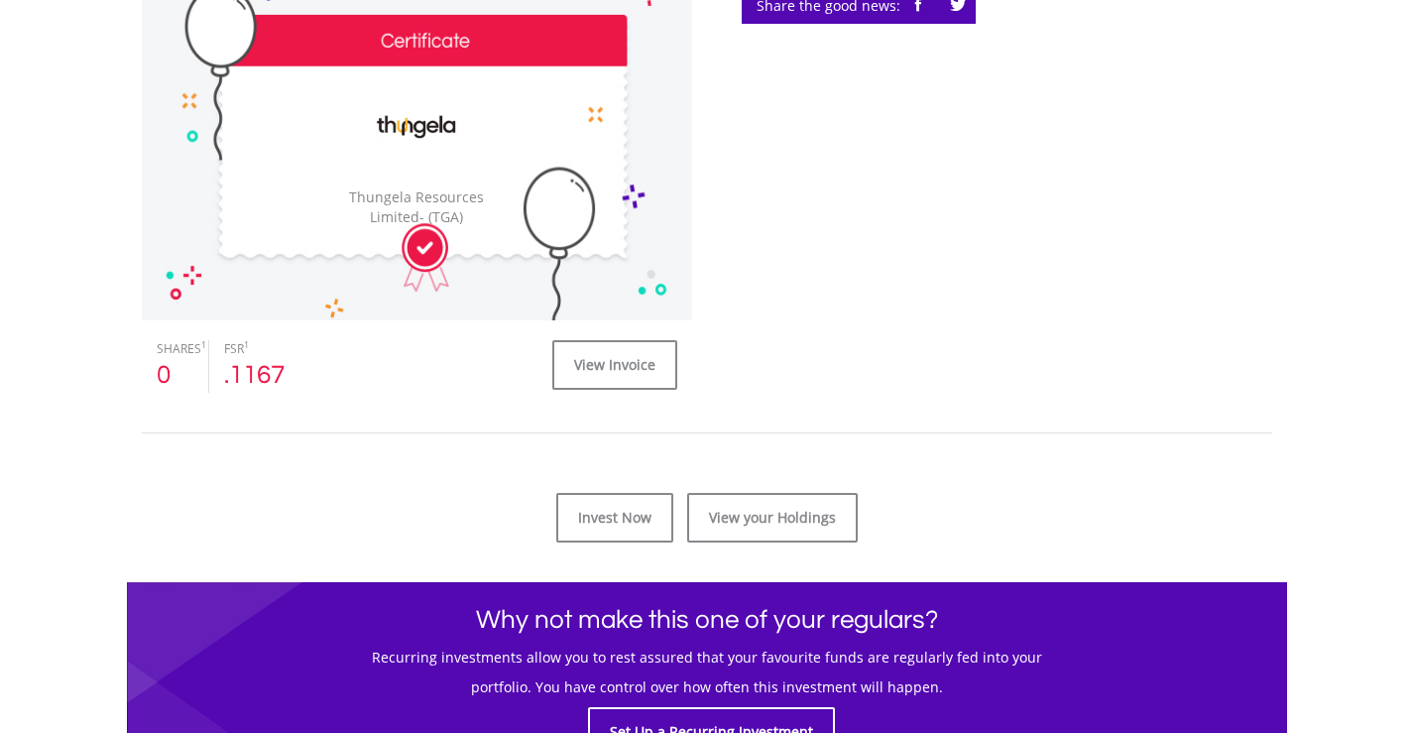
scroll to position [694, 0]
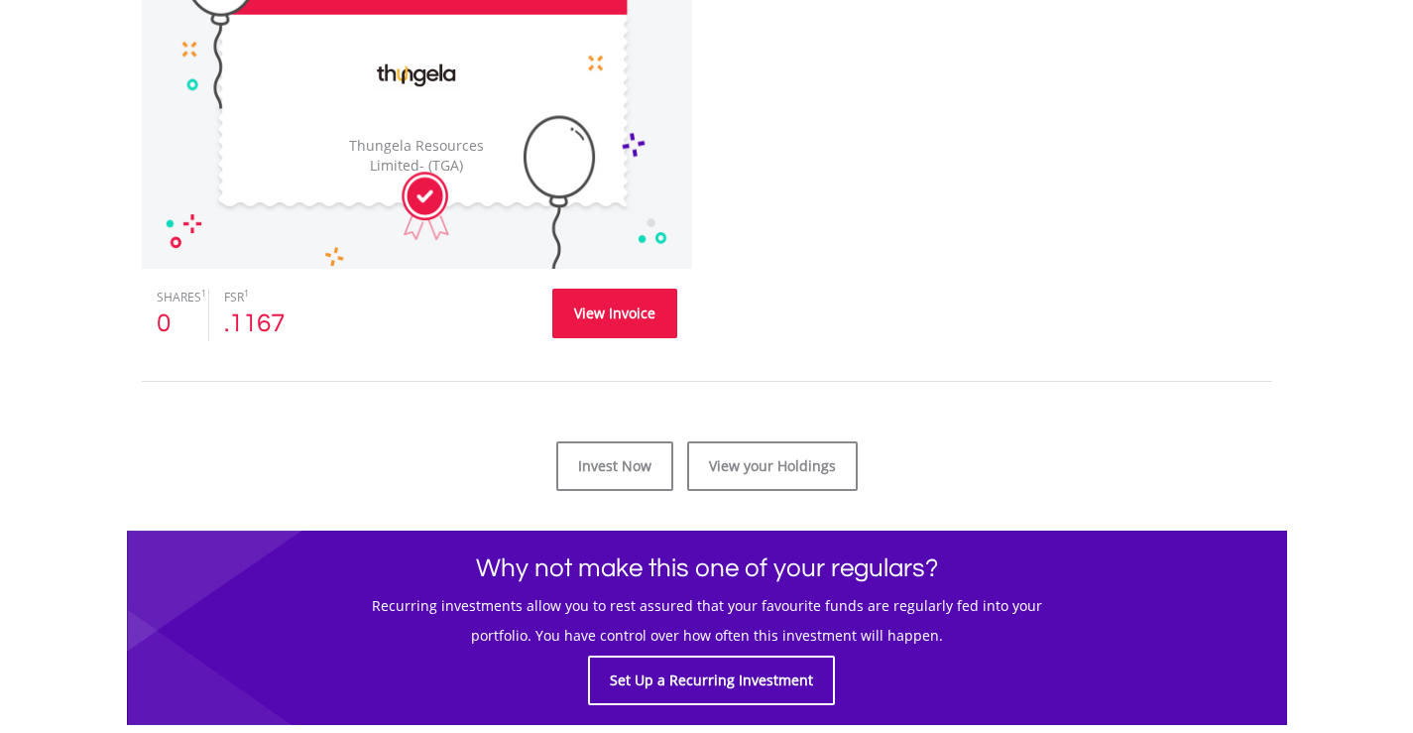
click at [612, 314] on link "View Invoice" at bounding box center [614, 314] width 125 height 50
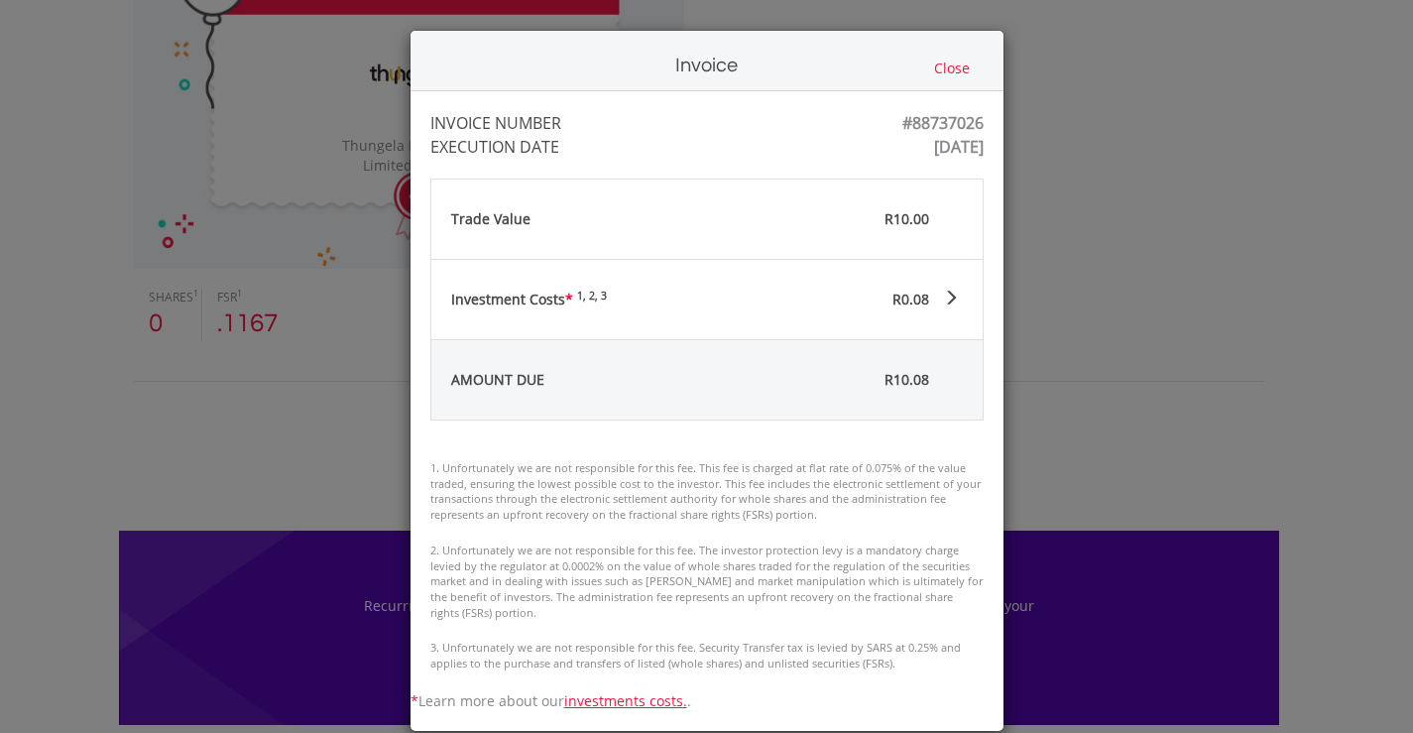
click at [948, 63] on button "Close" at bounding box center [952, 69] width 48 height 22
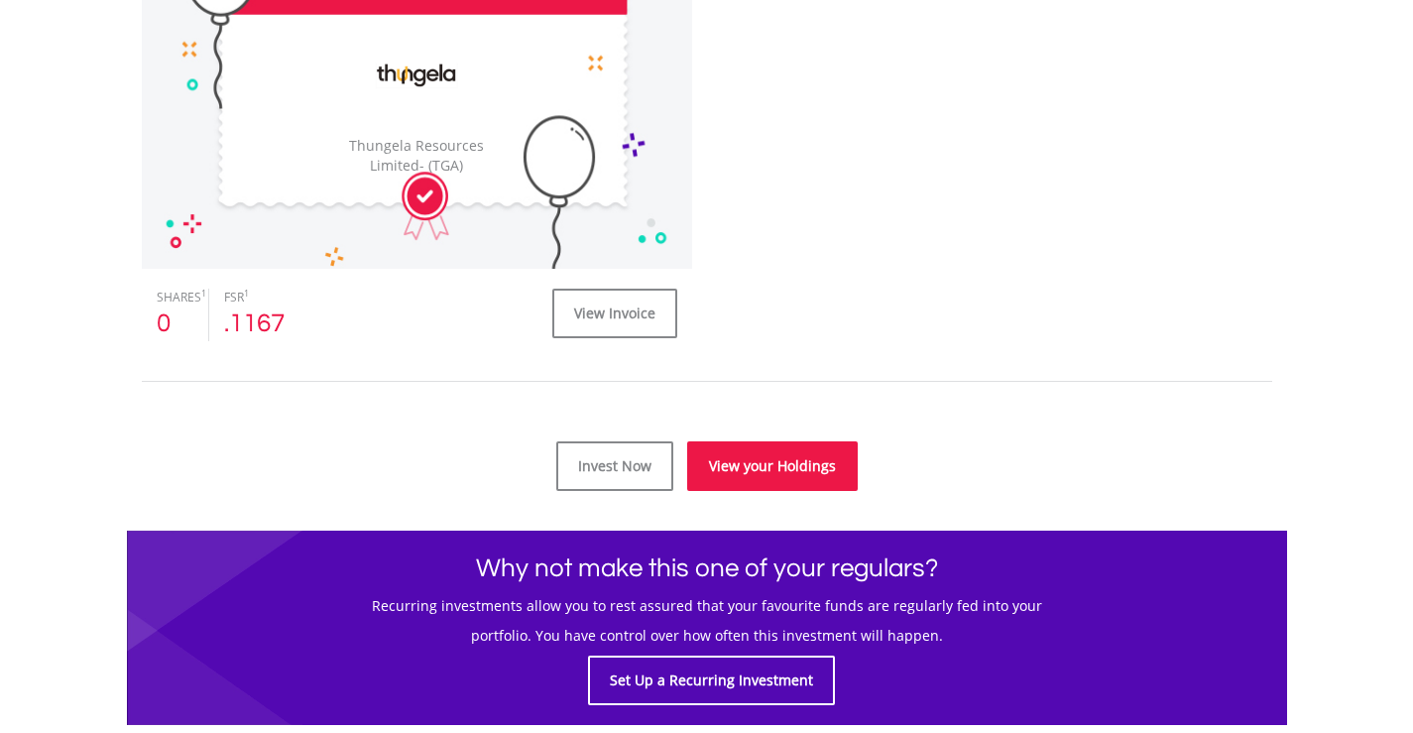
click at [793, 449] on link "View your Holdings" at bounding box center [772, 466] width 171 height 50
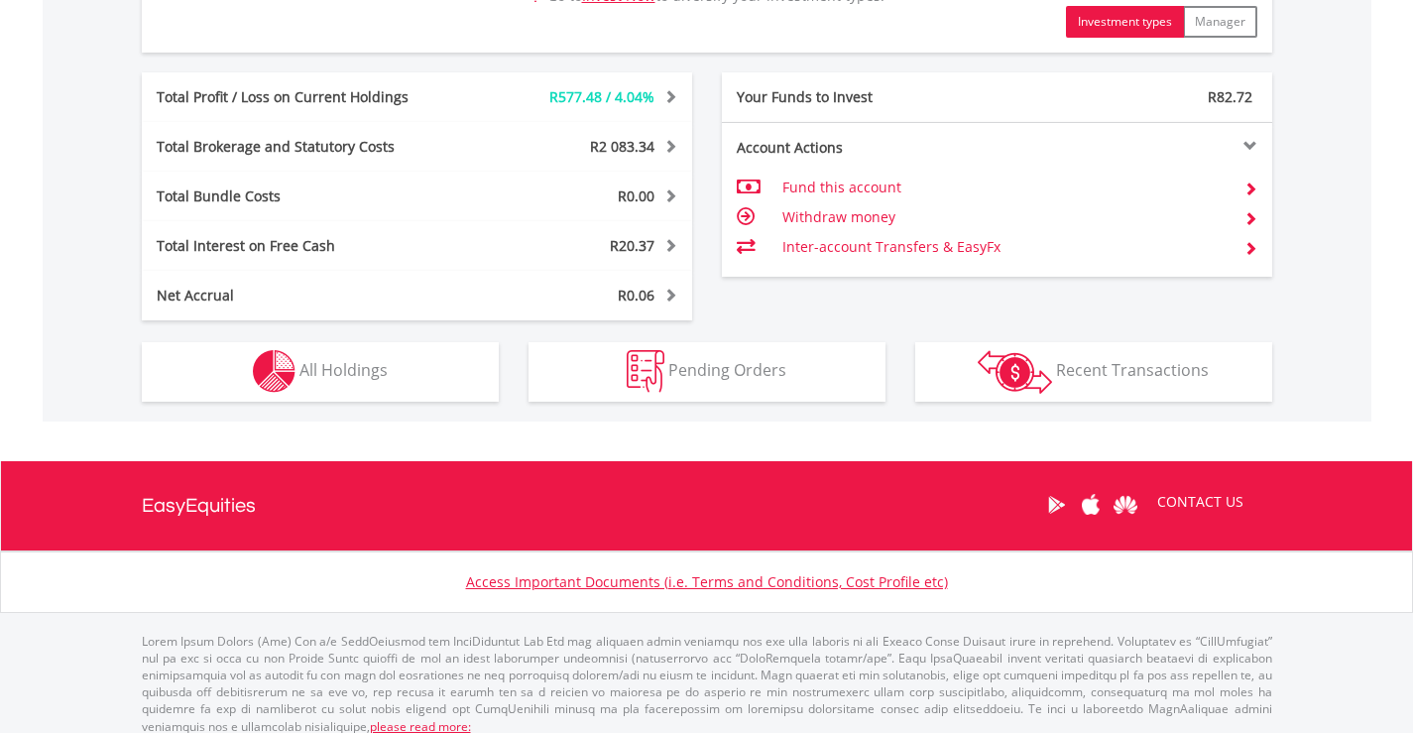
scroll to position [1091, 0]
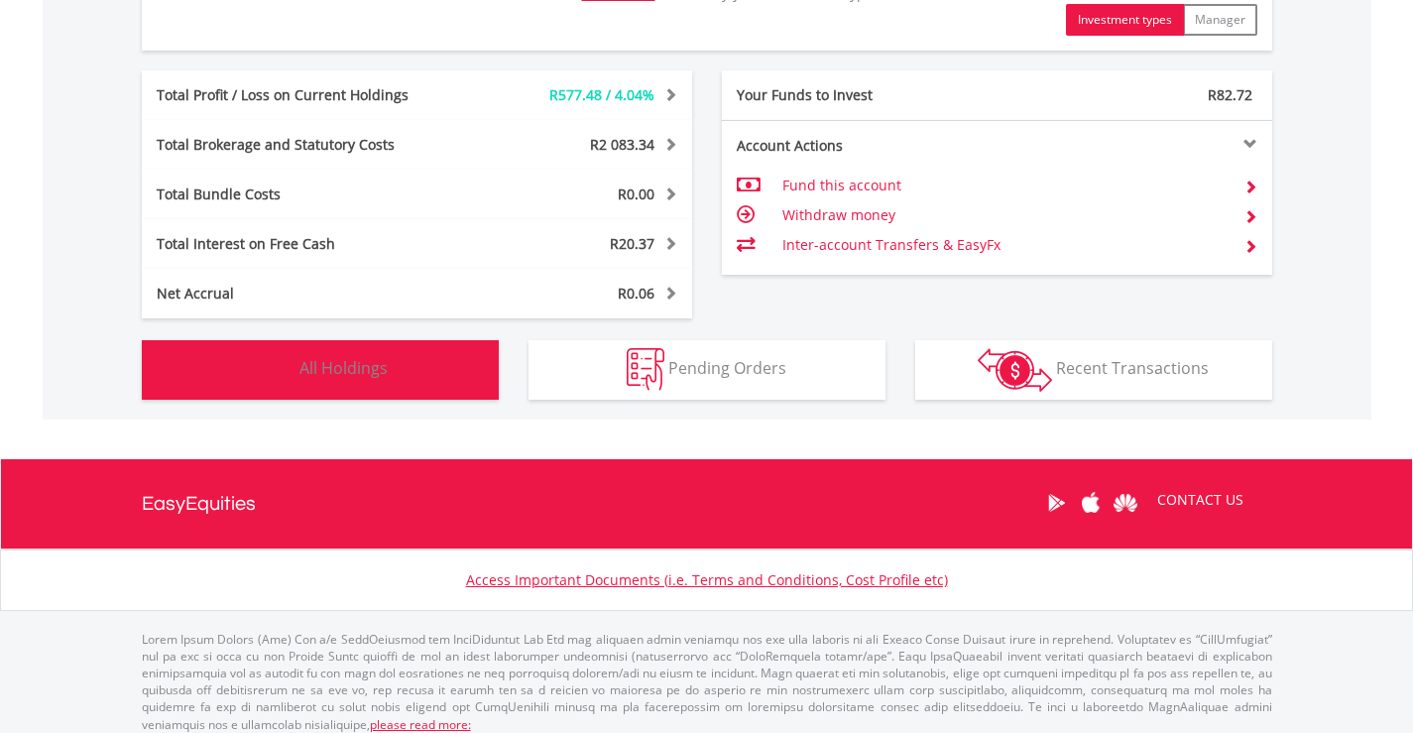
click at [338, 376] on span "All Holdings" at bounding box center [343, 368] width 88 height 22
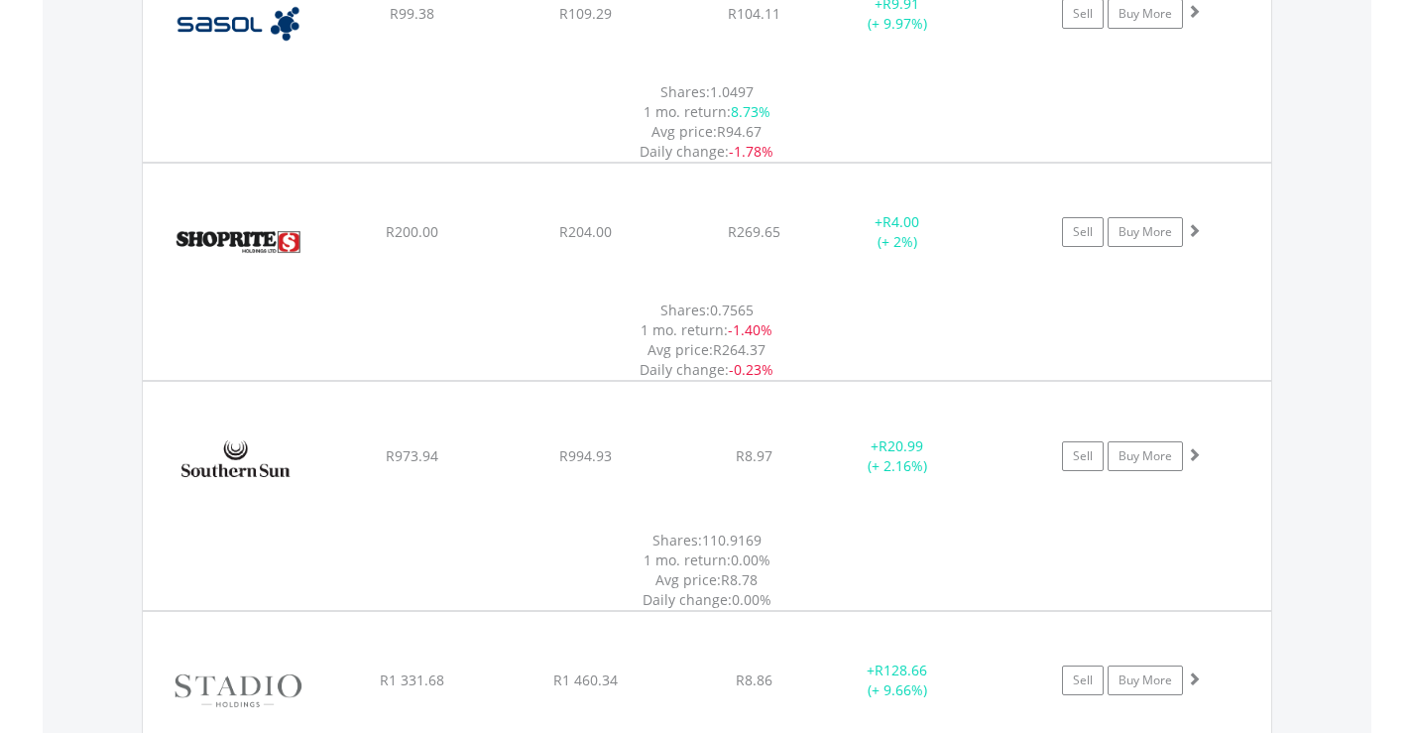
scroll to position [5496, 0]
